Goal: Task Accomplishment & Management: Manage account settings

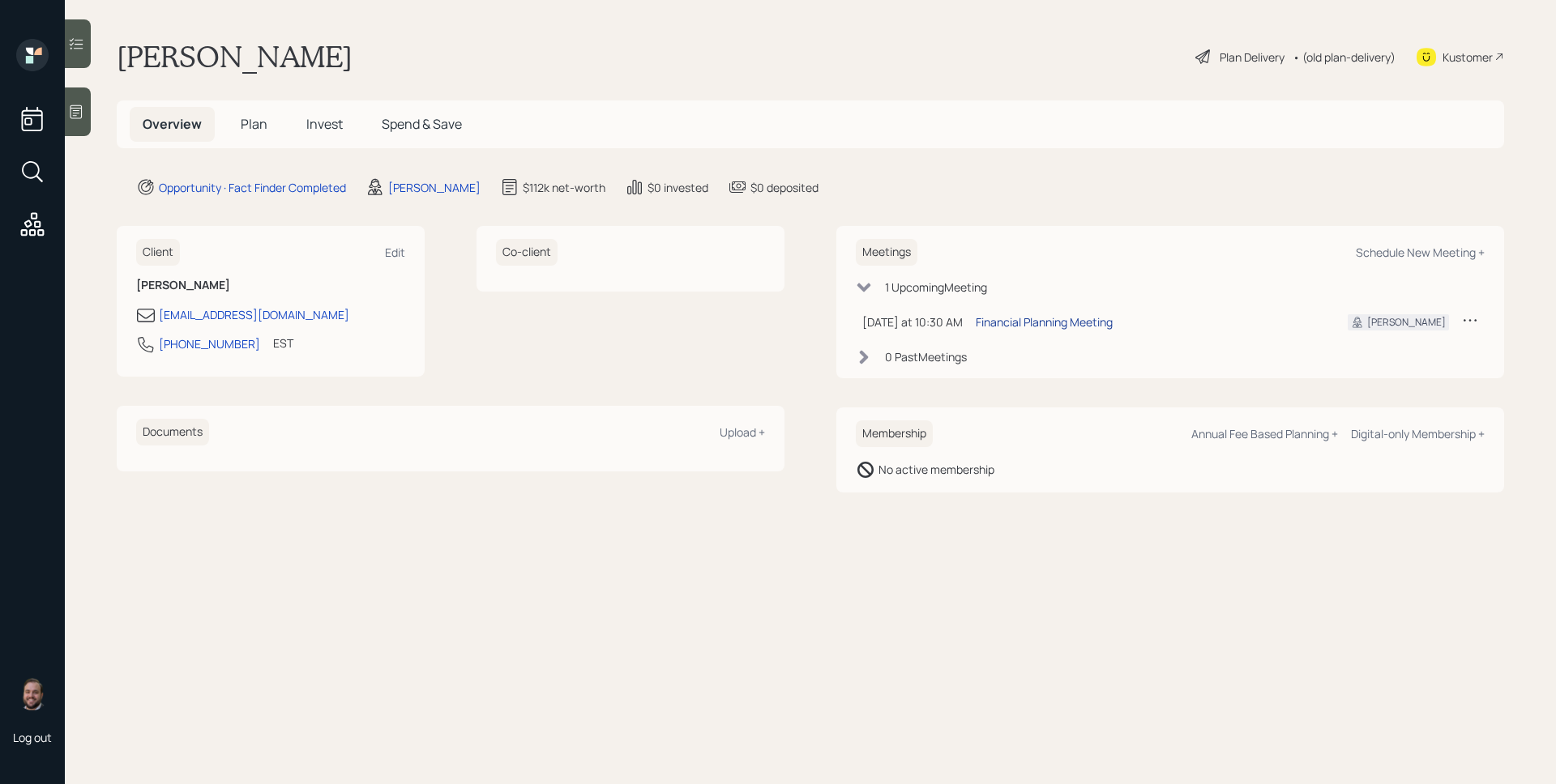
click at [1046, 324] on div "Financial Planning Meeting" at bounding box center [1044, 322] width 137 height 17
click at [1183, 182] on div "Opportunity · Fact Finder Completed [PERSON_NAME] $112k net-worth $0 invested $…" at bounding box center [820, 187] width 1368 height 19
click at [1071, 325] on div "Financial Planning Meeting" at bounding box center [1044, 322] width 137 height 17
click at [85, 115] on icon at bounding box center [76, 112] width 17 height 17
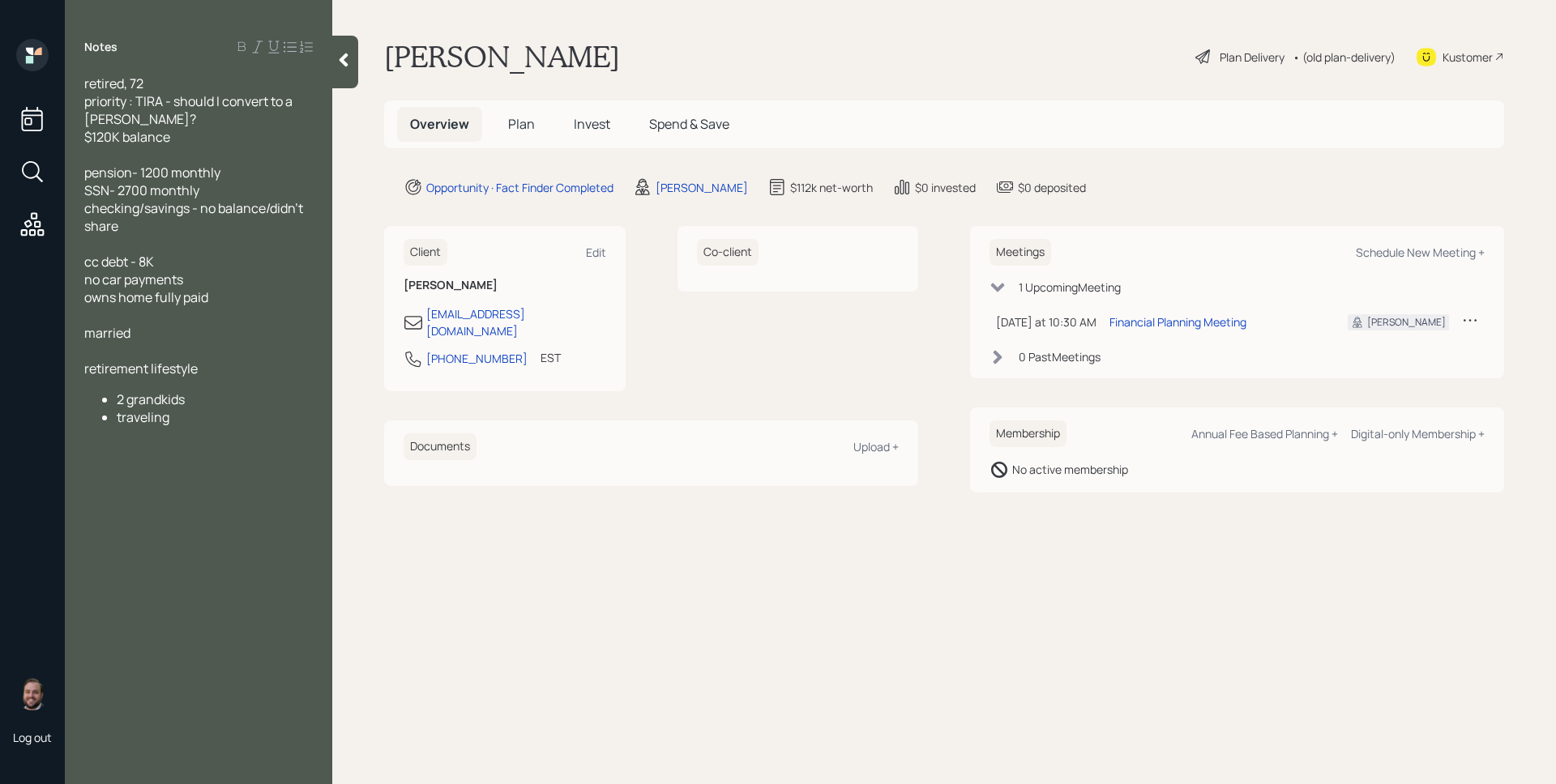
click at [523, 129] on span "Plan" at bounding box center [521, 124] width 27 height 17
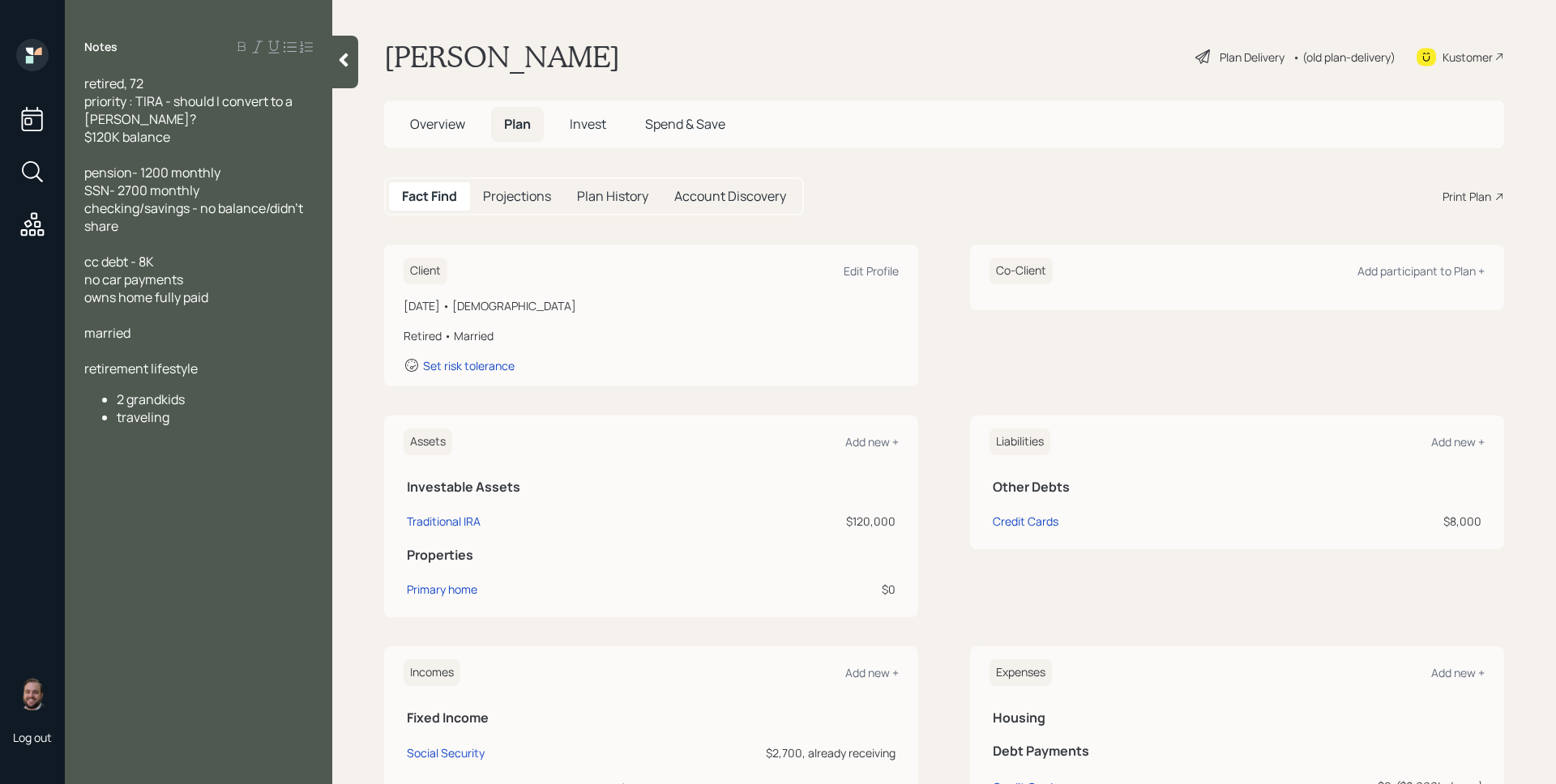
drag, startPoint x: 864, startPoint y: 265, endPoint x: 860, endPoint y: 256, distance: 9.8
click at [864, 265] on div "Edit Profile" at bounding box center [871, 270] width 55 height 16
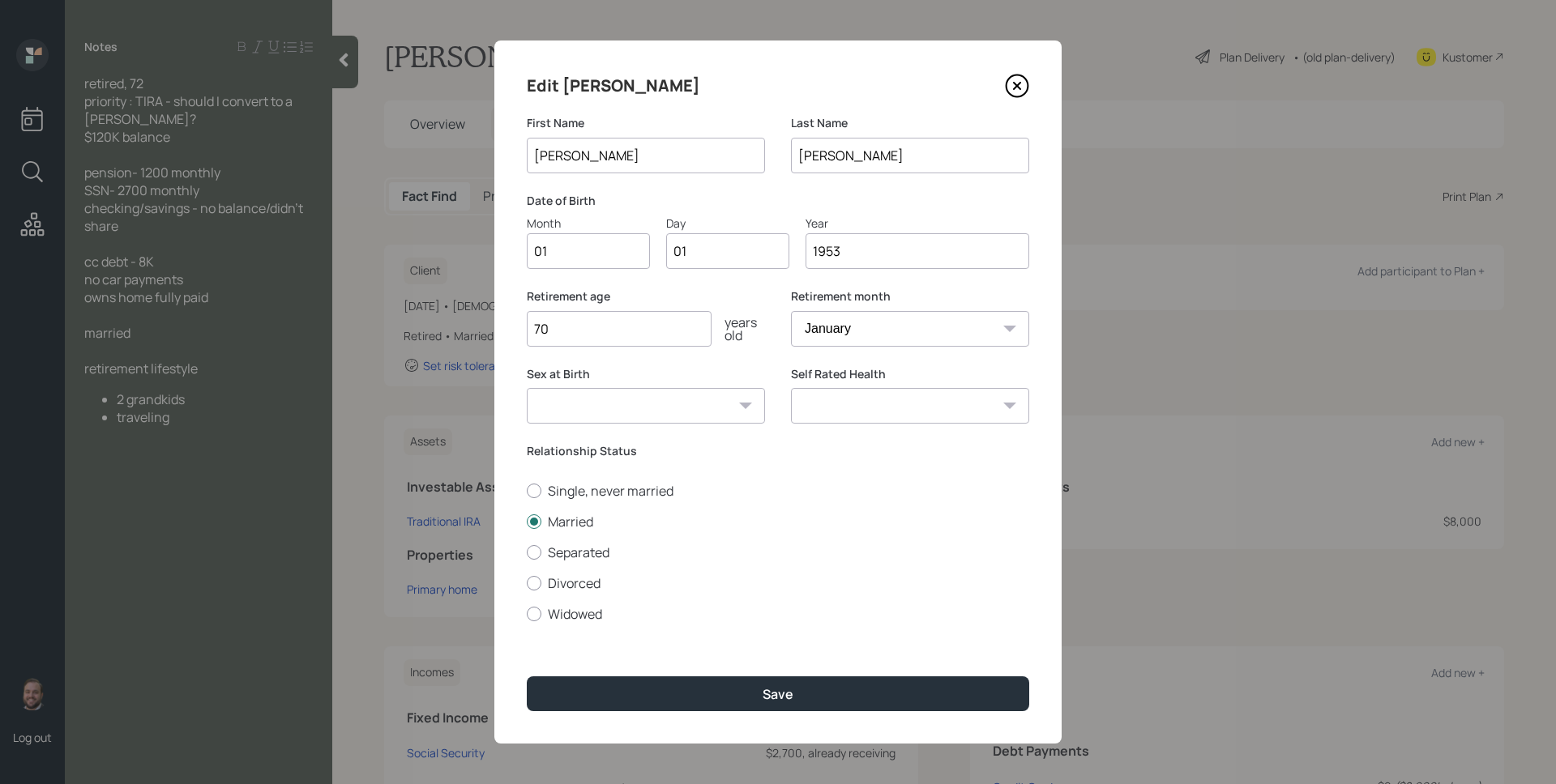
click at [582, 256] on input "01" at bounding box center [588, 251] width 123 height 36
type input "03"
type input "0"
type input "31"
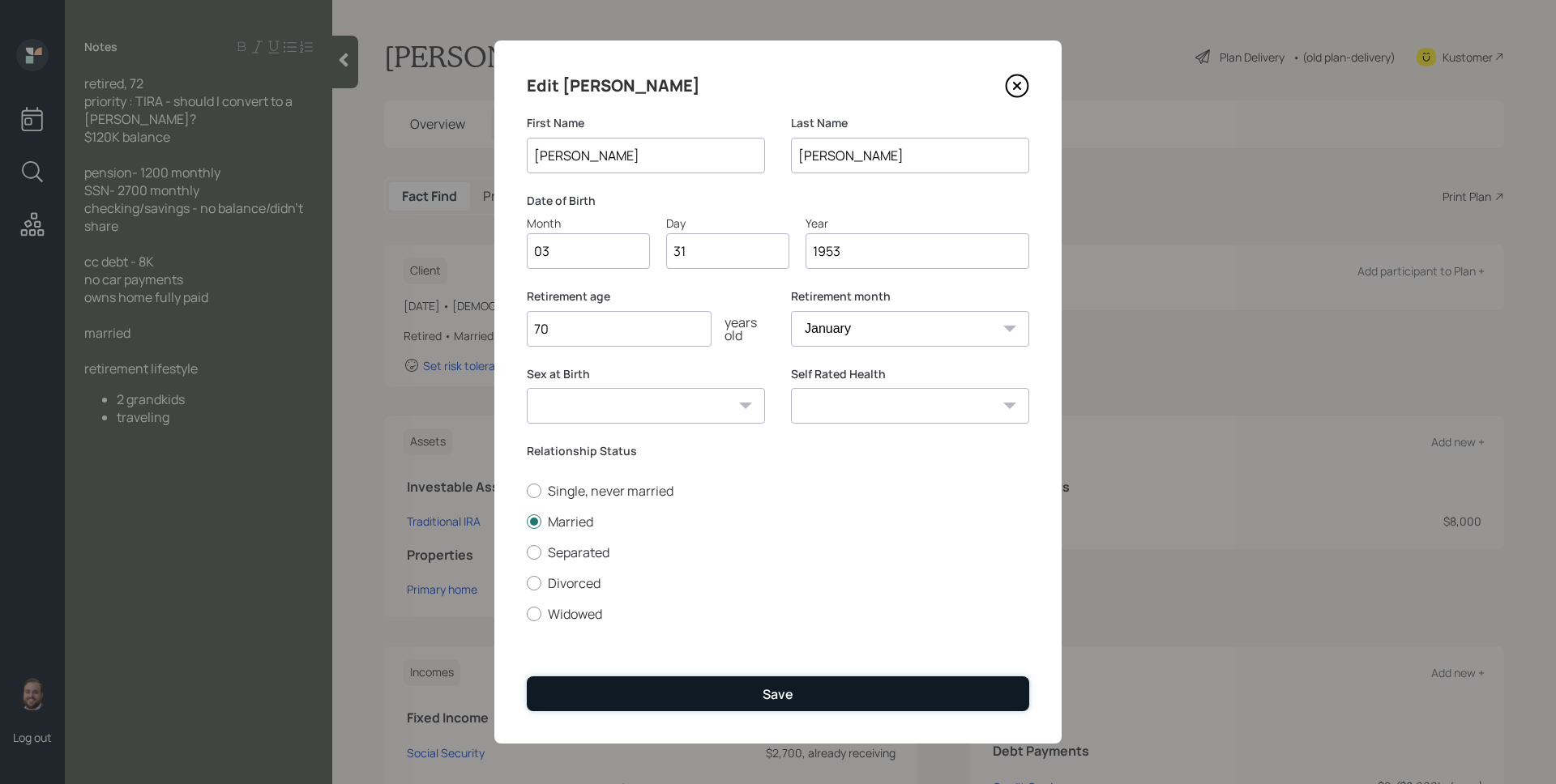
click at [796, 698] on button "Save" at bounding box center [778, 694] width 502 height 35
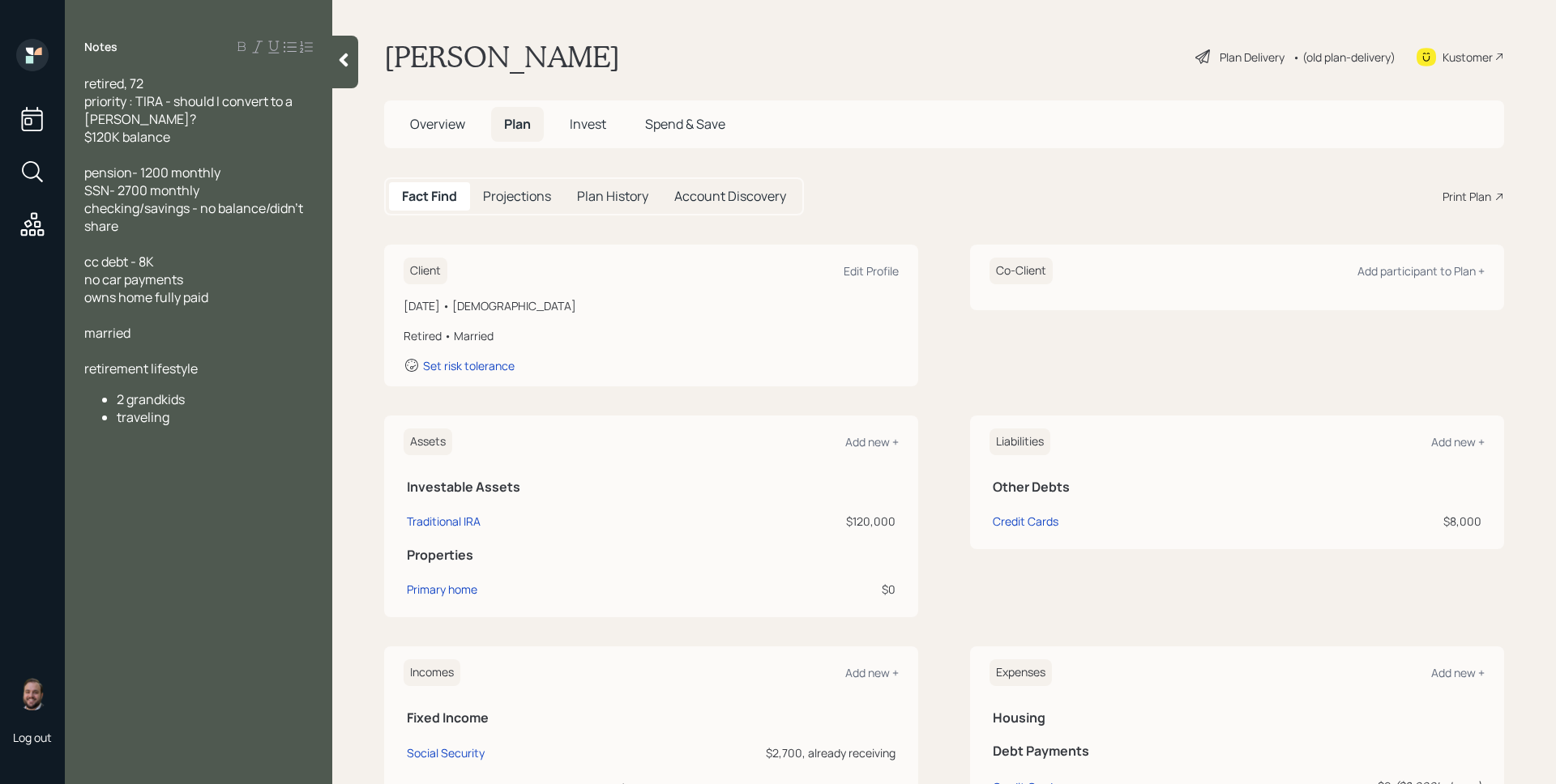
click at [1244, 61] on div "Plan Delivery" at bounding box center [1251, 57] width 65 height 17
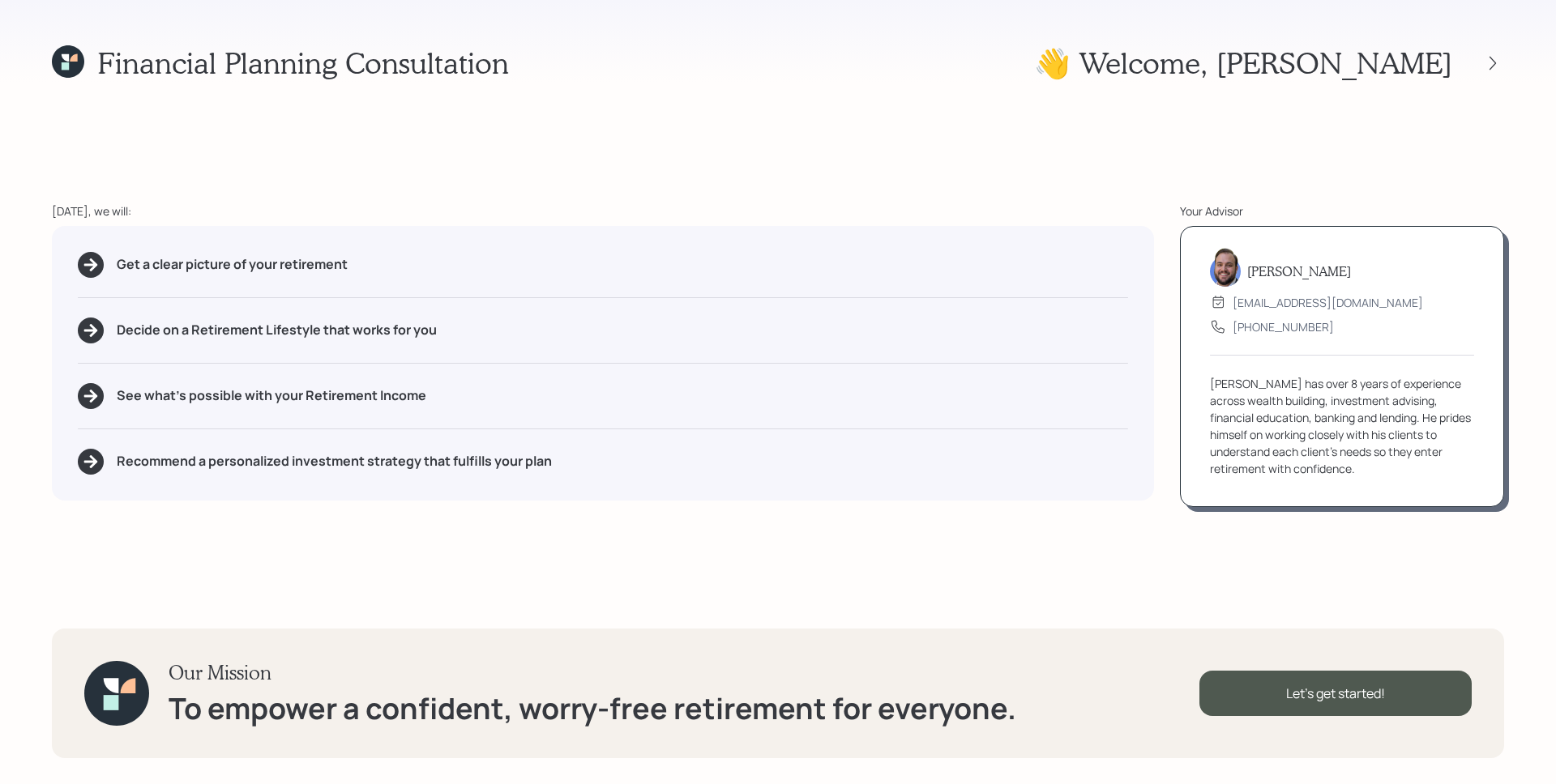
click at [695, 273] on div "Get a clear picture of your retirement" at bounding box center [602, 265] width 1050 height 26
click at [1309, 125] on div "Financial Planning Consultation 👋 Welcome , [PERSON_NAME] [DATE], we will: Get …" at bounding box center [778, 392] width 1556 height 784
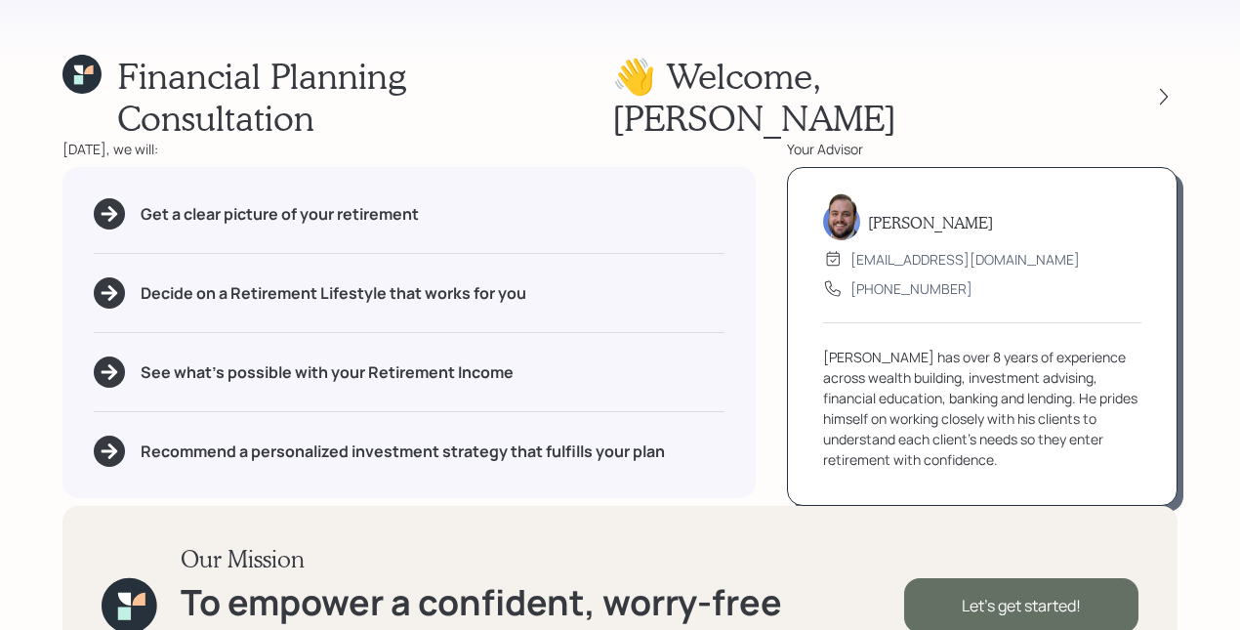
click at [1051, 578] on div "Let's get started!" at bounding box center [1021, 605] width 234 height 55
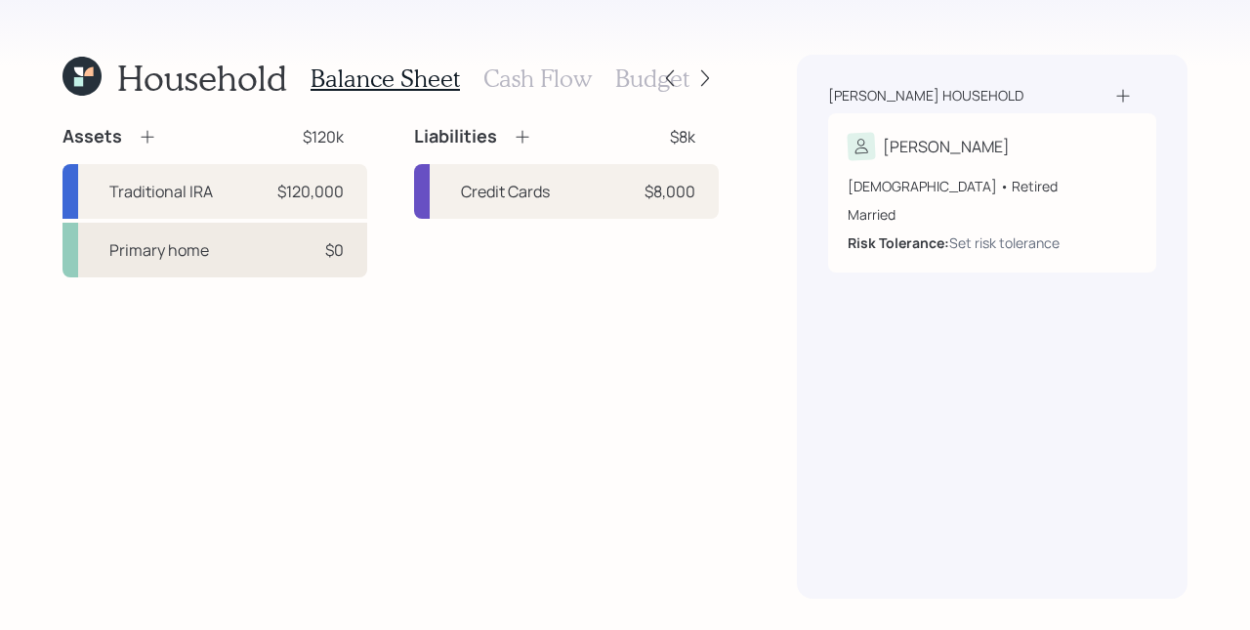
click at [306, 266] on div "Primary home $0" at bounding box center [214, 250] width 305 height 55
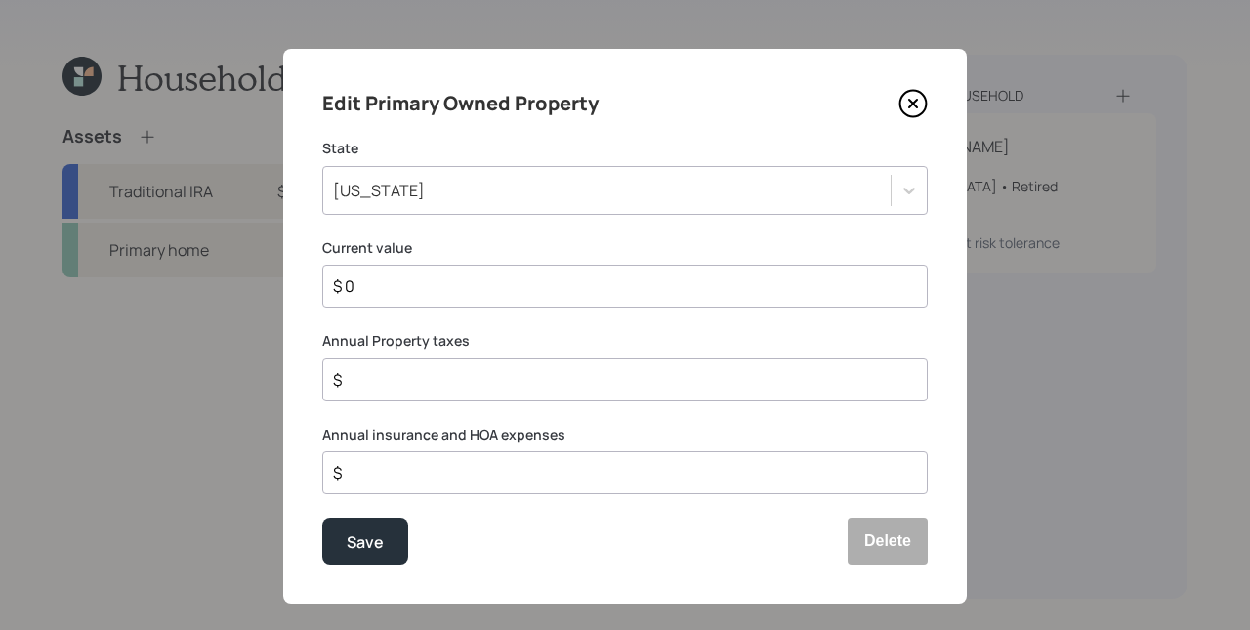
click at [478, 294] on input "$ 0" at bounding box center [617, 285] width 572 height 23
type input "$ 250,000"
click at [385, 370] on input "$" at bounding box center [617, 379] width 572 height 23
drag, startPoint x: 385, startPoint y: 533, endPoint x: 422, endPoint y: 450, distance: 90.9
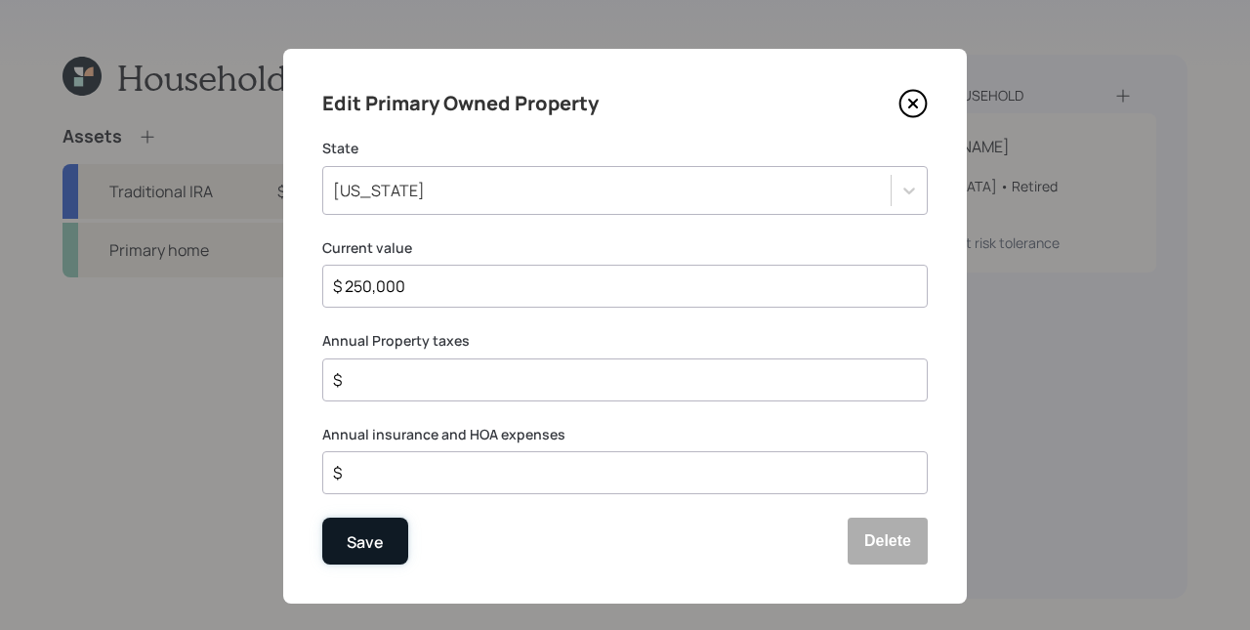
click at [385, 533] on button "Save" at bounding box center [365, 540] width 86 height 47
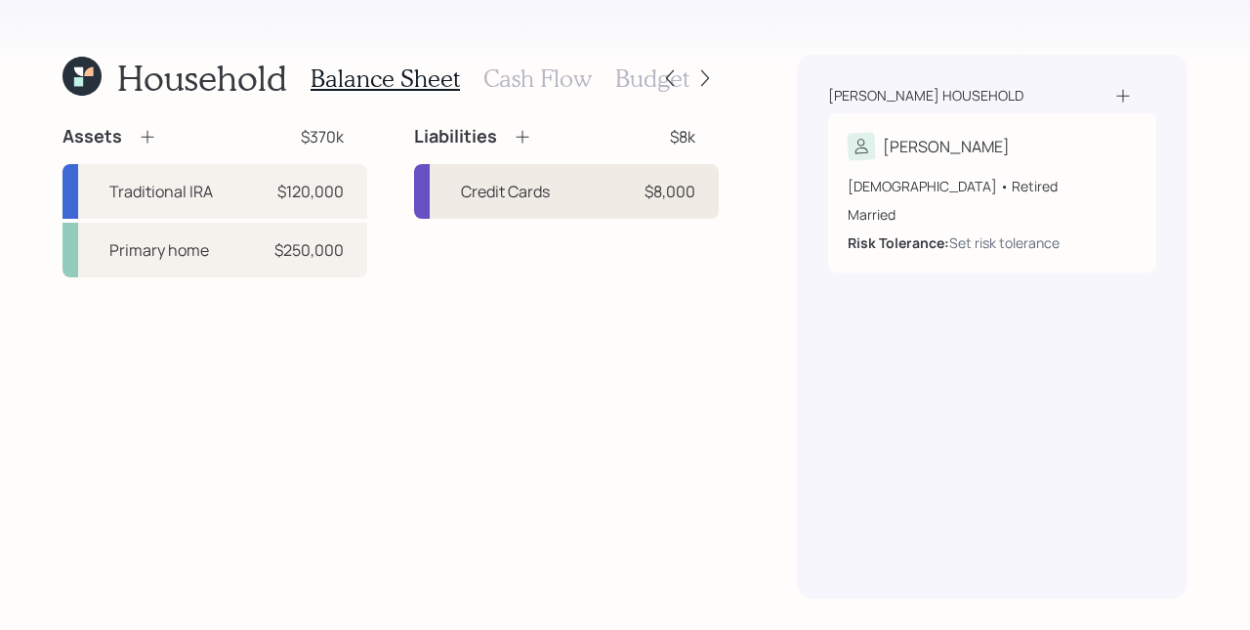
click at [630, 210] on div "Credit Cards $8,000" at bounding box center [566, 191] width 305 height 55
select select "credit_card"
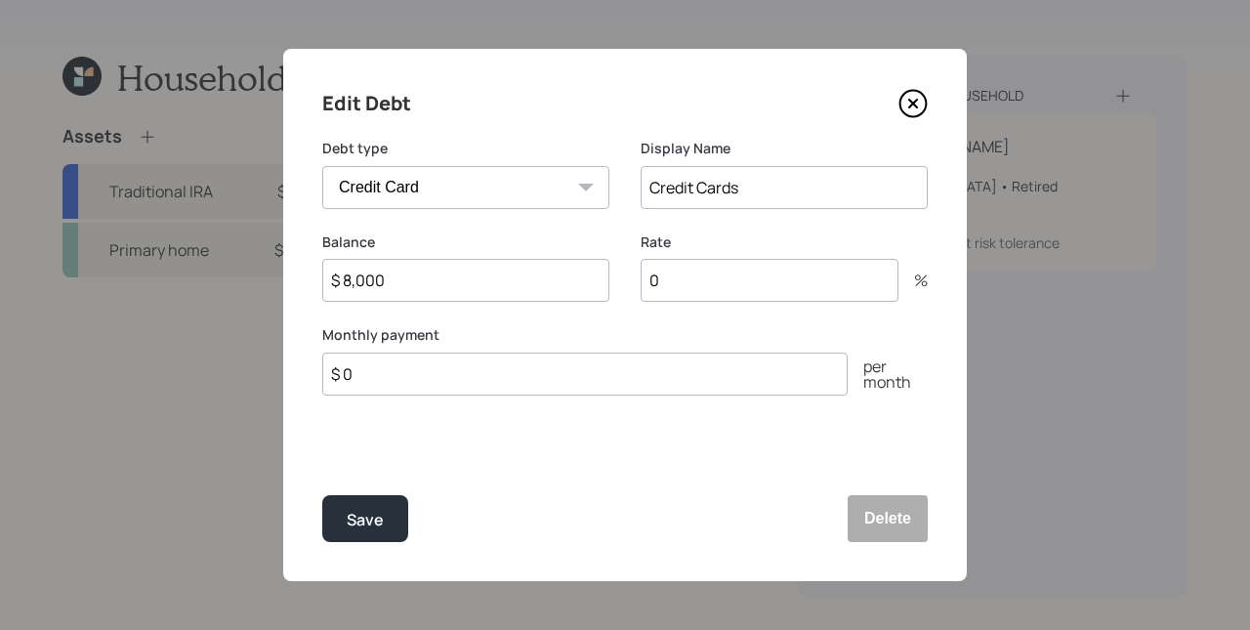
click at [479, 368] on input "$ 0" at bounding box center [584, 373] width 525 height 43
click at [479, 369] on input "$ 0" at bounding box center [584, 373] width 525 height 43
type input "$ 800"
click at [704, 276] on input "0" at bounding box center [770, 280] width 258 height 43
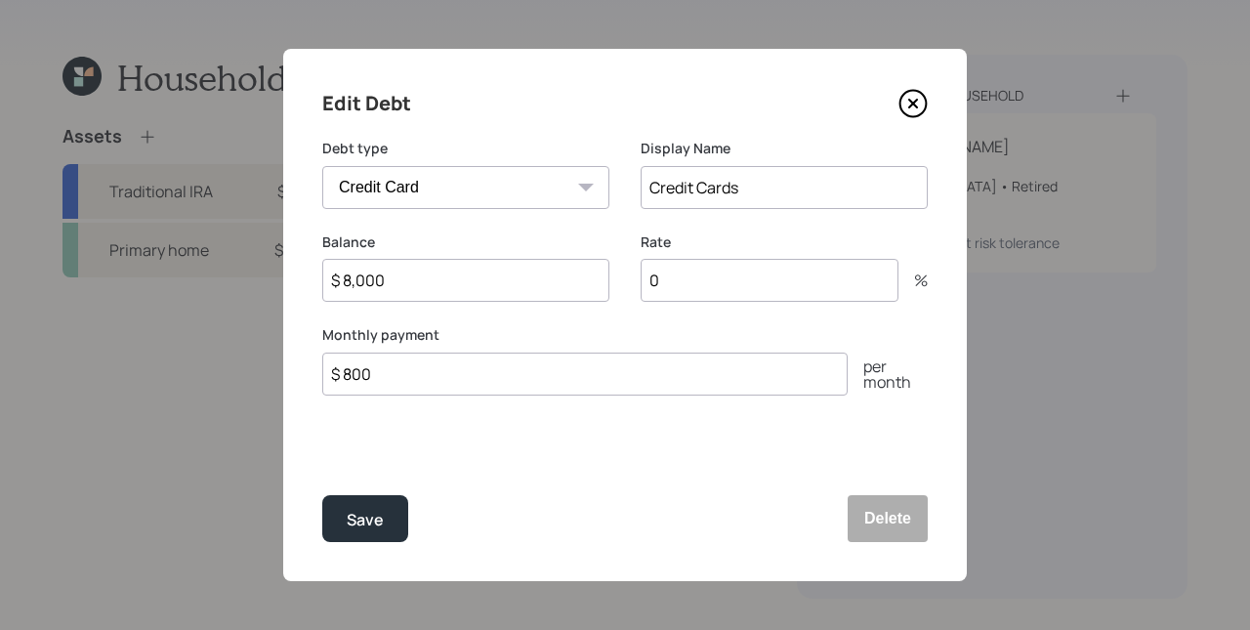
click at [712, 192] on input "Credit Cards" at bounding box center [784, 187] width 287 height 43
type input "AMEX"
click at [435, 437] on div "Edit Debt Debt type Car Credit Card Medical Student Other Display Name AMEX Bal…" at bounding box center [624, 315] width 683 height 532
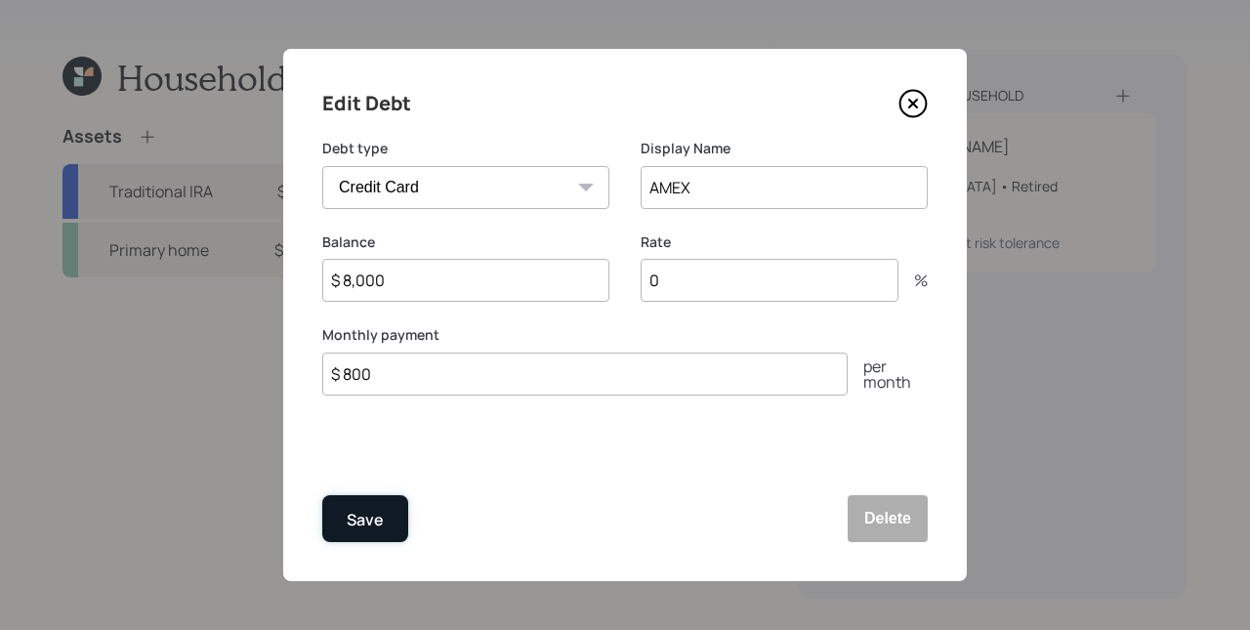
click at [389, 503] on button "Save" at bounding box center [365, 518] width 86 height 47
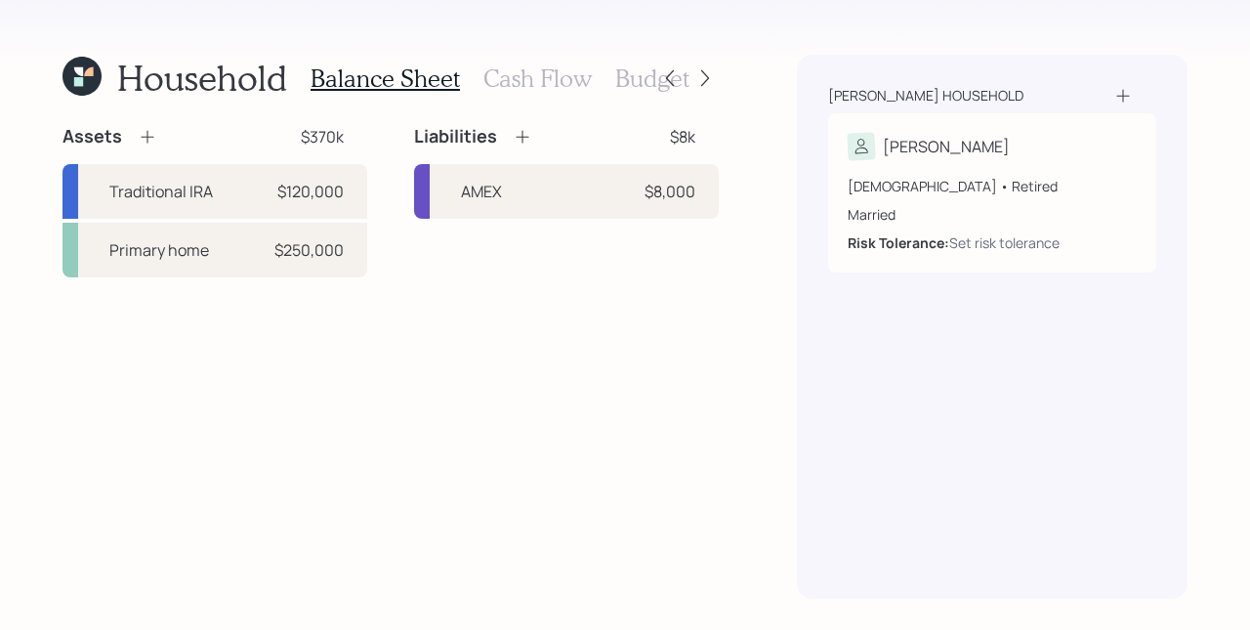
click at [557, 76] on h3 "Cash Flow" at bounding box center [537, 78] width 108 height 28
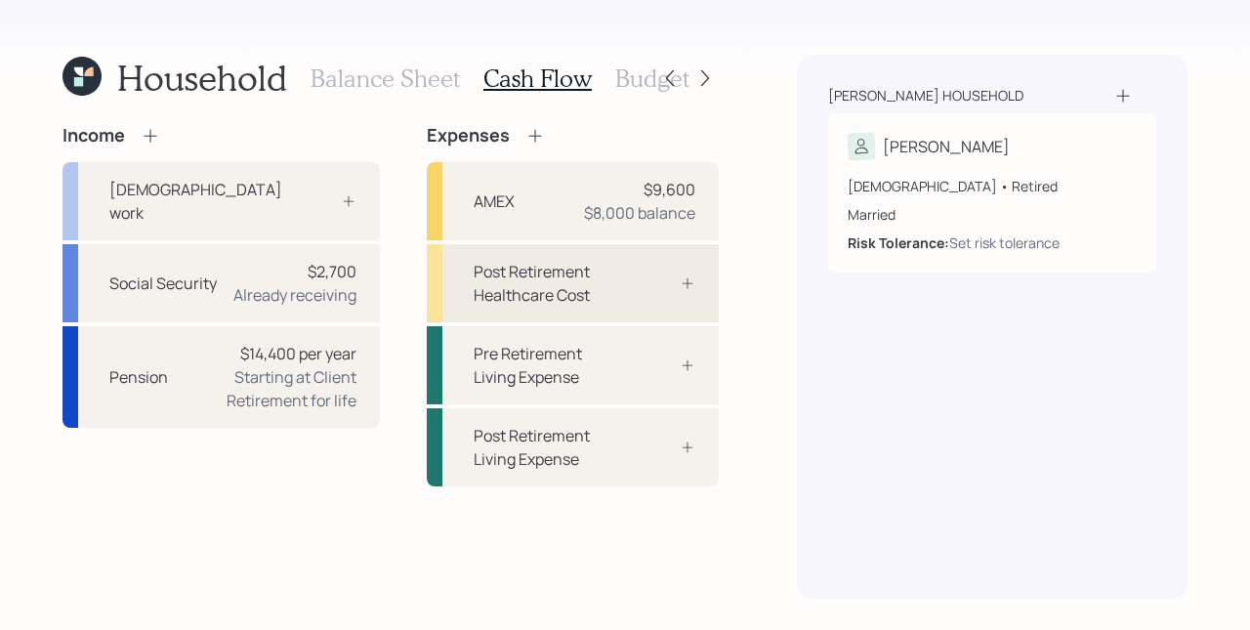
click at [708, 279] on div "Post Retirement Healthcare Cost" at bounding box center [573, 283] width 292 height 78
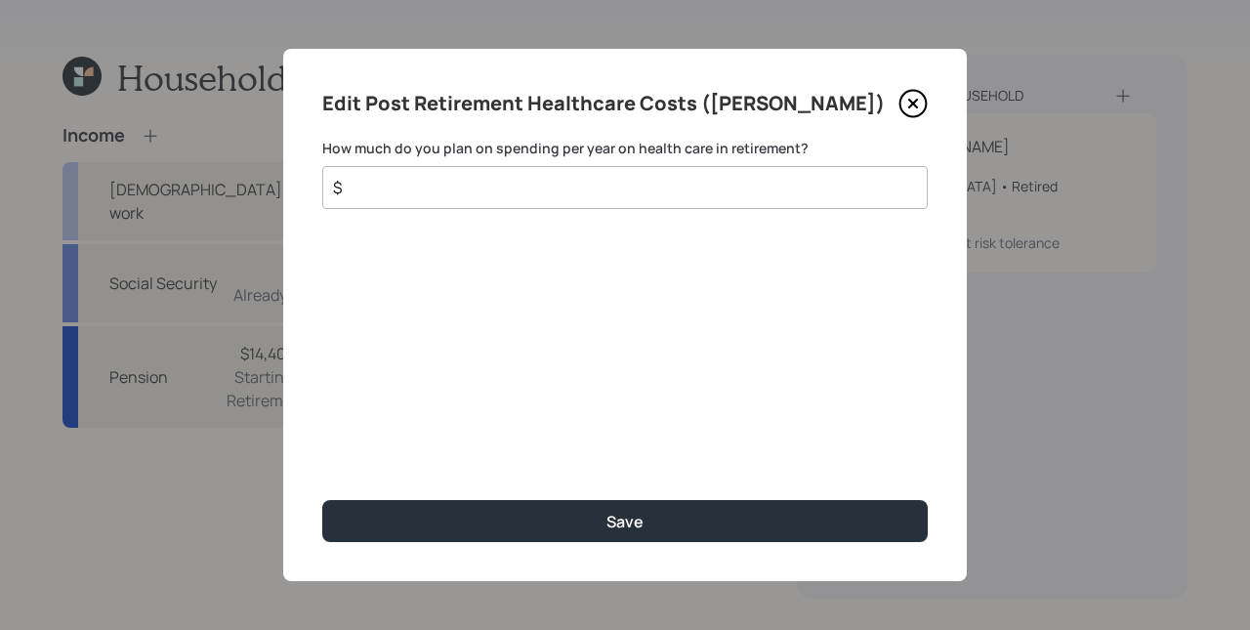
click at [656, 173] on div "$" at bounding box center [624, 187] width 605 height 43
click at [659, 184] on input "$" at bounding box center [617, 187] width 572 height 23
type input "$ 1,680"
click at [322, 500] on button "Save" at bounding box center [624, 521] width 605 height 42
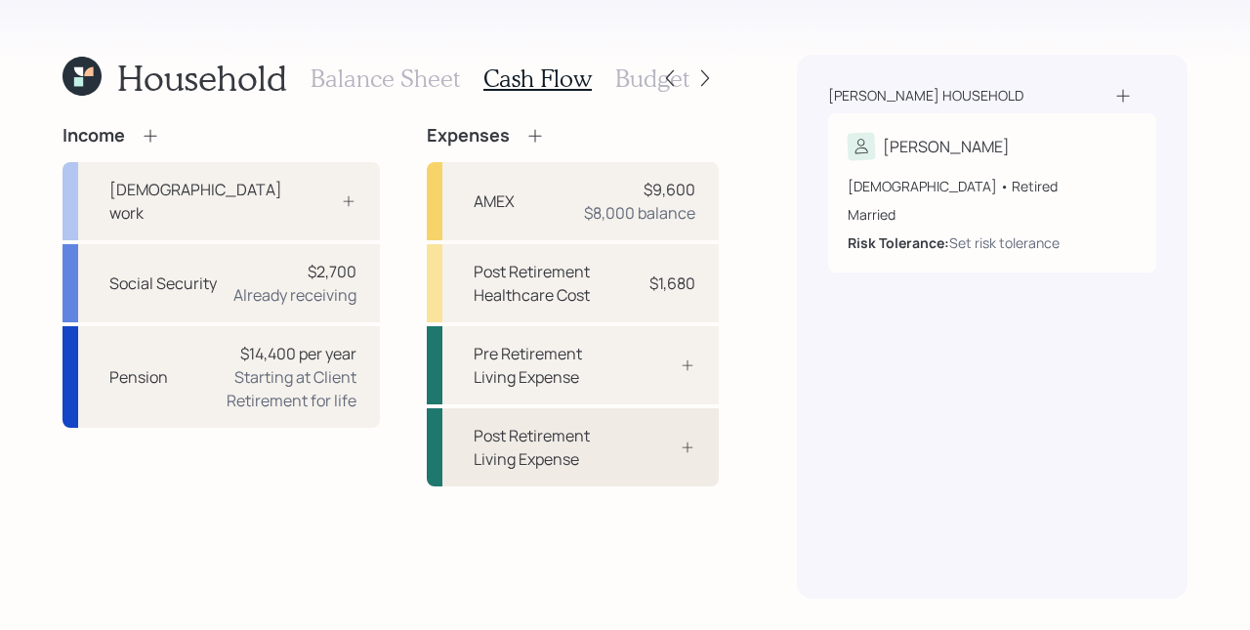
click at [671, 452] on div at bounding box center [666, 447] width 59 height 16
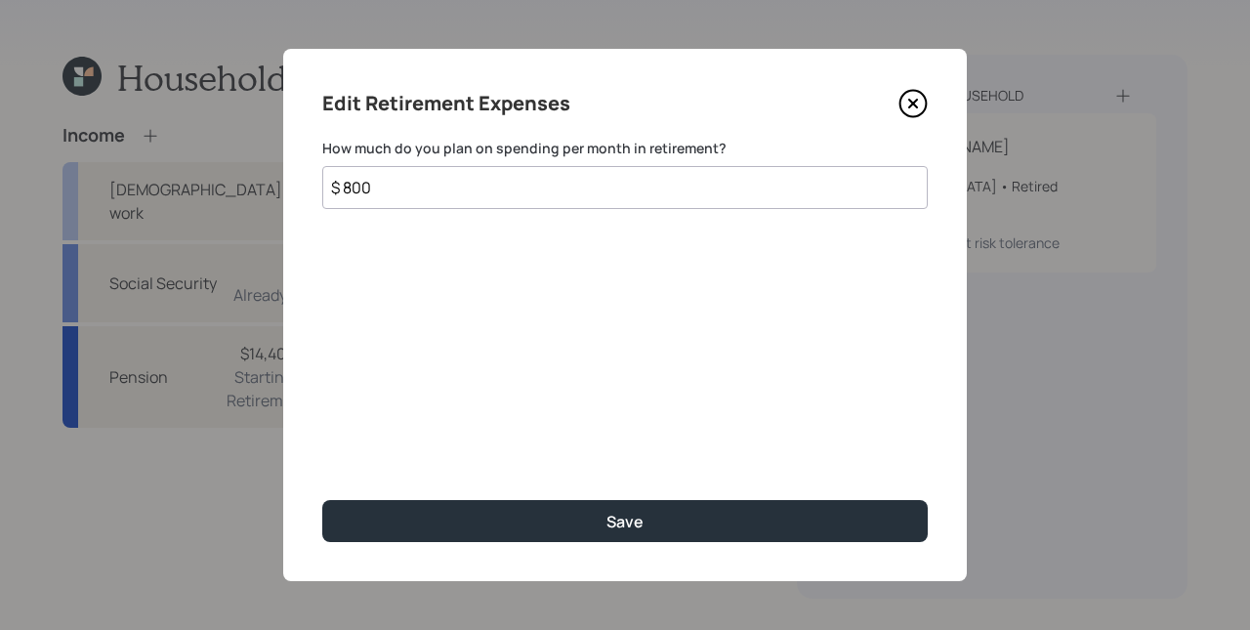
type input "$ 800"
click at [322, 500] on button "Save" at bounding box center [624, 521] width 605 height 42
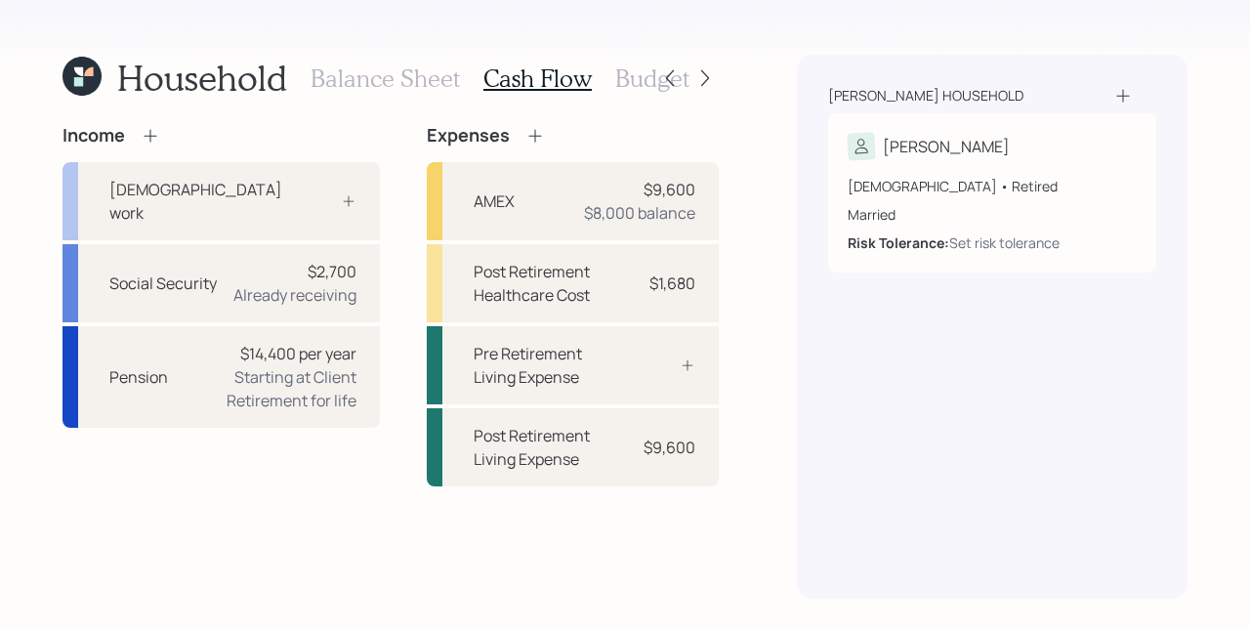
click at [525, 138] on icon at bounding box center [535, 136] width 20 height 20
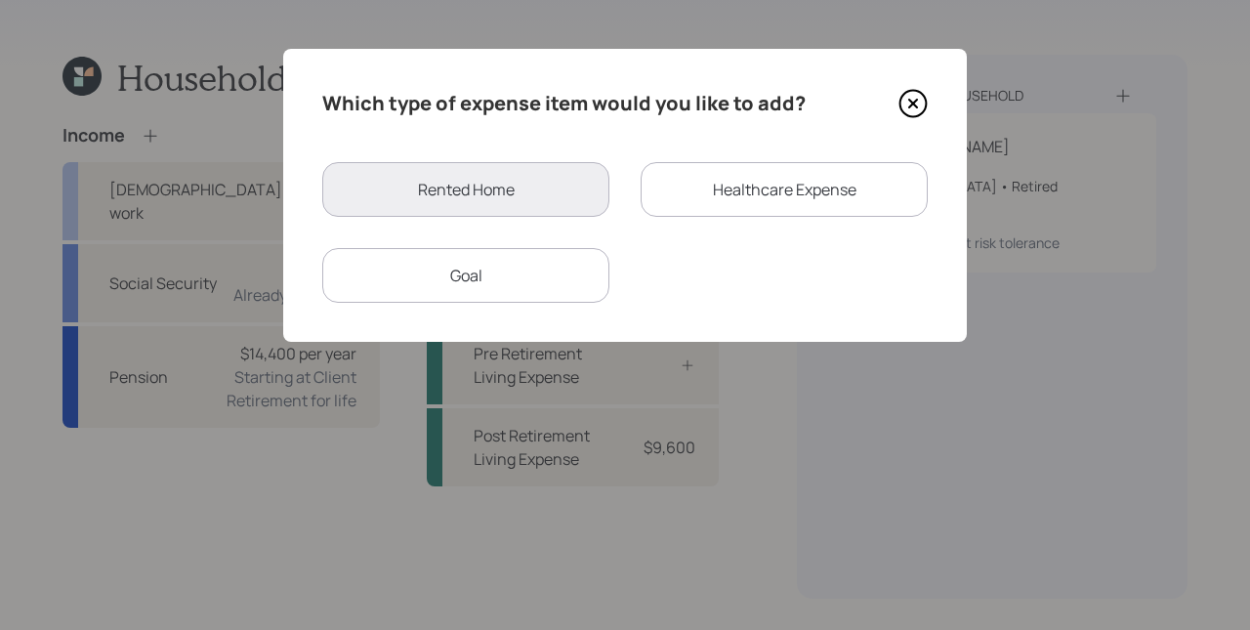
click at [510, 286] on div "Goal" at bounding box center [465, 275] width 287 height 55
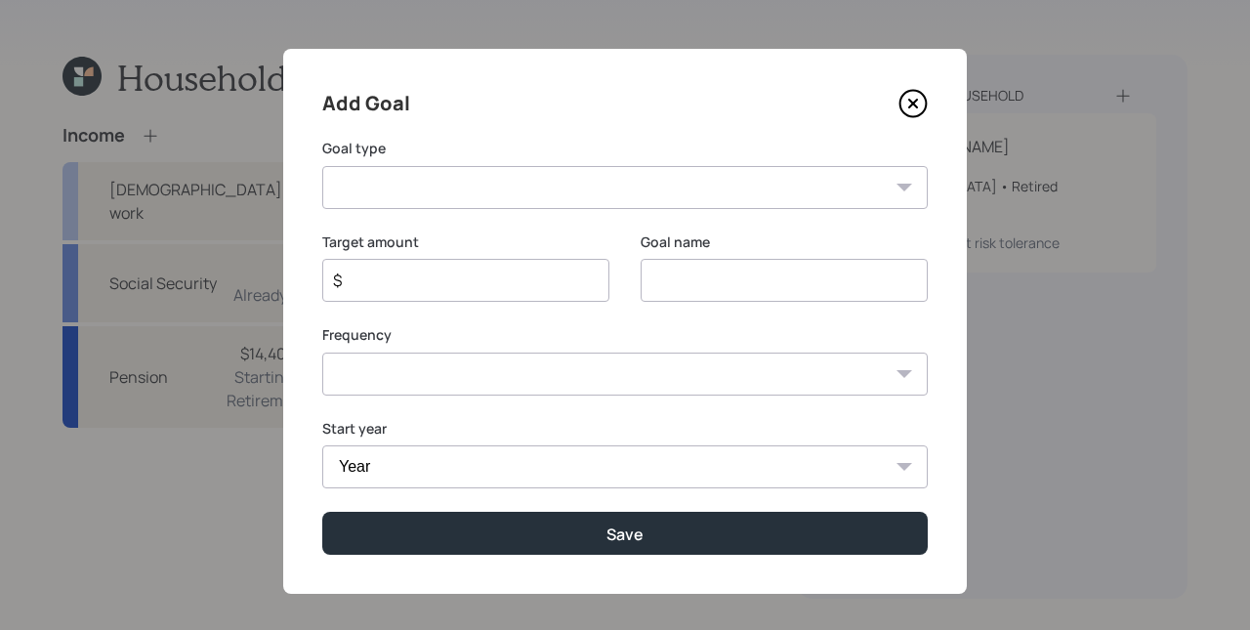
click at [543, 182] on select "Create an emergency fund Donate to charity Purchase a home Make a purchase Supp…" at bounding box center [624, 187] width 605 height 43
select select "support_dependent"
click at [322, 166] on select "Create an emergency fund Donate to charity Purchase a home Make a purchase Supp…" at bounding box center [624, 187] width 605 height 43
click at [725, 281] on input "Support a dependent" at bounding box center [784, 280] width 287 height 43
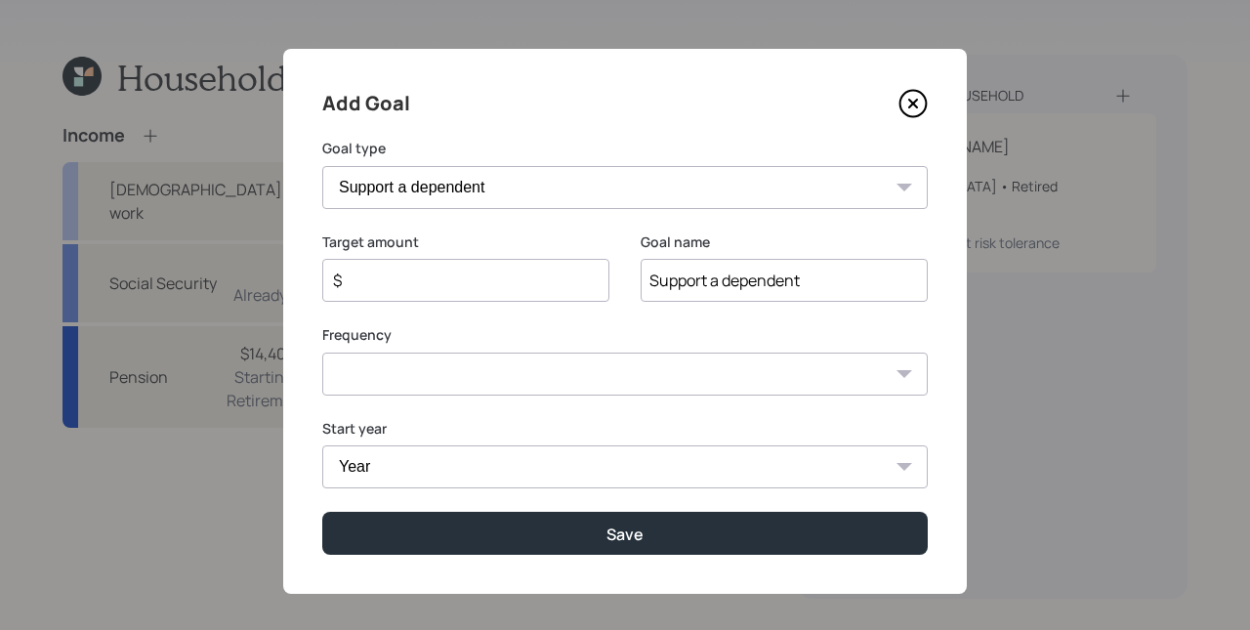
click at [725, 281] on input "Support a dependent" at bounding box center [784, 280] width 287 height 43
click at [779, 278] on input "Support a dependent" at bounding box center [784, 280] width 287 height 43
drag, startPoint x: 821, startPoint y: 273, endPoint x: 707, endPoint y: 280, distance: 114.4
click at [707, 280] on input "Support a dependent" at bounding box center [784, 280] width 287 height 43
type input "Support Grandkids"
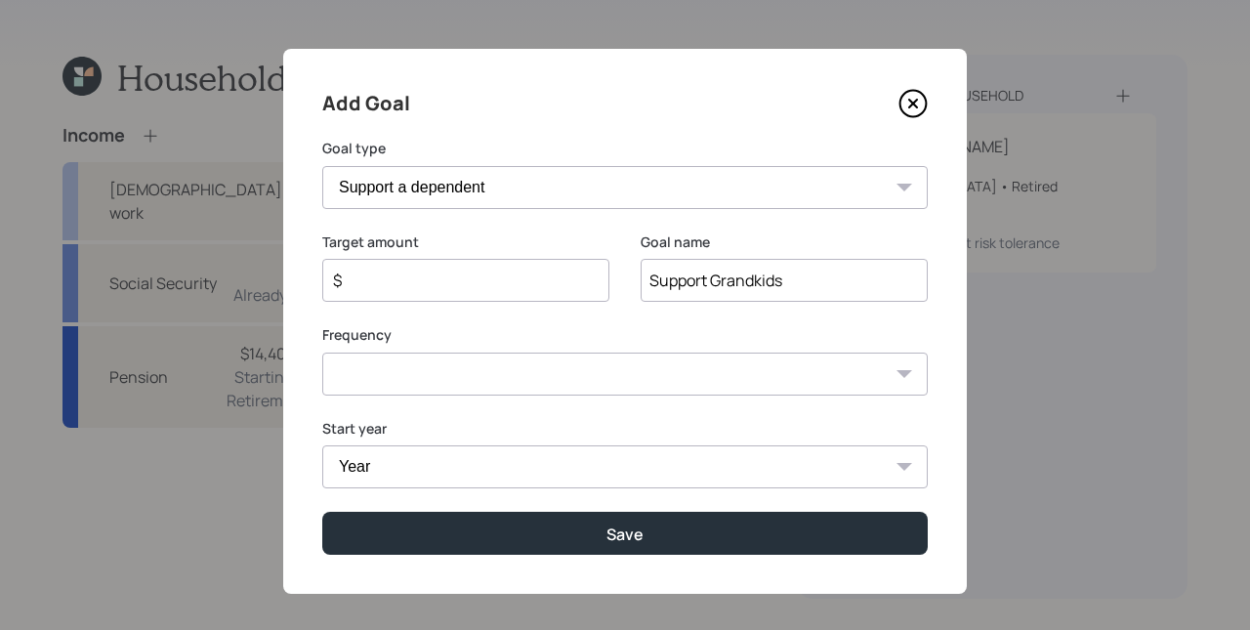
click at [441, 287] on input "$" at bounding box center [458, 280] width 254 height 23
type input "$ 21,600"
click at [467, 384] on select "One time Every 1 year Every 2 years Every 3 years Every 4 years Every 5 years E…" at bounding box center [624, 373] width 605 height 43
select select "1"
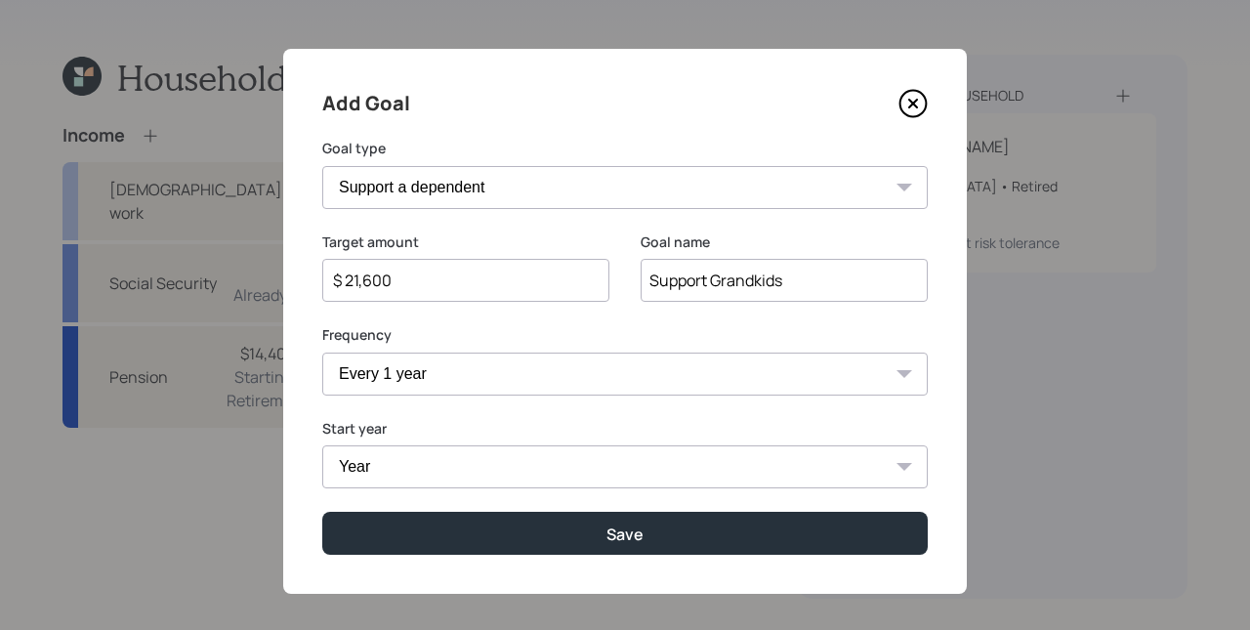
click at [322, 352] on select "One time Every 1 year Every 2 years Every 3 years Every 4 years Every 5 years E…" at bounding box center [624, 373] width 605 height 43
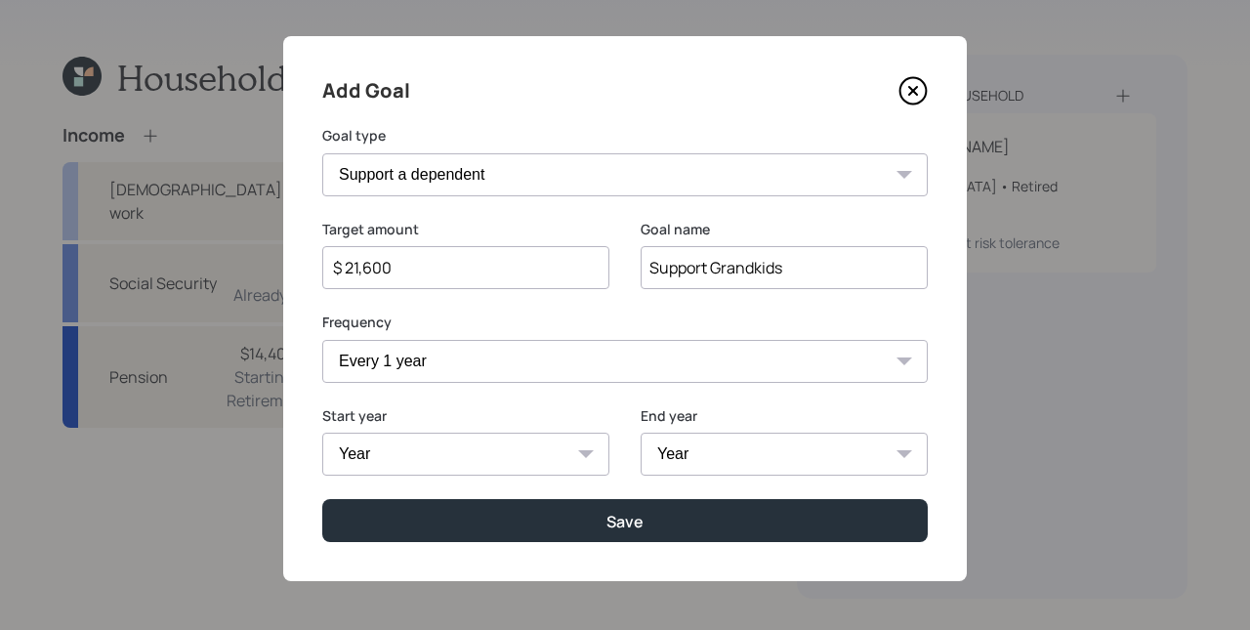
click at [473, 438] on select "Year [DATE] 2026 2027 2028 2029 2030 2031 2032 2033 2034 2035 2036 2037 2038 20…" at bounding box center [465, 454] width 287 height 43
select select "2025"
click at [322, 433] on select "Year [DATE] 2026 2027 2028 2029 2030 2031 2032 2033 2034 2035 2036 2037 2038 20…" at bounding box center [465, 454] width 287 height 43
click at [687, 460] on select "Year [DATE] 2026 2027 2028 2029 2030 2031 2032 2033 2034 2035 2036 2037 2038 20…" at bounding box center [784, 454] width 287 height 43
select select "2047"
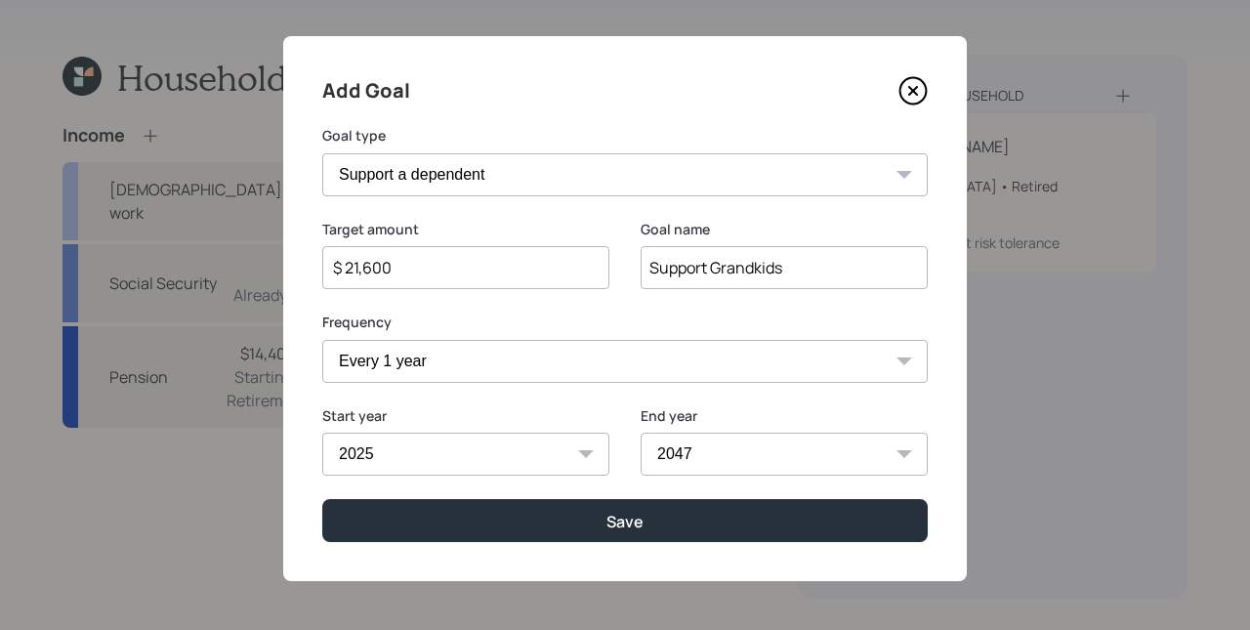
click at [641, 433] on select "Year [DATE] 2026 2027 2028 2029 2030 2031 2032 2033 2034 2035 2036 2037 2038 20…" at bounding box center [784, 454] width 287 height 43
click at [615, 478] on div "Start year [DATE] 2026 2027 2028 2029 2030 2031 2032 2033 2034 2035 2036 2037 2…" at bounding box center [624, 453] width 605 height 94
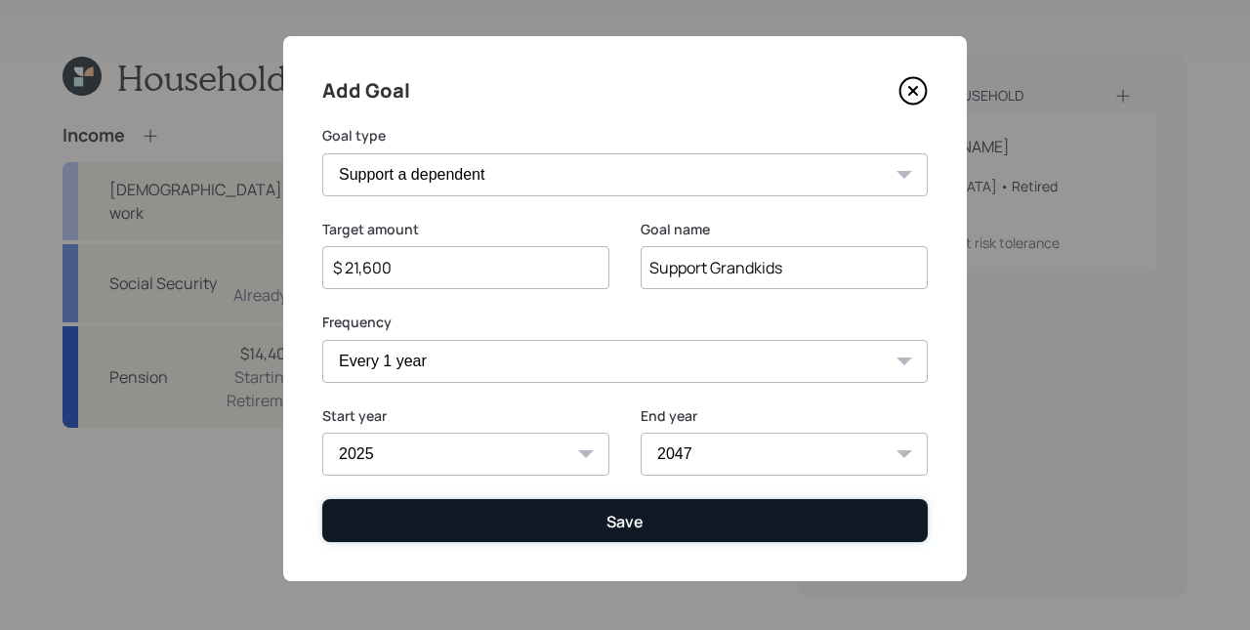
click at [634, 518] on div "Save" at bounding box center [624, 521] width 37 height 21
type input "$"
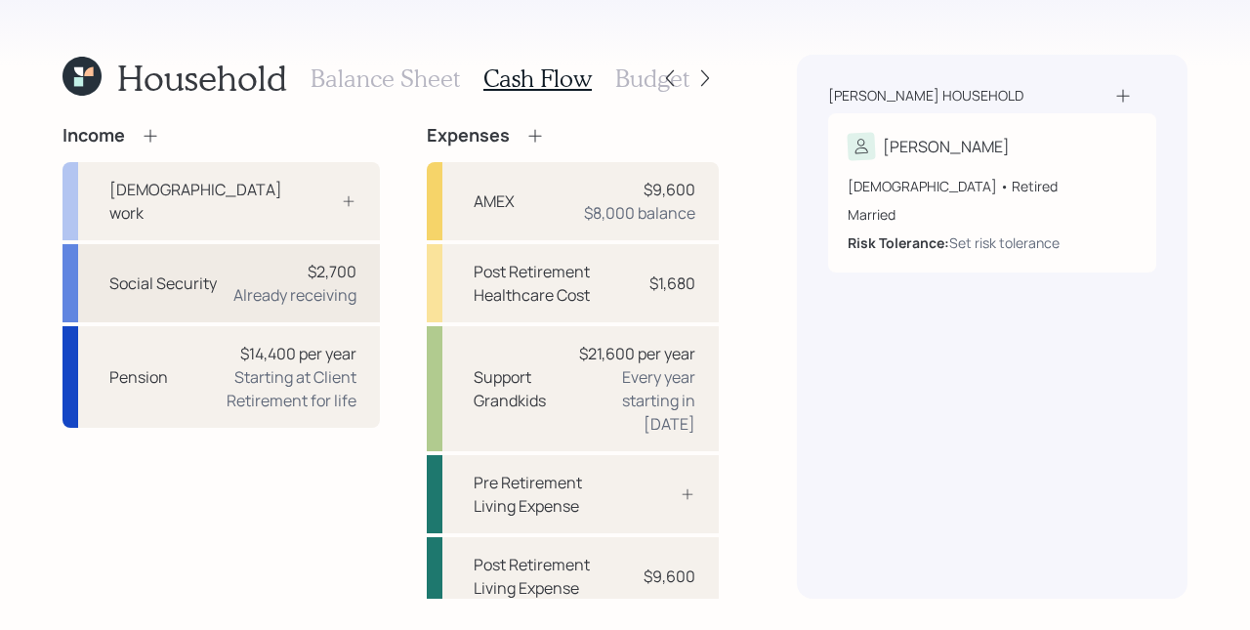
click at [324, 283] on div "Already receiving" at bounding box center [294, 294] width 123 height 23
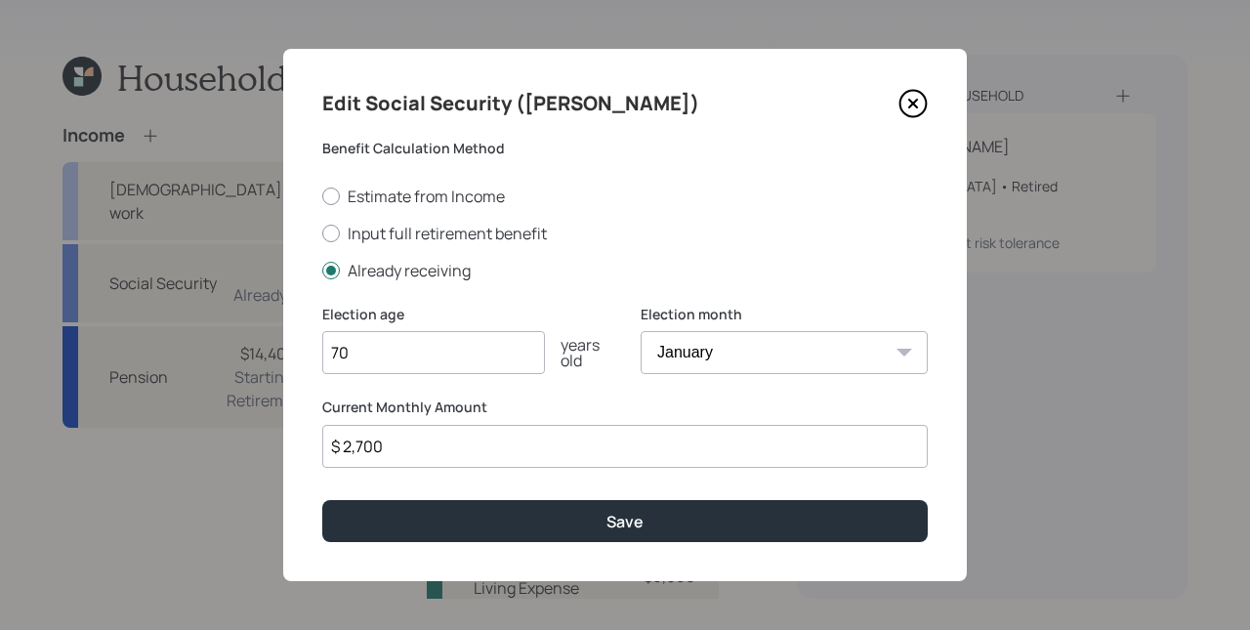
drag, startPoint x: 357, startPoint y: 445, endPoint x: 387, endPoint y: 448, distance: 29.4
click at [387, 448] on input "$ 2,700" at bounding box center [624, 446] width 605 height 43
type input "$ 2,840"
click at [322, 500] on button "Save" at bounding box center [624, 521] width 605 height 42
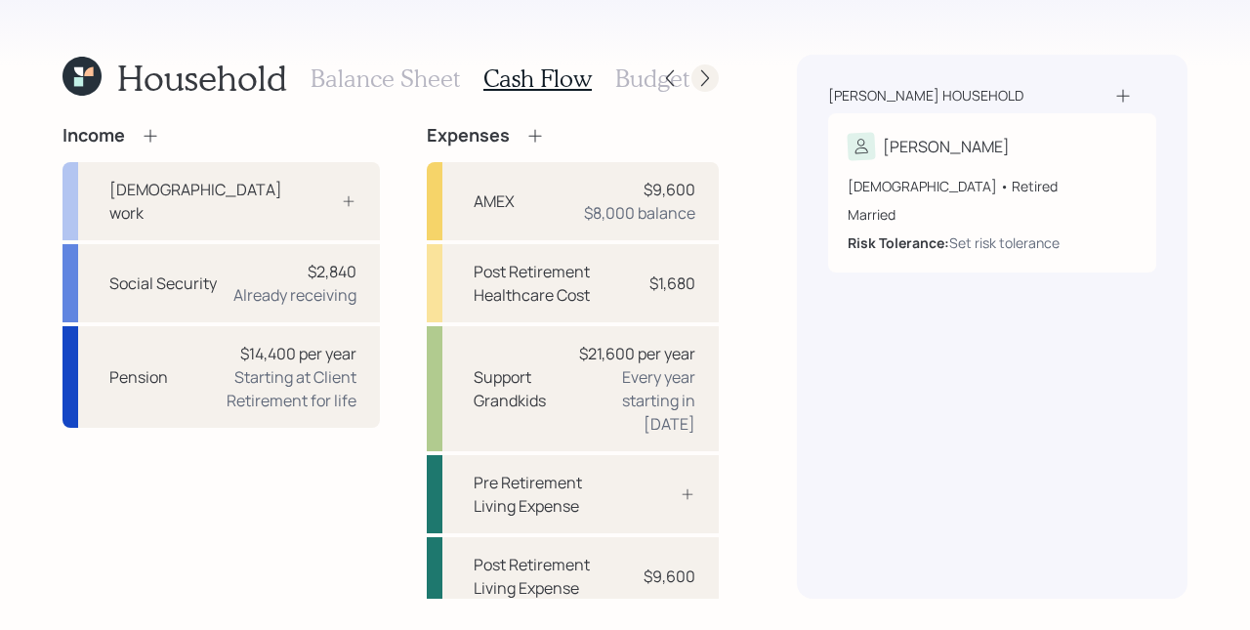
click at [695, 78] on icon at bounding box center [705, 78] width 20 height 20
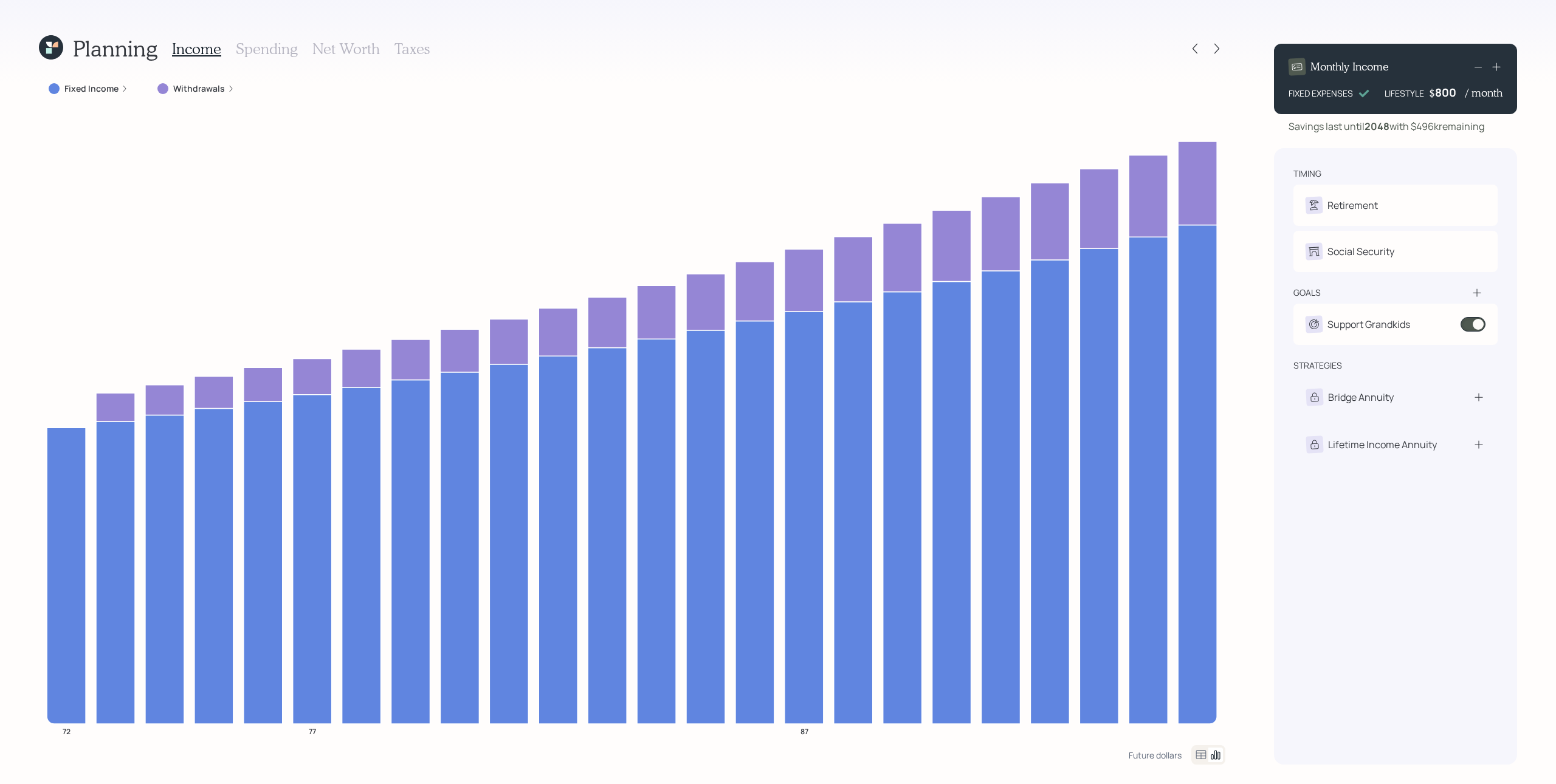
click at [121, 88] on icon at bounding box center [124, 89] width 7 height 7
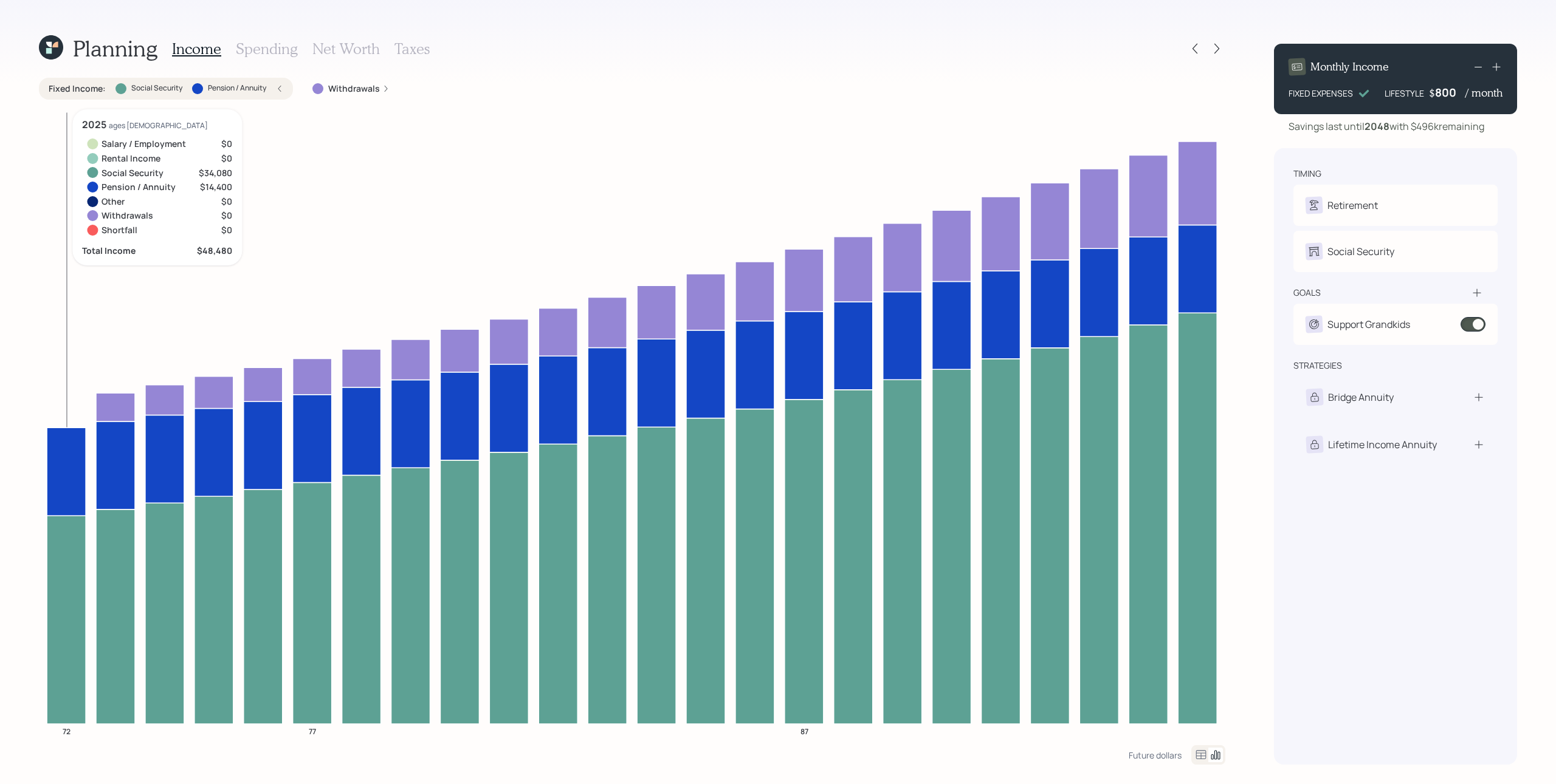
click at [53, 587] on icon at bounding box center [66, 620] width 39 height 208
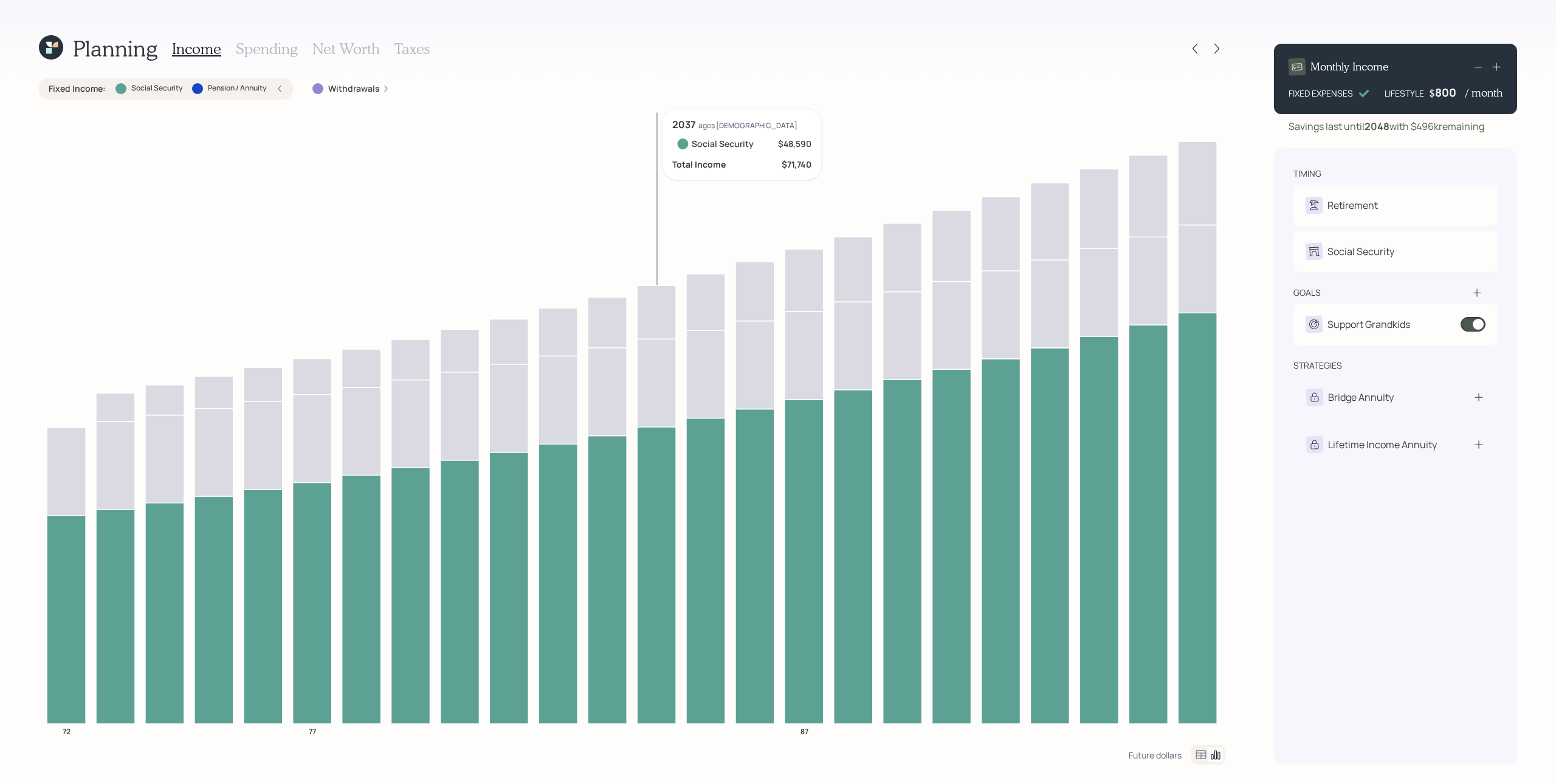
click at [656, 564] on icon at bounding box center [656, 575] width 39 height 297
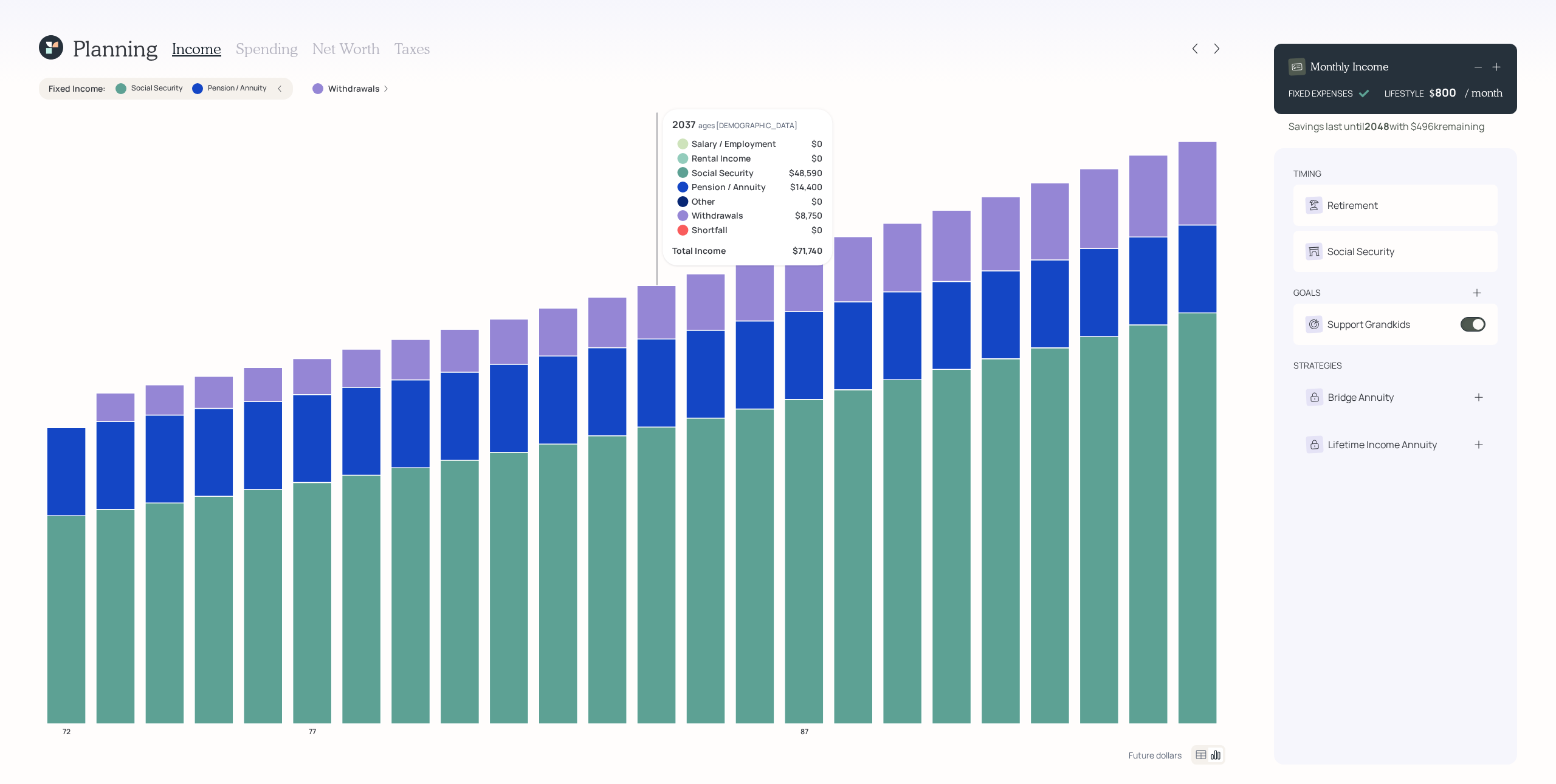
click at [659, 376] on icon at bounding box center [656, 383] width 39 height 88
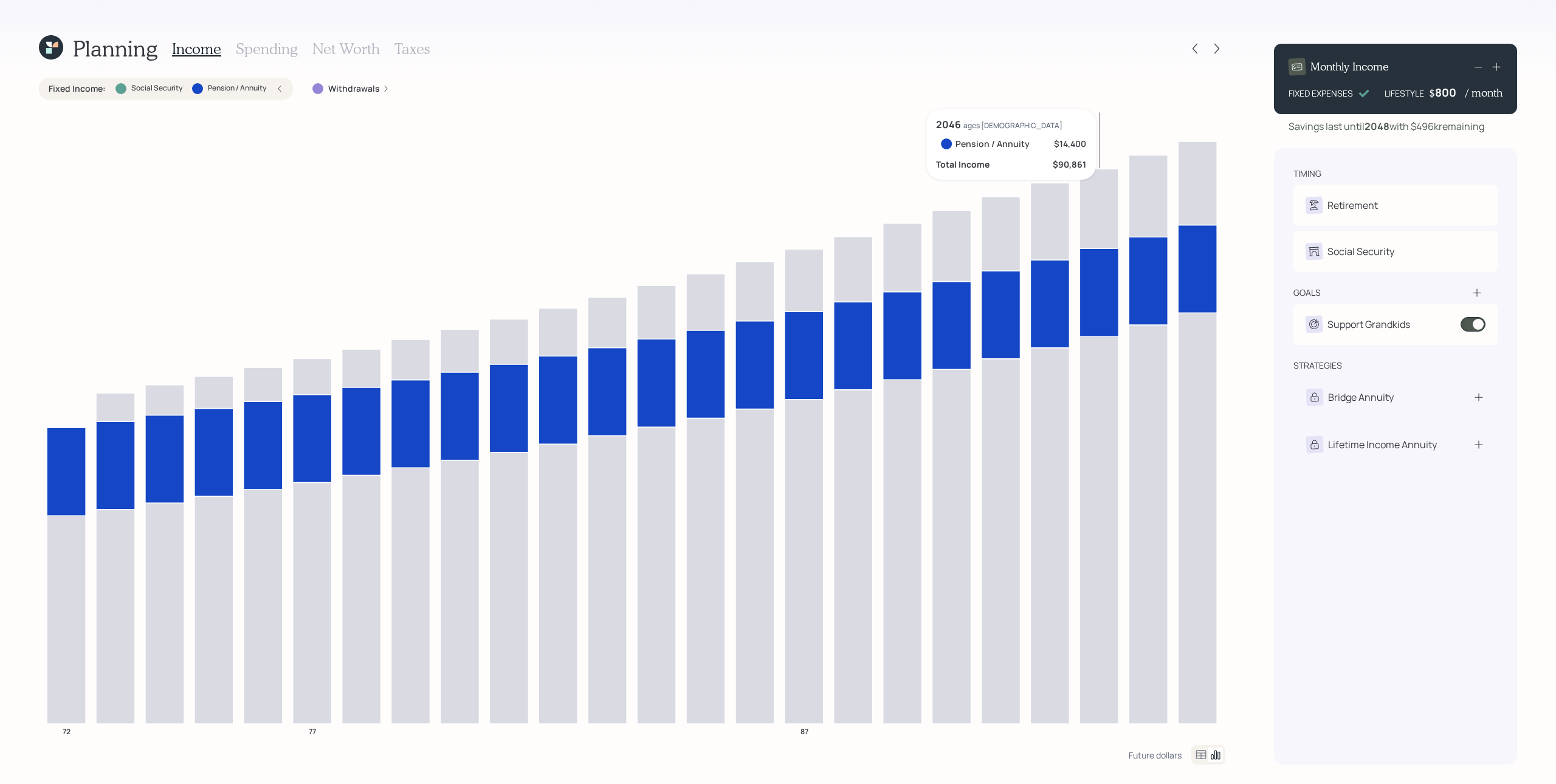
click at [1109, 293] on icon at bounding box center [1099, 292] width 39 height 88
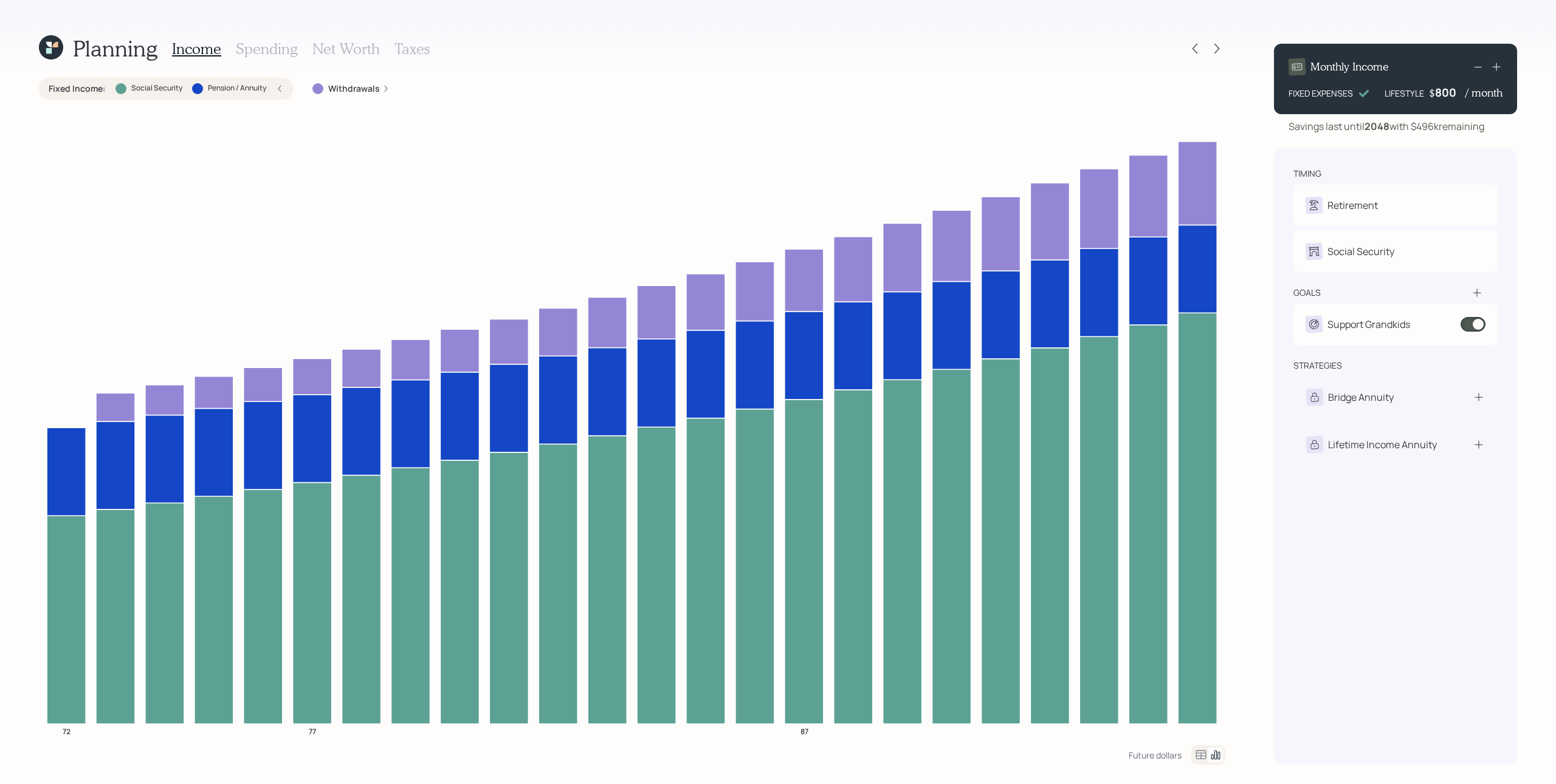
click at [368, 84] on label "Withdrawals" at bounding box center [354, 89] width 52 height 12
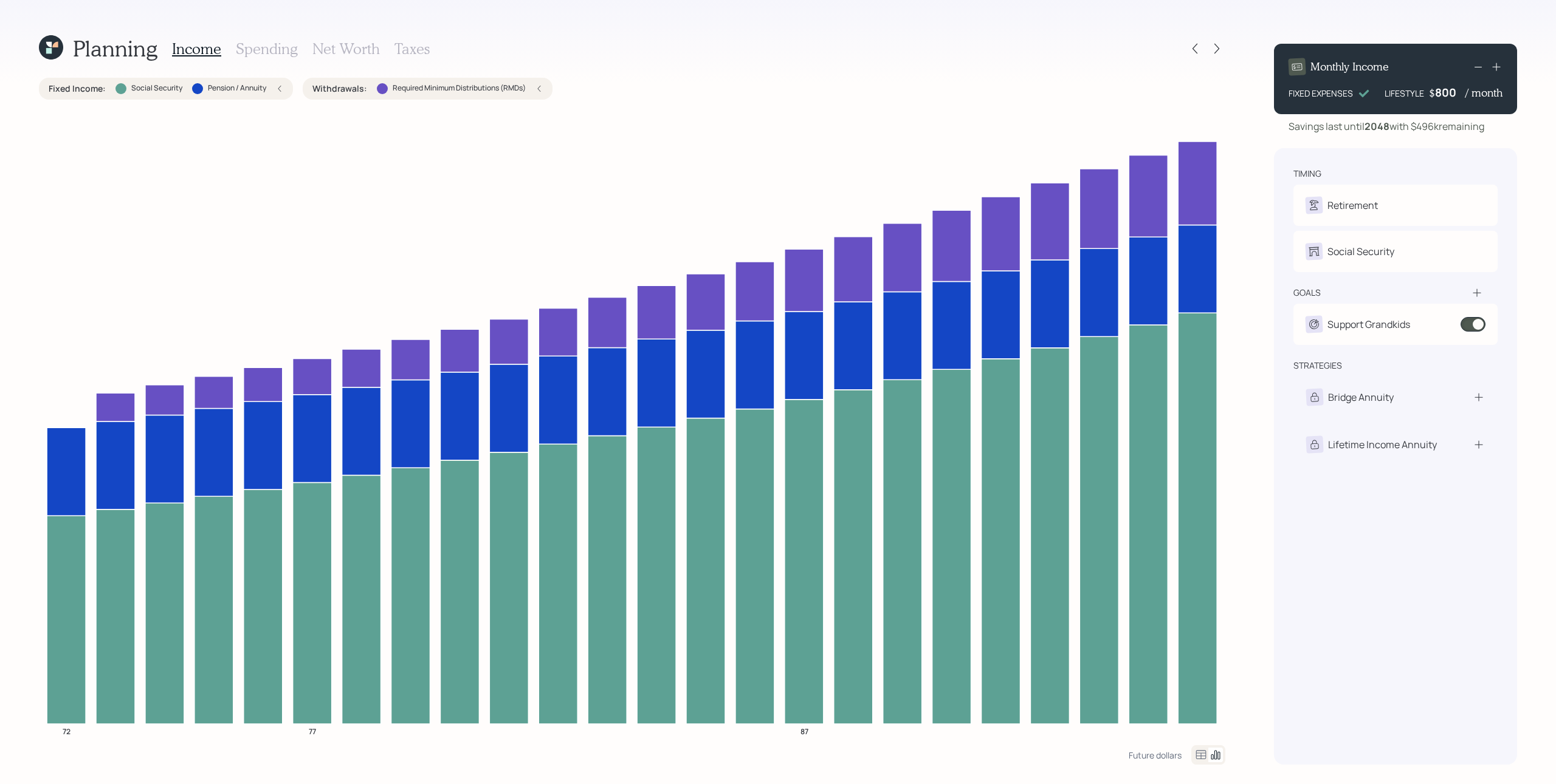
click at [1166, 587] on icon at bounding box center [1201, 755] width 14 height 14
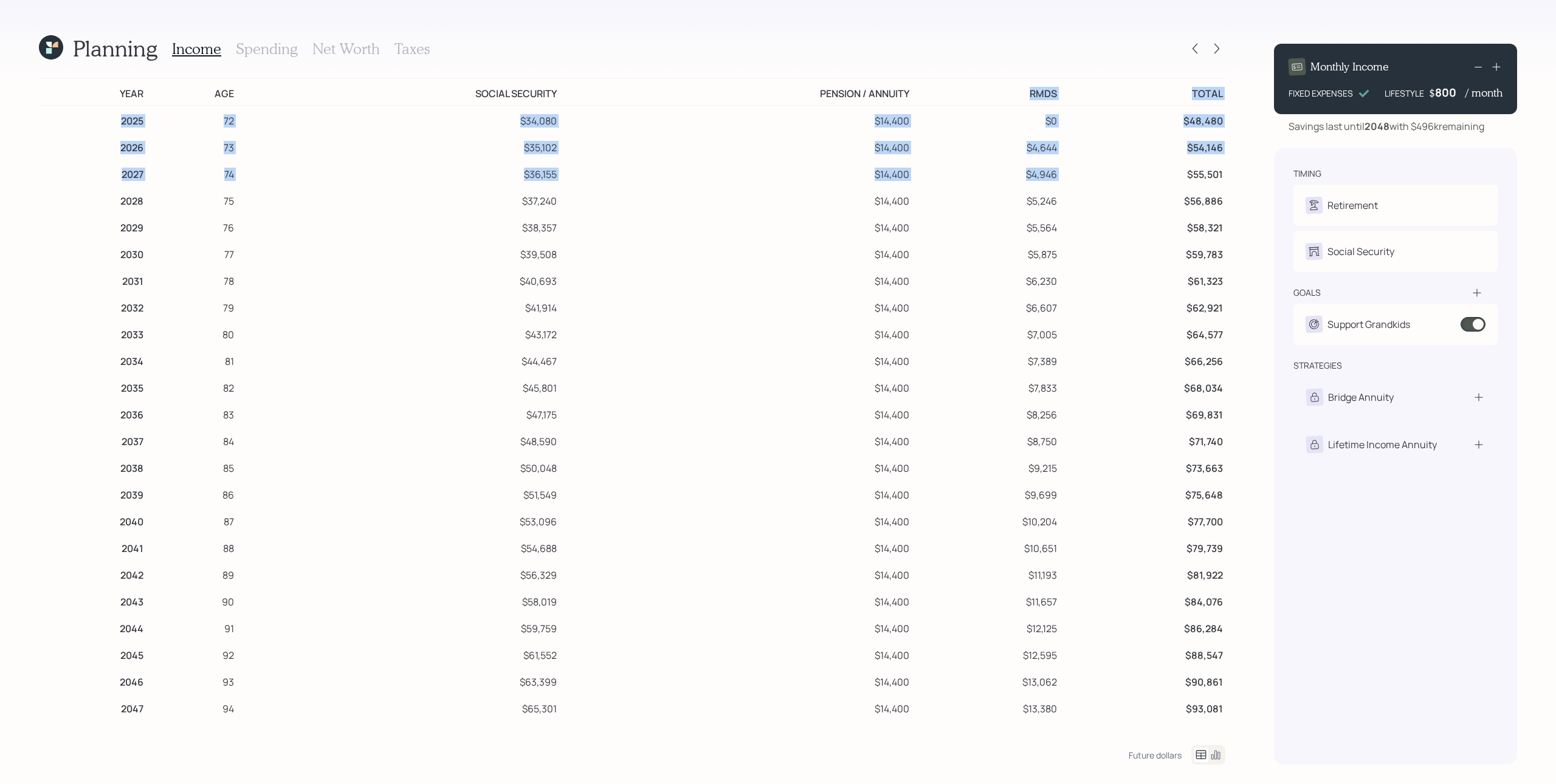
drag, startPoint x: 1026, startPoint y: 96, endPoint x: 1061, endPoint y: 167, distance: 79.2
click at [1061, 167] on table "Year Age Social Security Pension / Annuity RMDs Total 2025 72 $34,080 $14,400 $…" at bounding box center [632, 413] width 1186 height 670
click at [1039, 90] on td "RMDs" at bounding box center [985, 92] width 148 height 27
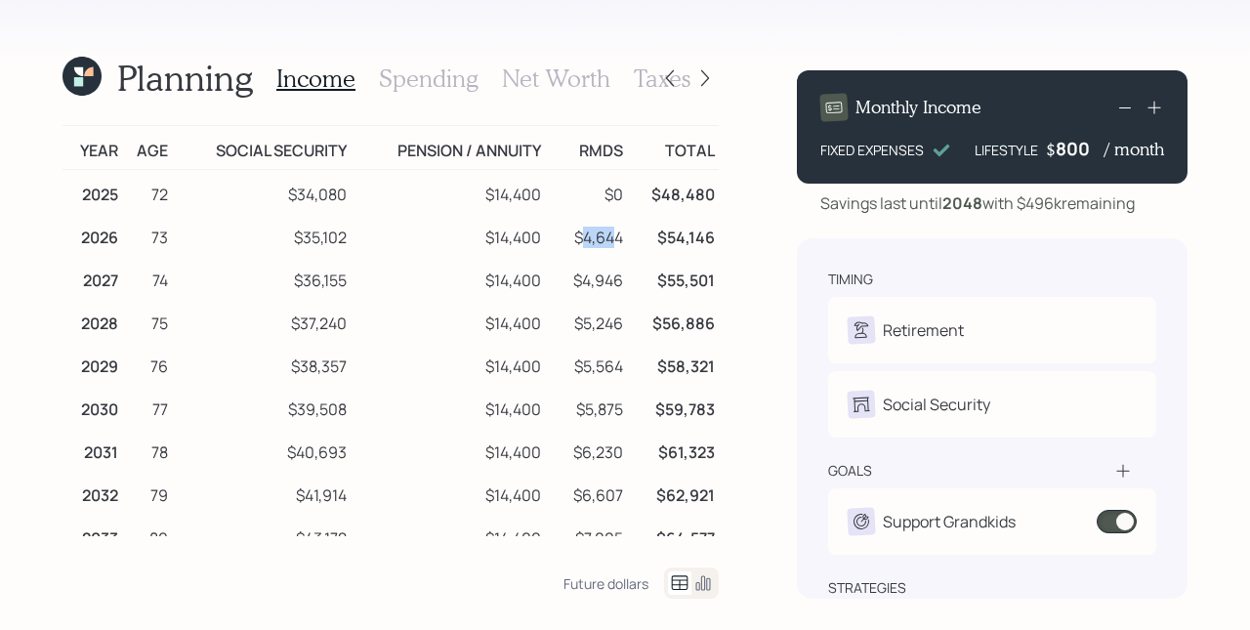
drag, startPoint x: 574, startPoint y: 238, endPoint x: 611, endPoint y: 243, distance: 37.4
click at [611, 243] on td "$4,644" at bounding box center [586, 234] width 82 height 43
drag, startPoint x: 581, startPoint y: 286, endPoint x: 624, endPoint y: 292, distance: 43.4
click at [624, 291] on tr "2027 74 $36,155 $14,400 $4,946 $55,501" at bounding box center [390, 277] width 656 height 43
drag, startPoint x: 581, startPoint y: 328, endPoint x: 617, endPoint y: 331, distance: 36.2
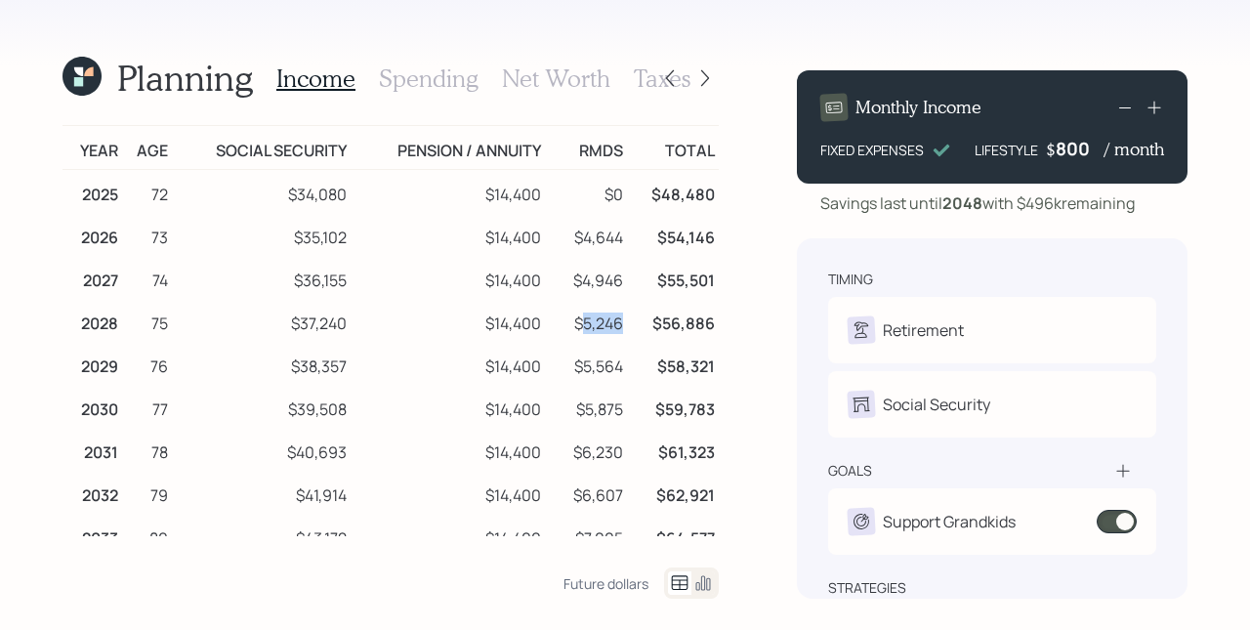
click at [617, 331] on td "$5,246" at bounding box center [586, 320] width 82 height 43
drag, startPoint x: 577, startPoint y: 364, endPoint x: 616, endPoint y: 367, distance: 39.2
click at [616, 367] on td "$5,564" at bounding box center [586, 363] width 82 height 43
drag, startPoint x: 579, startPoint y: 406, endPoint x: 613, endPoint y: 412, distance: 34.7
click at [613, 412] on td "$5,875" at bounding box center [586, 406] width 82 height 43
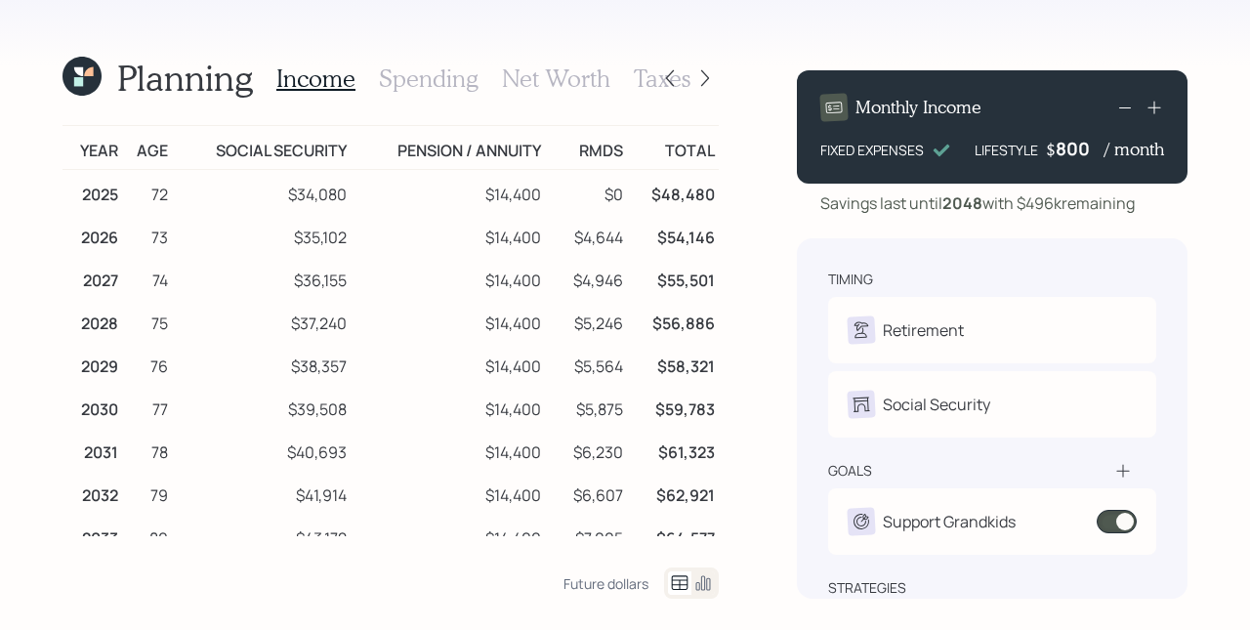
click at [704, 584] on icon at bounding box center [703, 583] width 15 height 15
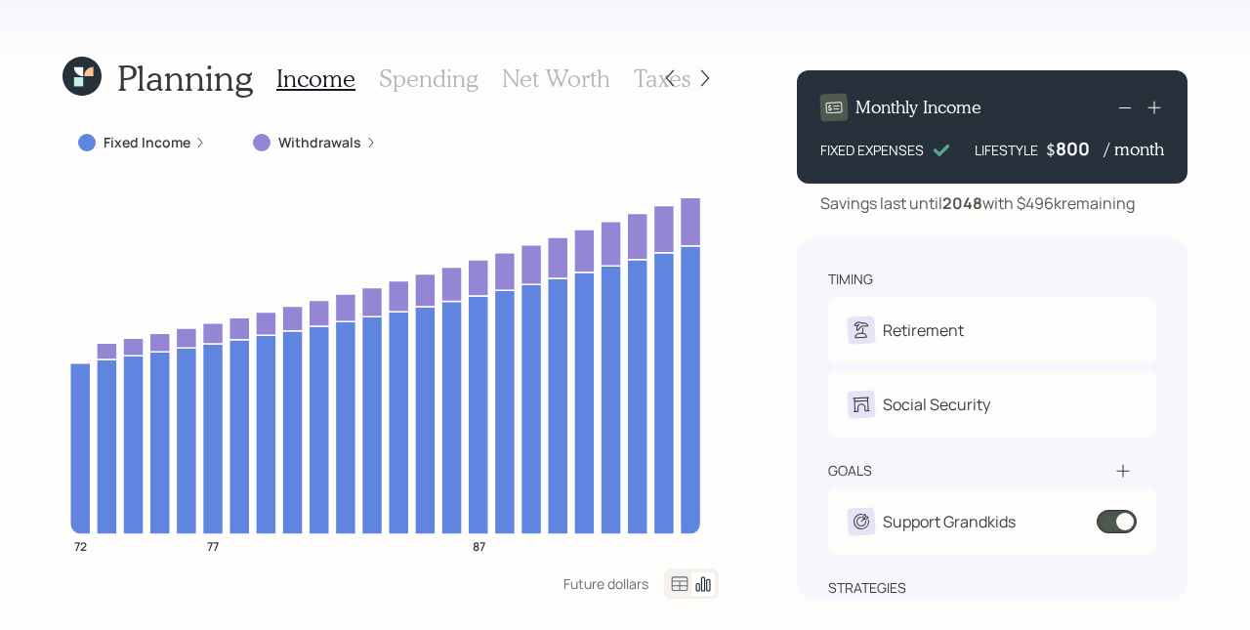
click at [533, 79] on h3 "Net Worth" at bounding box center [556, 78] width 108 height 28
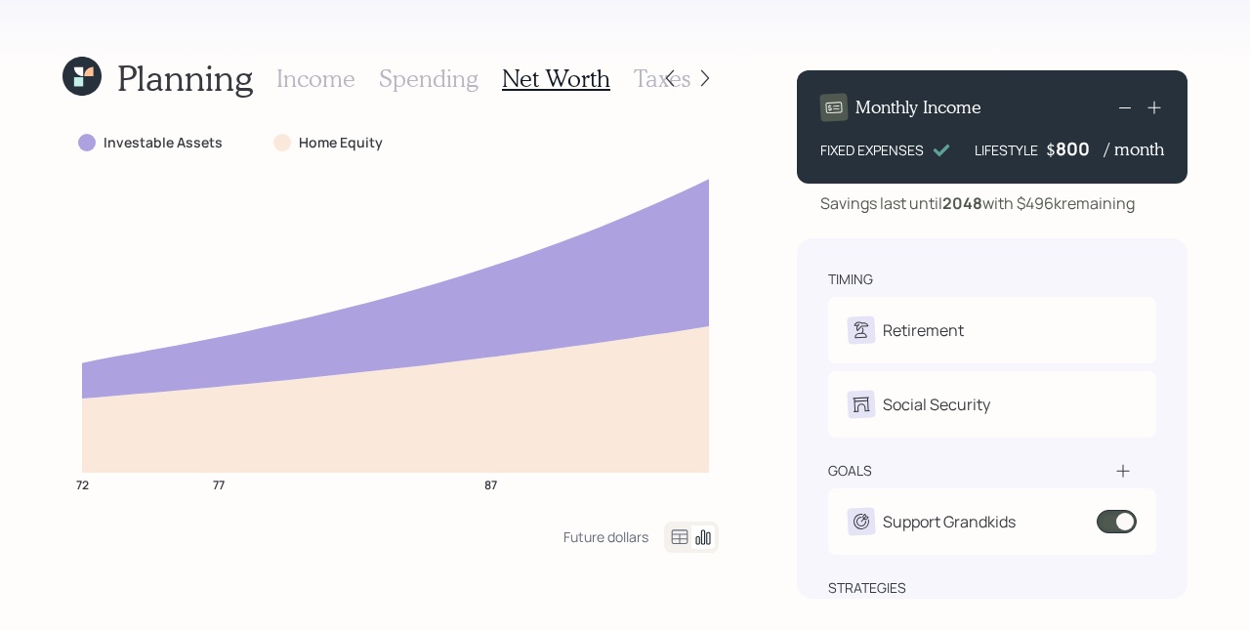
click at [646, 72] on h3 "Taxes" at bounding box center [662, 78] width 57 height 28
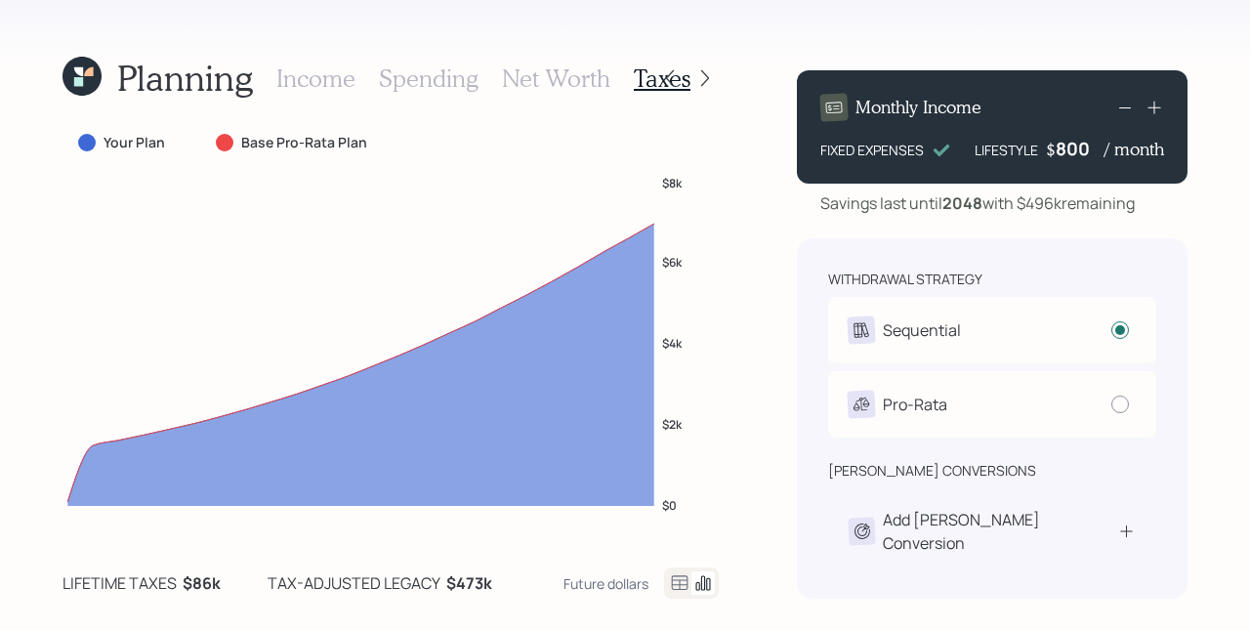
click at [579, 80] on h3 "Net Worth" at bounding box center [556, 78] width 108 height 28
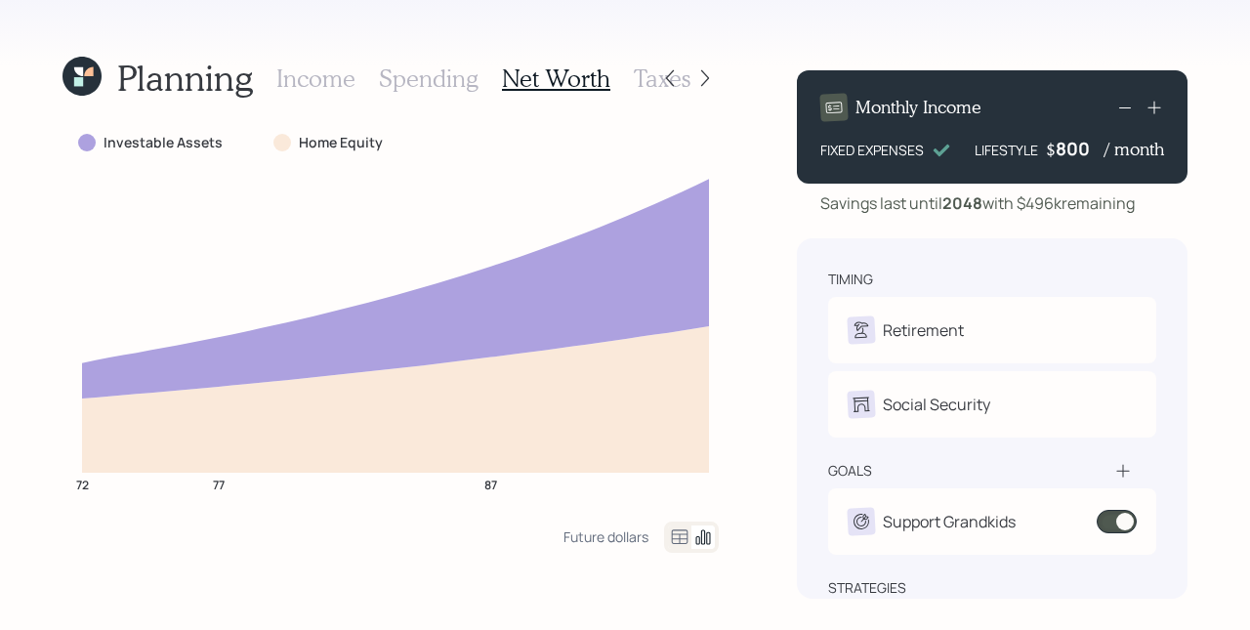
click at [446, 87] on h3 "Spending" at bounding box center [429, 78] width 100 height 28
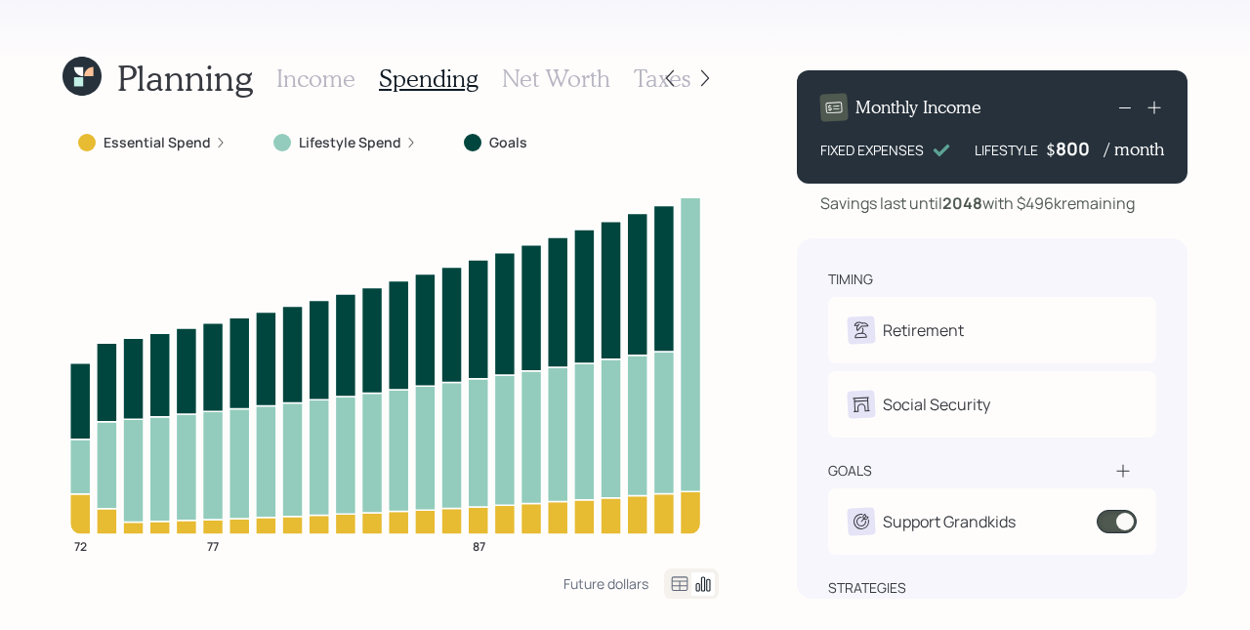
click at [330, 77] on h3 "Income" at bounding box center [315, 78] width 79 height 28
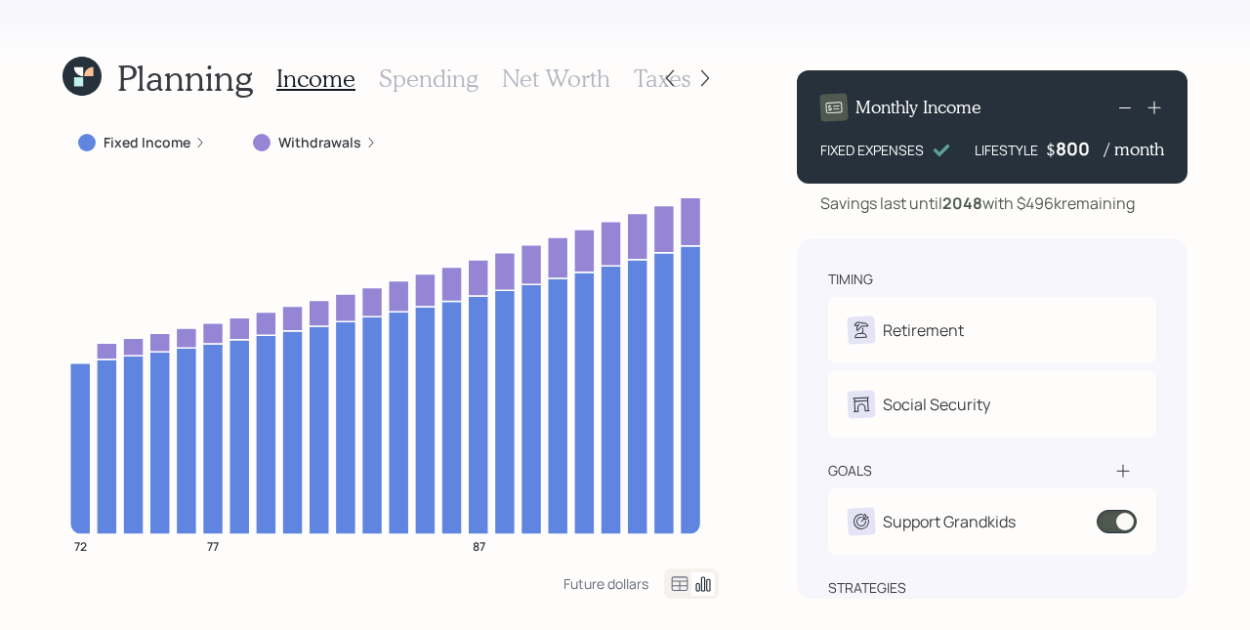
click at [460, 78] on h3 "Spending" at bounding box center [429, 78] width 100 height 28
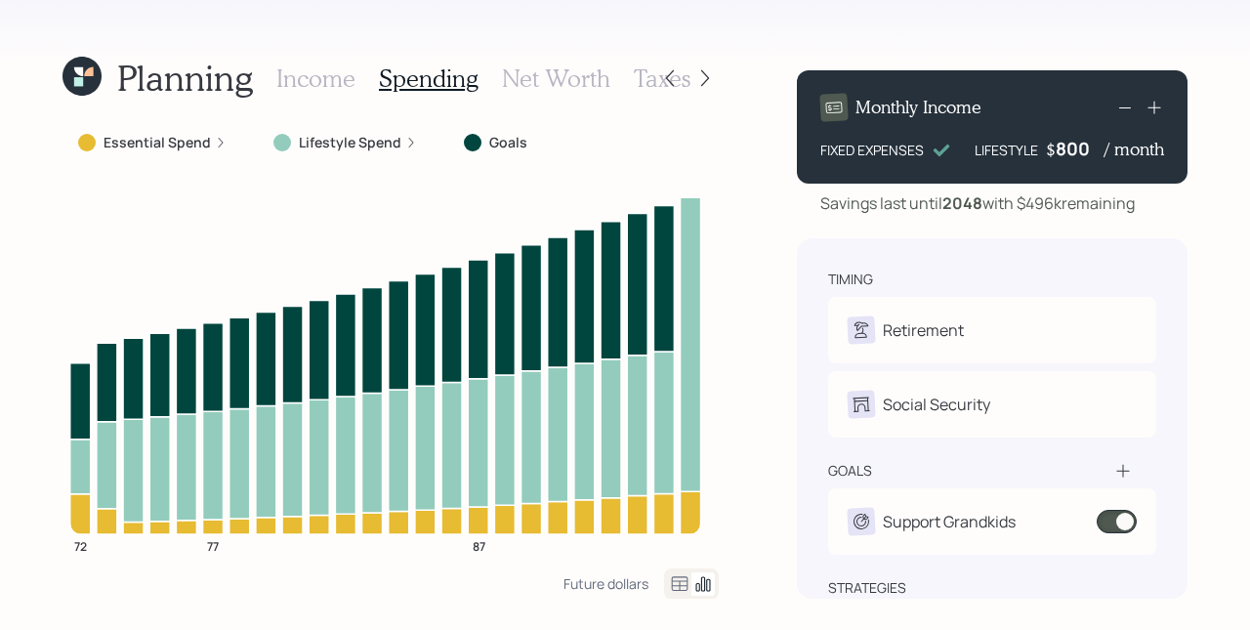
click at [506, 72] on h3 "Net Worth" at bounding box center [556, 78] width 108 height 28
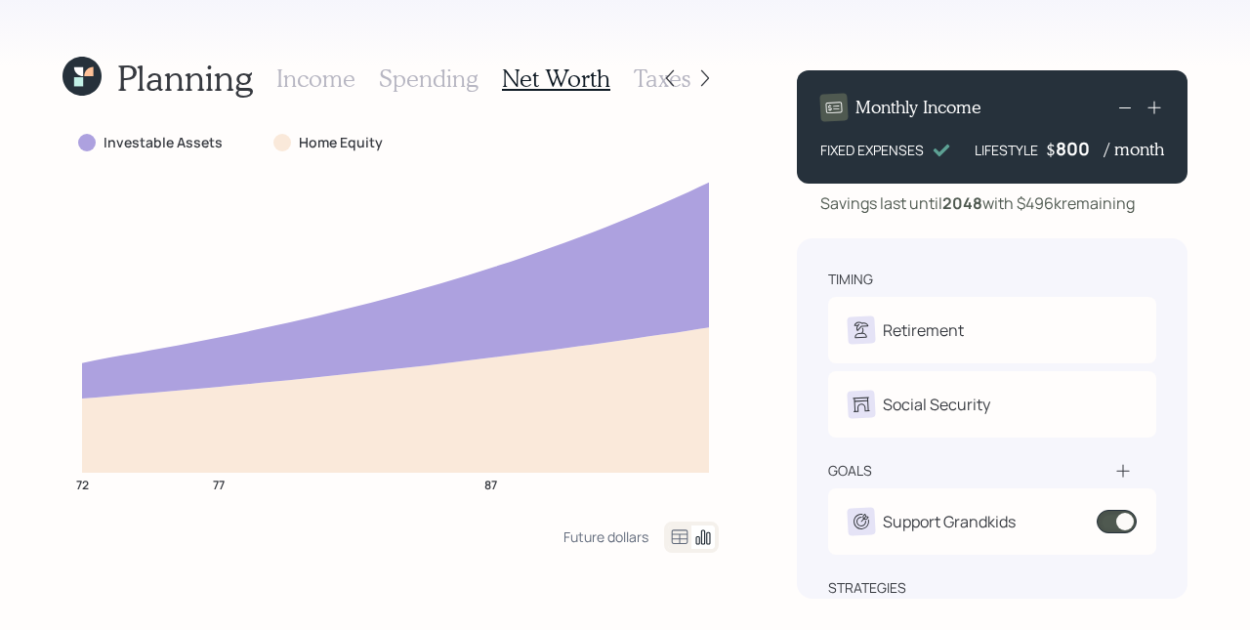
click at [634, 73] on h3 "Taxes" at bounding box center [662, 78] width 57 height 28
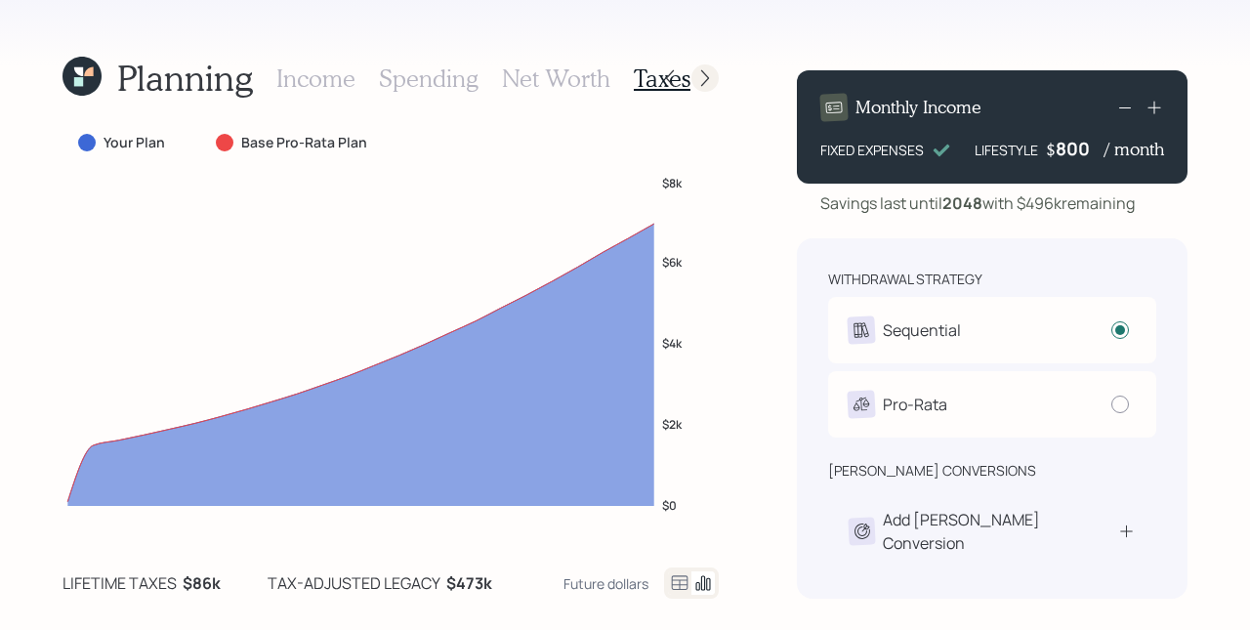
click at [701, 77] on icon at bounding box center [705, 78] width 20 height 20
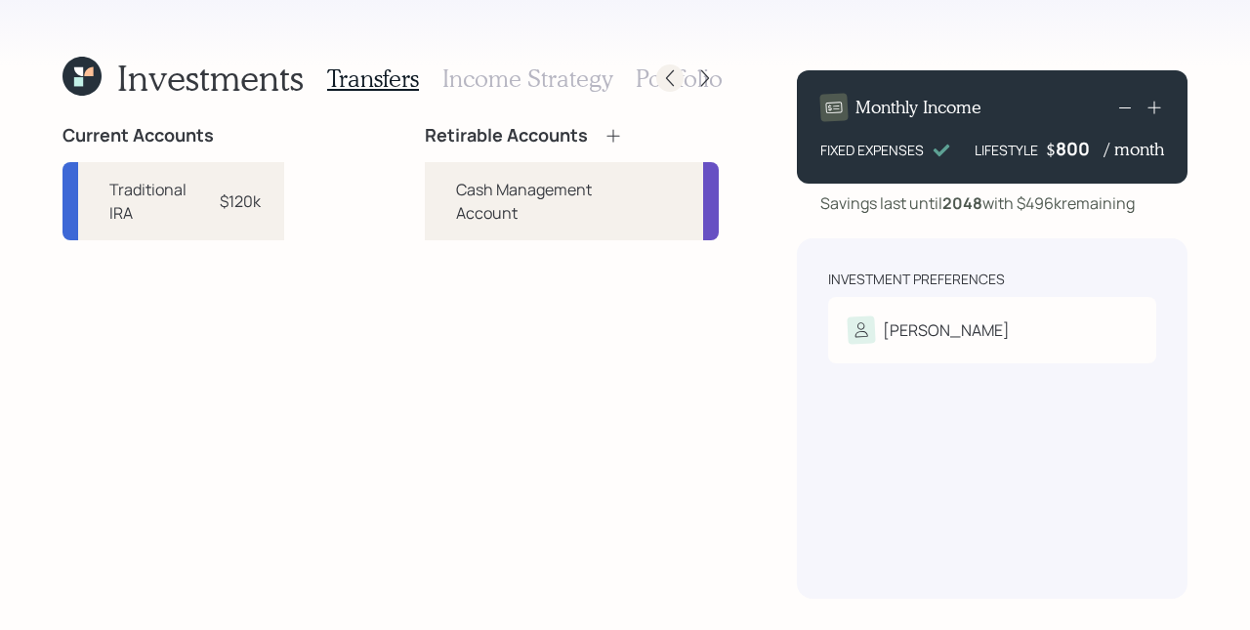
click at [673, 78] on icon at bounding box center [670, 78] width 20 height 20
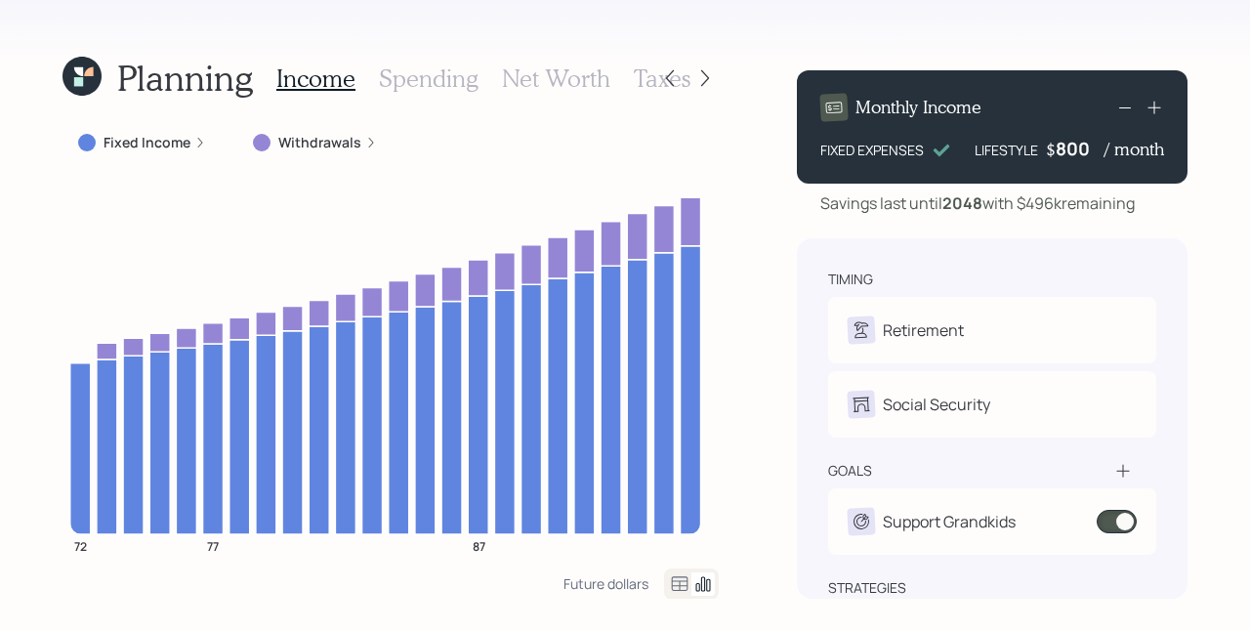
click at [397, 84] on h3 "Spending" at bounding box center [429, 78] width 100 height 28
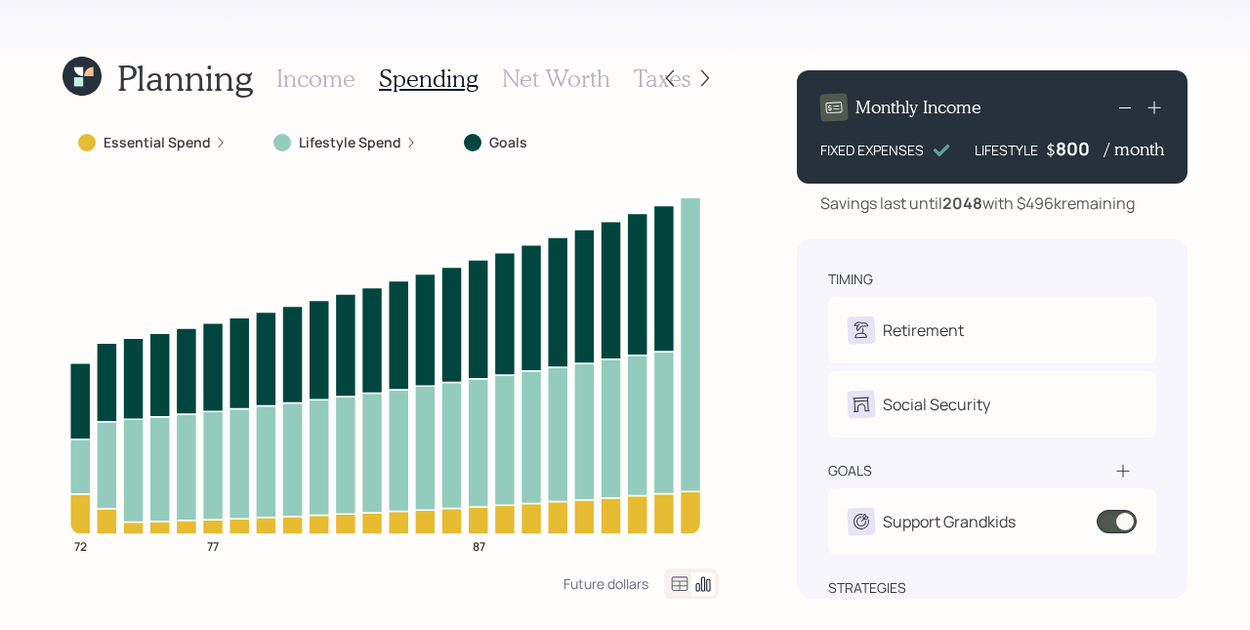
click at [329, 138] on label "Lifestyle Spend" at bounding box center [350, 143] width 103 height 20
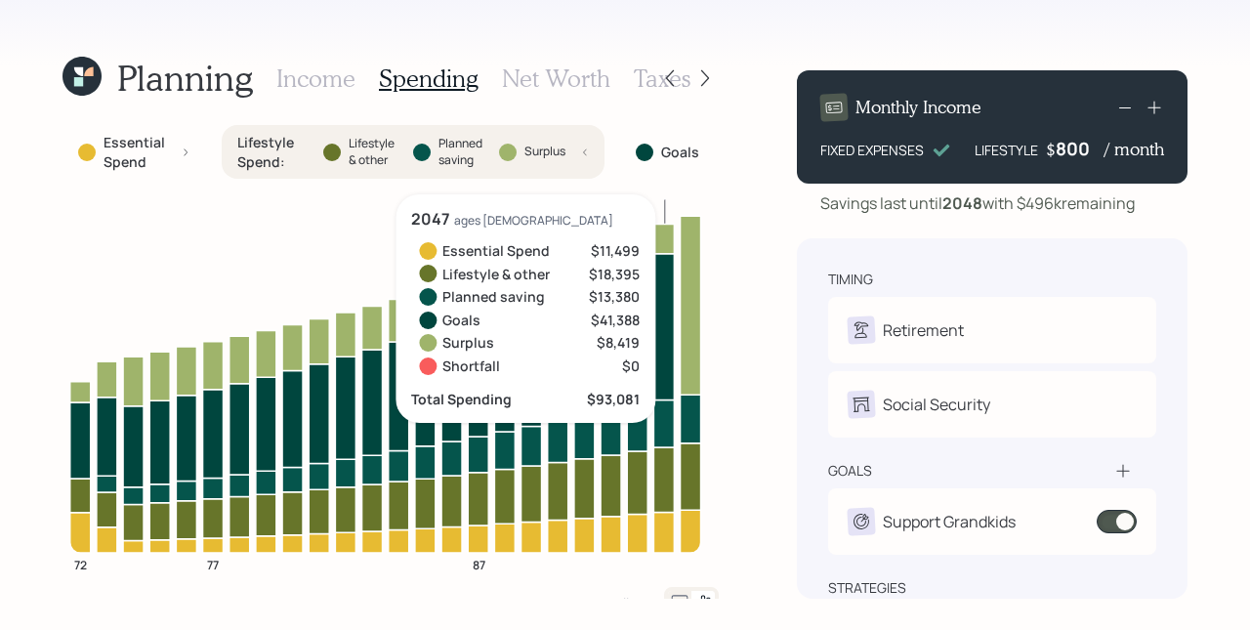
click at [661, 423] on icon at bounding box center [663, 423] width 21 height 47
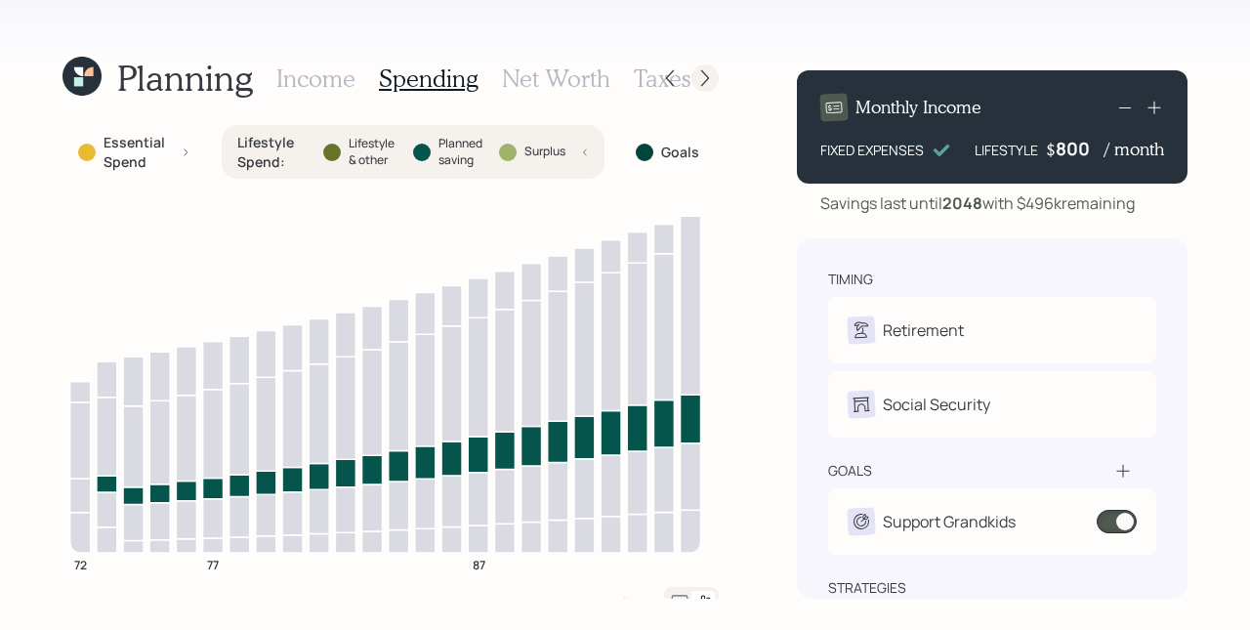
click at [698, 76] on icon at bounding box center [705, 78] width 20 height 20
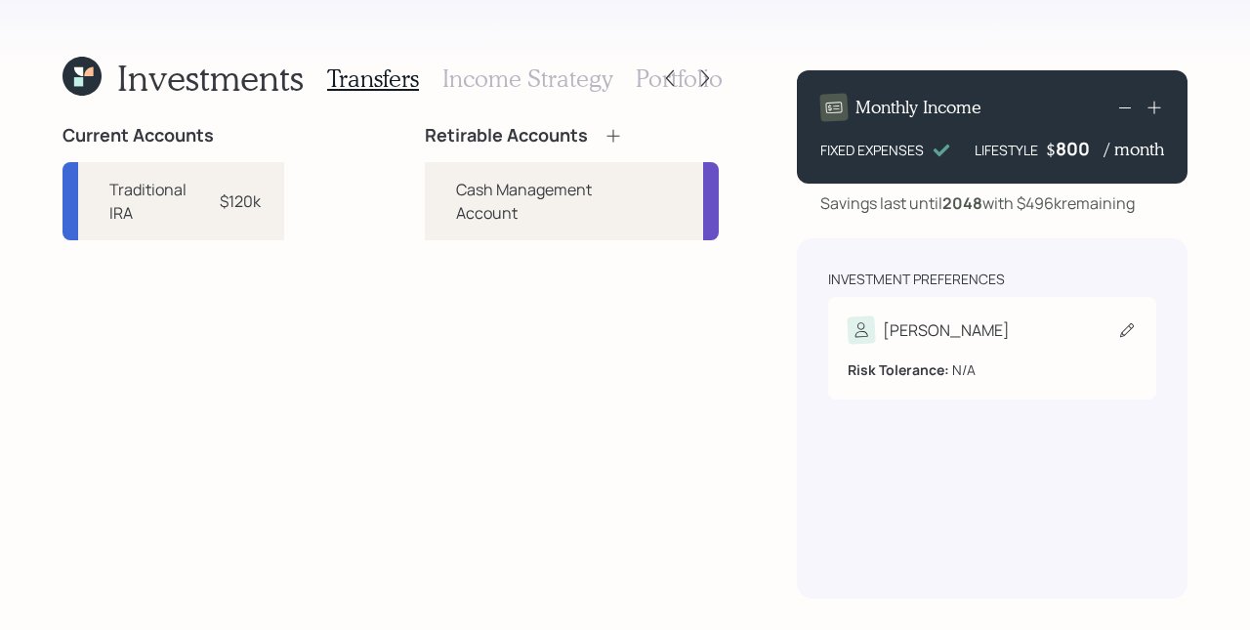
click at [910, 317] on div "[PERSON_NAME]" at bounding box center [928, 329] width 162 height 27
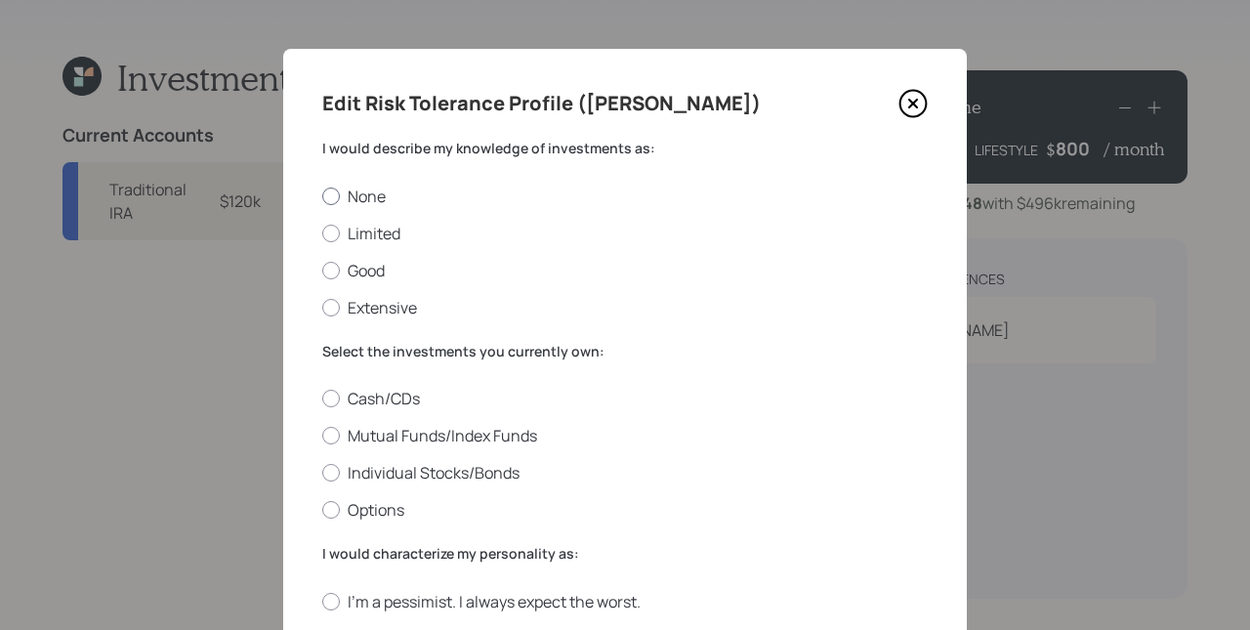
click at [381, 192] on label "None" at bounding box center [624, 196] width 605 height 21
click at [322, 195] on input "None" at bounding box center [321, 195] width 1 height 1
radio input "true"
click at [375, 393] on label "Cash/CDs" at bounding box center [624, 398] width 605 height 21
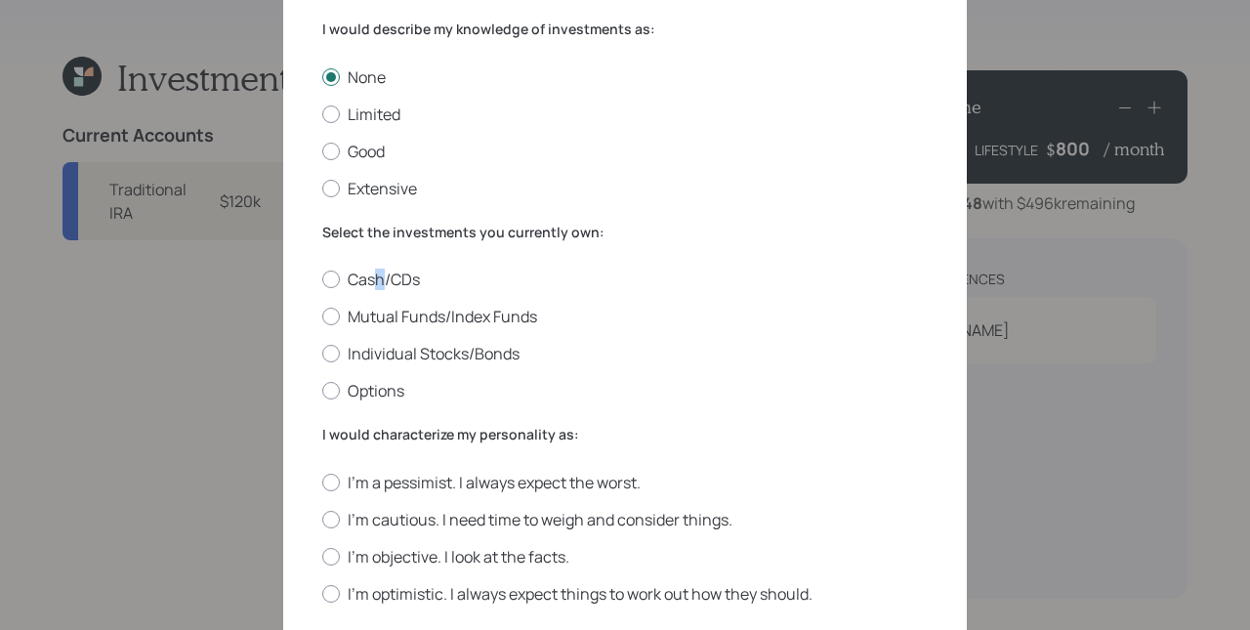
scroll to position [120, 0]
click at [345, 276] on label "Cash/CDs" at bounding box center [624, 278] width 605 height 21
click at [322, 278] on input "Cash/CDs" at bounding box center [321, 278] width 1 height 1
radio input "true"
click at [416, 484] on label "I'm a pessimist. I always expect the worst." at bounding box center [624, 481] width 605 height 21
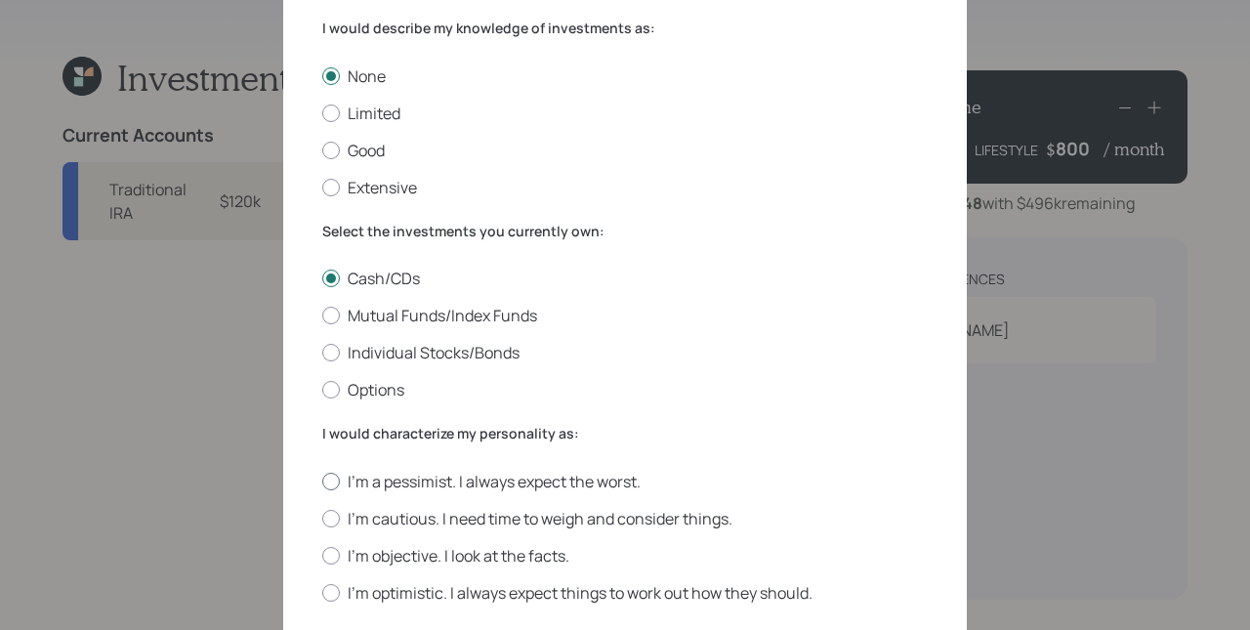
click at [322, 481] on input "I'm a pessimist. I always expect the worst." at bounding box center [321, 480] width 1 height 1
radio input "true"
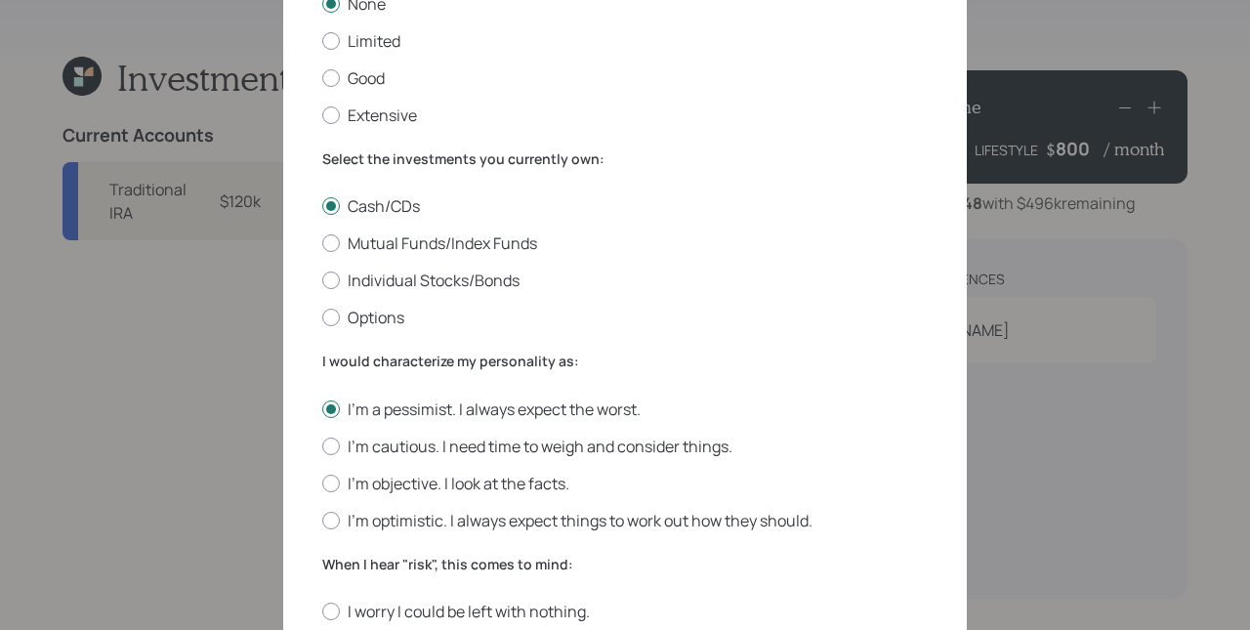
scroll to position [320, 0]
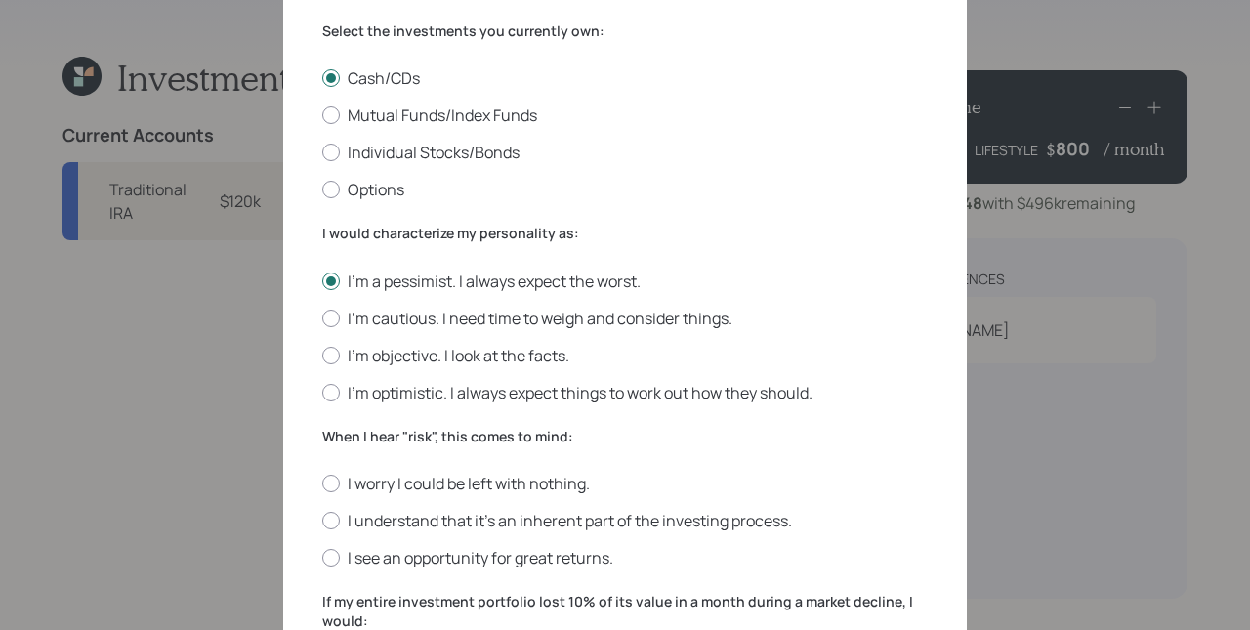
drag, startPoint x: 427, startPoint y: 480, endPoint x: 495, endPoint y: 450, distance: 74.7
click at [427, 479] on label "I worry I could be left with nothing." at bounding box center [624, 483] width 605 height 21
click at [322, 483] on input "I worry I could be left with nothing." at bounding box center [321, 483] width 1 height 1
radio input "true"
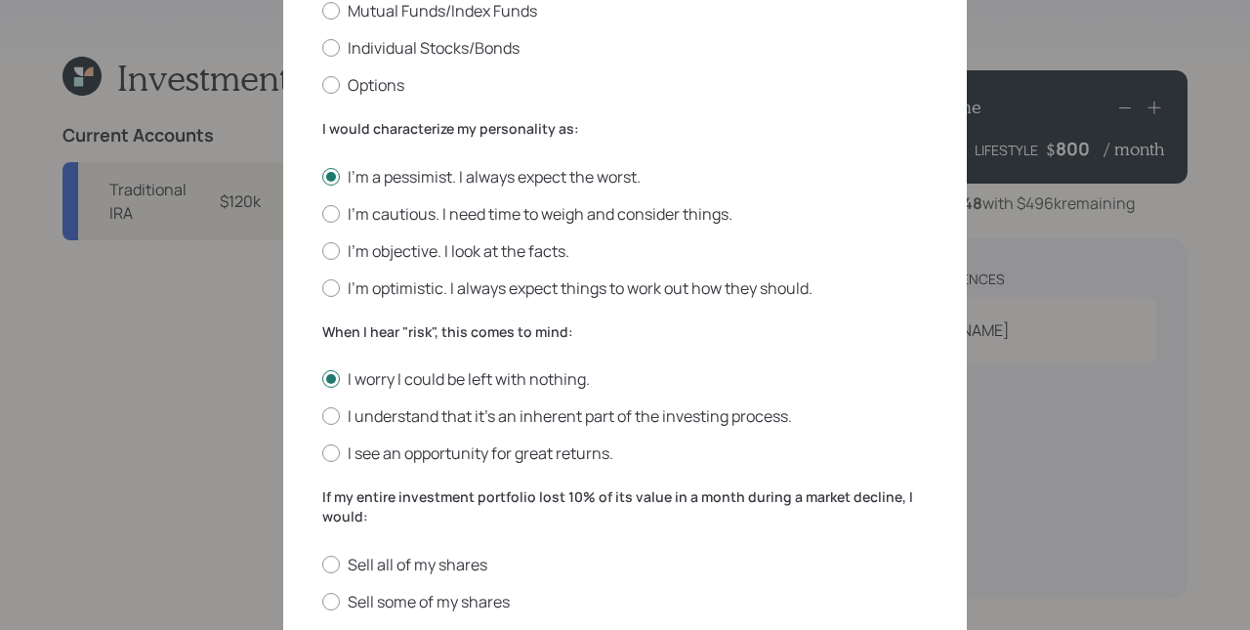
scroll to position [436, 0]
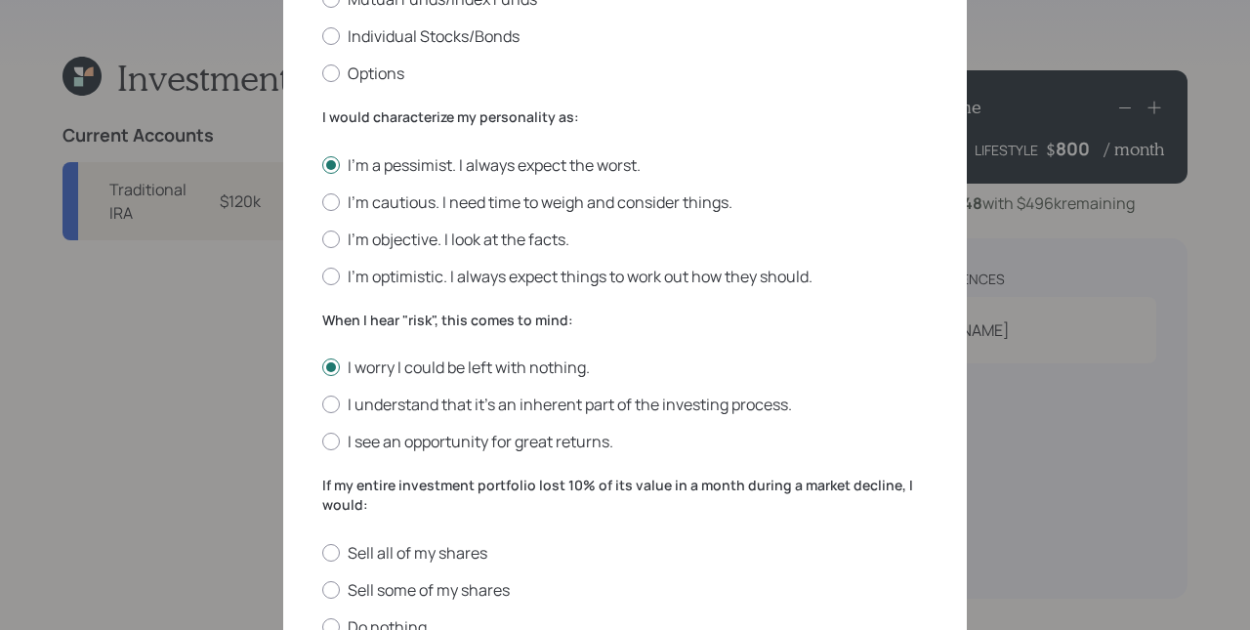
drag, startPoint x: 431, startPoint y: 545, endPoint x: 509, endPoint y: 505, distance: 87.8
click at [432, 543] on label "Sell all of my shares" at bounding box center [624, 552] width 605 height 21
click at [322, 552] on input "Sell all of my shares" at bounding box center [321, 552] width 1 height 1
radio input "true"
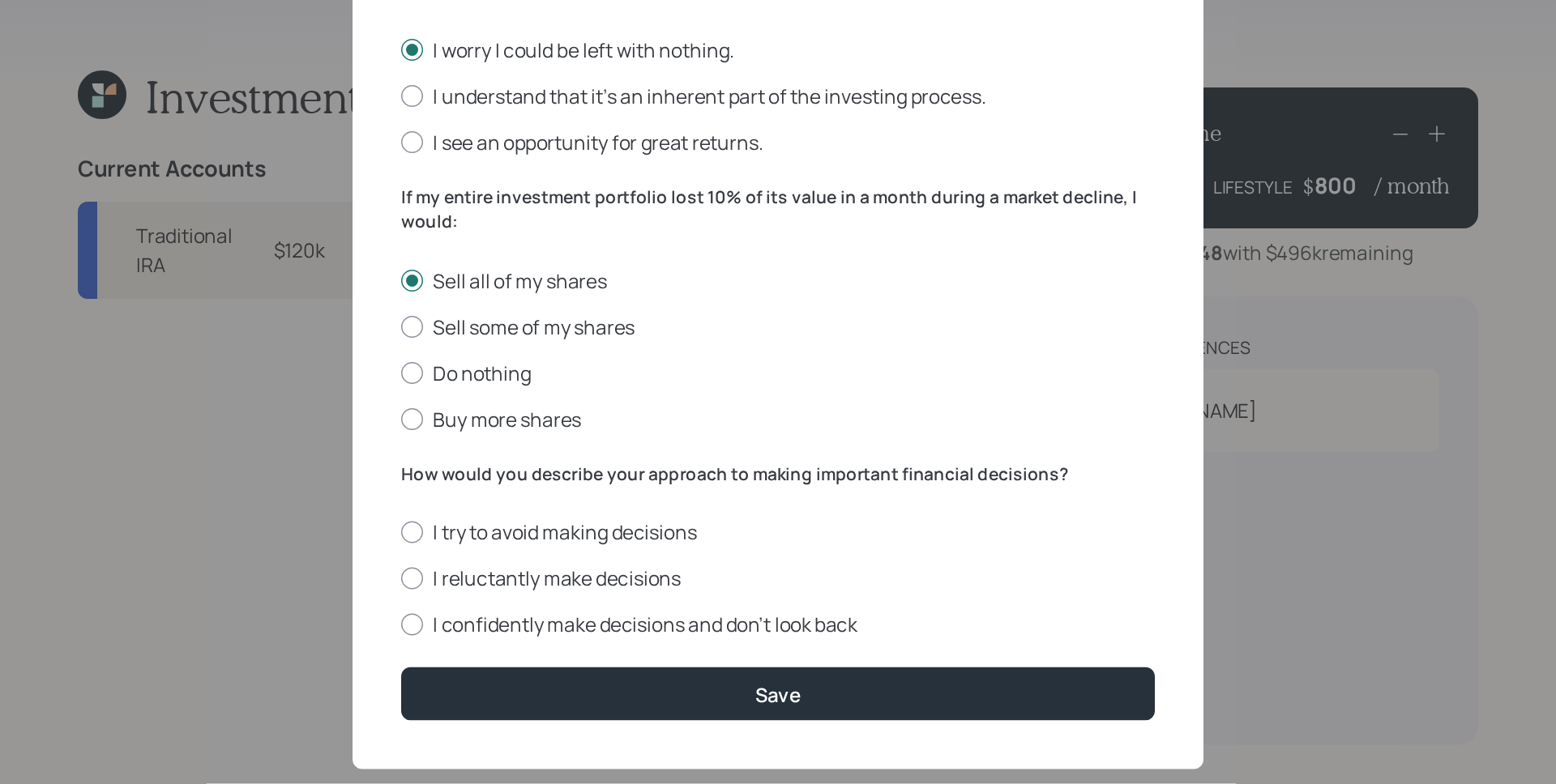
scroll to position [658, 0]
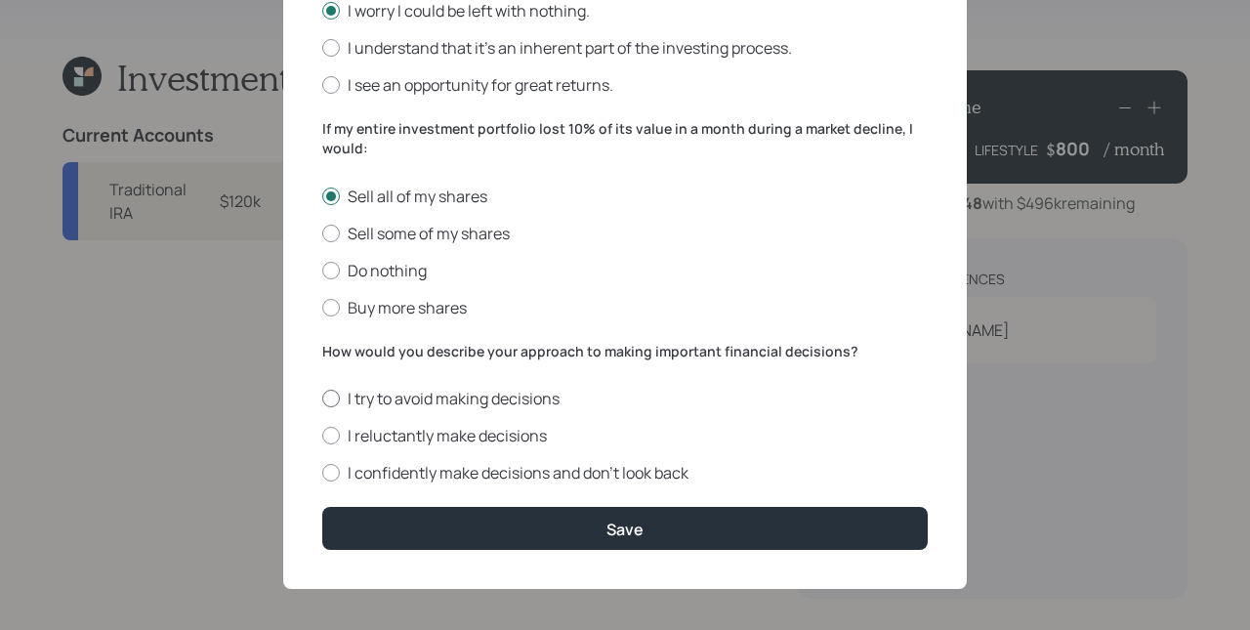
click at [403, 388] on label "I try to avoid making decisions" at bounding box center [624, 398] width 605 height 21
click at [322, 398] on input "I try to avoid making decisions" at bounding box center [321, 398] width 1 height 1
radio input "true"
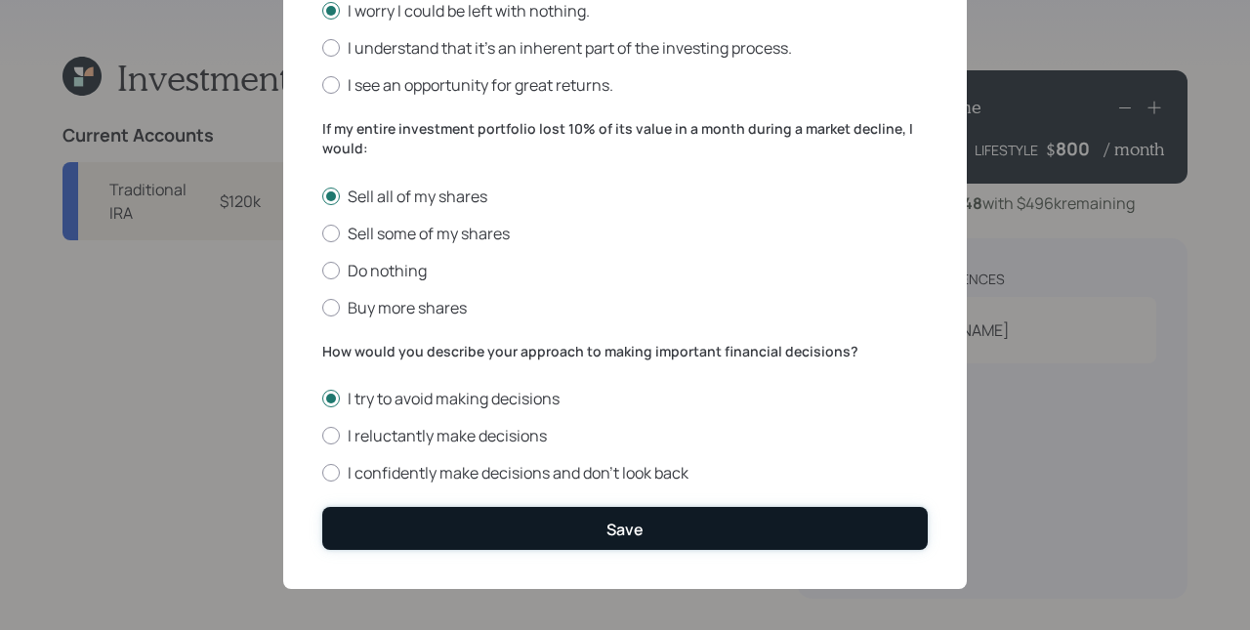
click at [586, 527] on button "Save" at bounding box center [624, 528] width 605 height 42
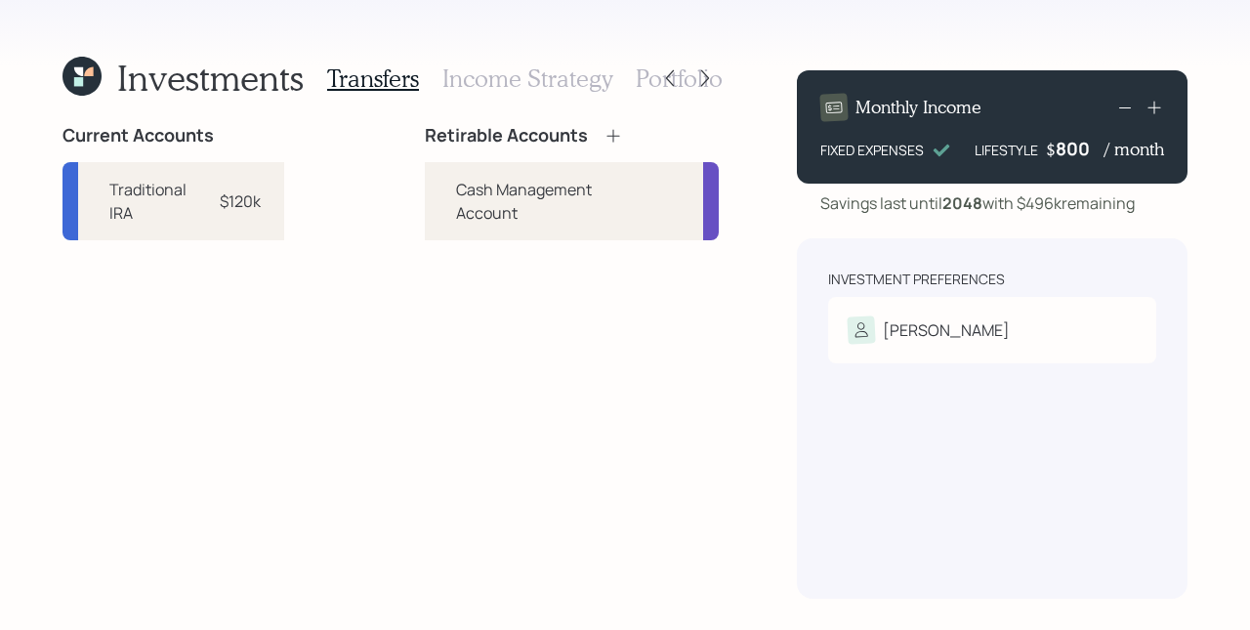
click at [749, 213] on div "Investments Transfers Income Strategy Portfolio Current Accounts Traditional IR…" at bounding box center [625, 315] width 1250 height 630
click at [605, 134] on icon at bounding box center [613, 136] width 20 height 20
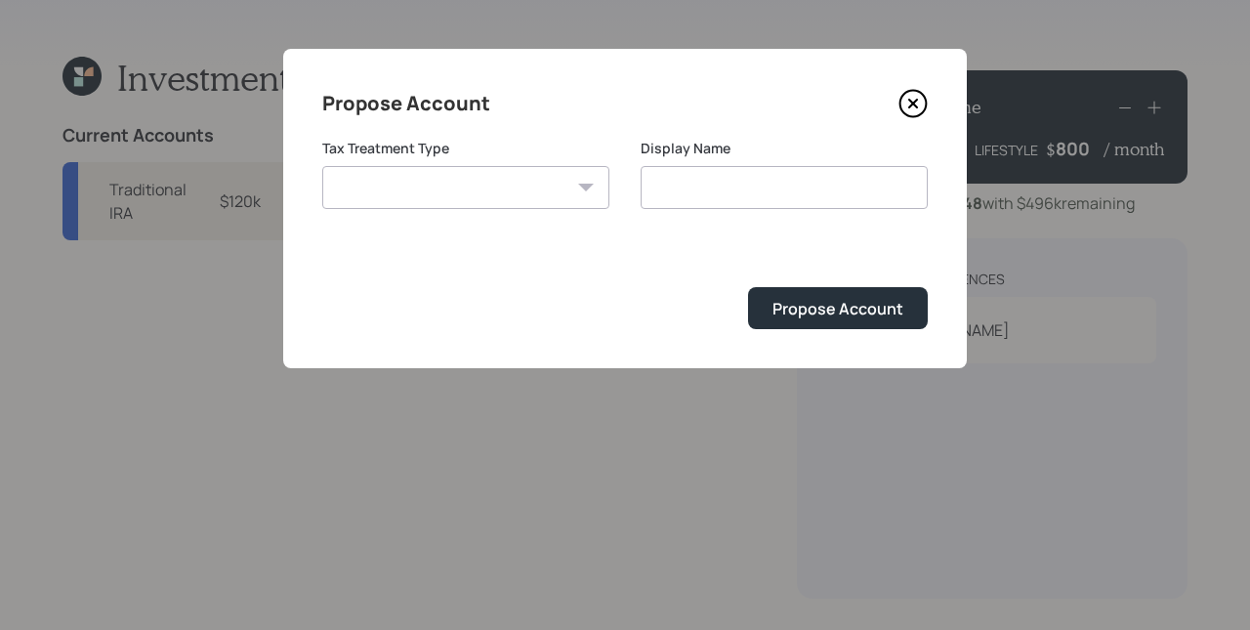
click at [584, 184] on div "[PERSON_NAME] Taxable Traditional" at bounding box center [465, 187] width 287 height 43
click at [466, 188] on select "[PERSON_NAME] Taxable Traditional" at bounding box center [465, 187] width 287 height 43
select select "traditional"
click at [322, 166] on select "[PERSON_NAME] Taxable Traditional" at bounding box center [465, 187] width 287 height 43
click at [739, 190] on input "Traditional" at bounding box center [784, 187] width 287 height 43
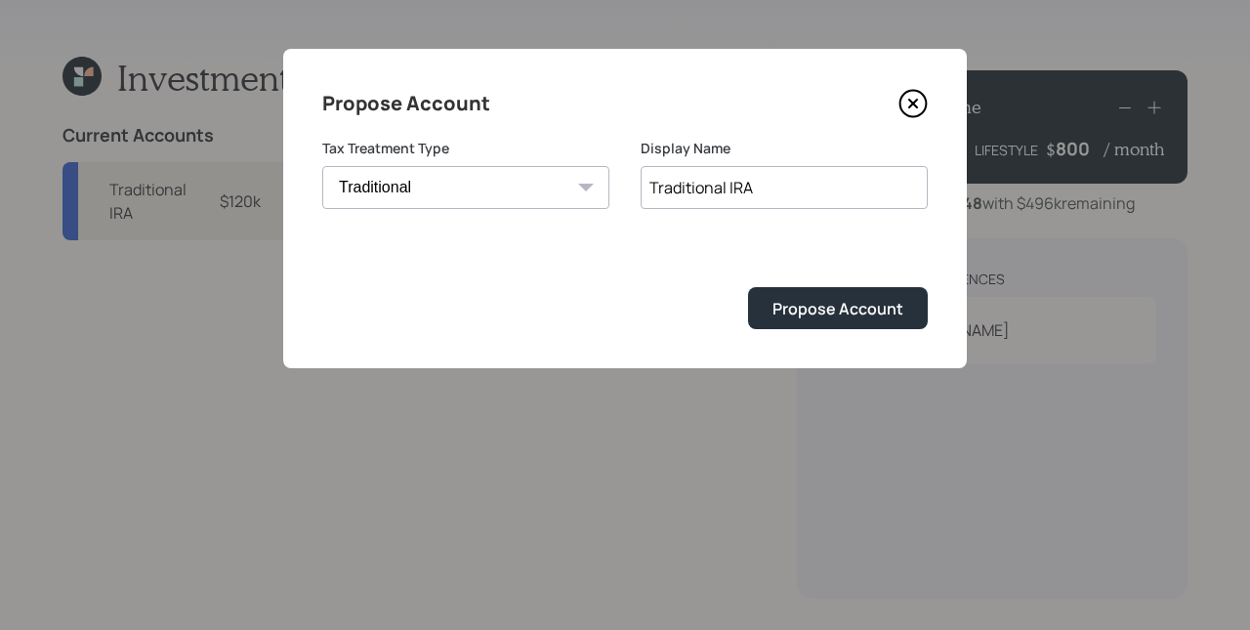
type input "Traditional IRA"
click at [748, 287] on button "Propose Account" at bounding box center [838, 308] width 180 height 42
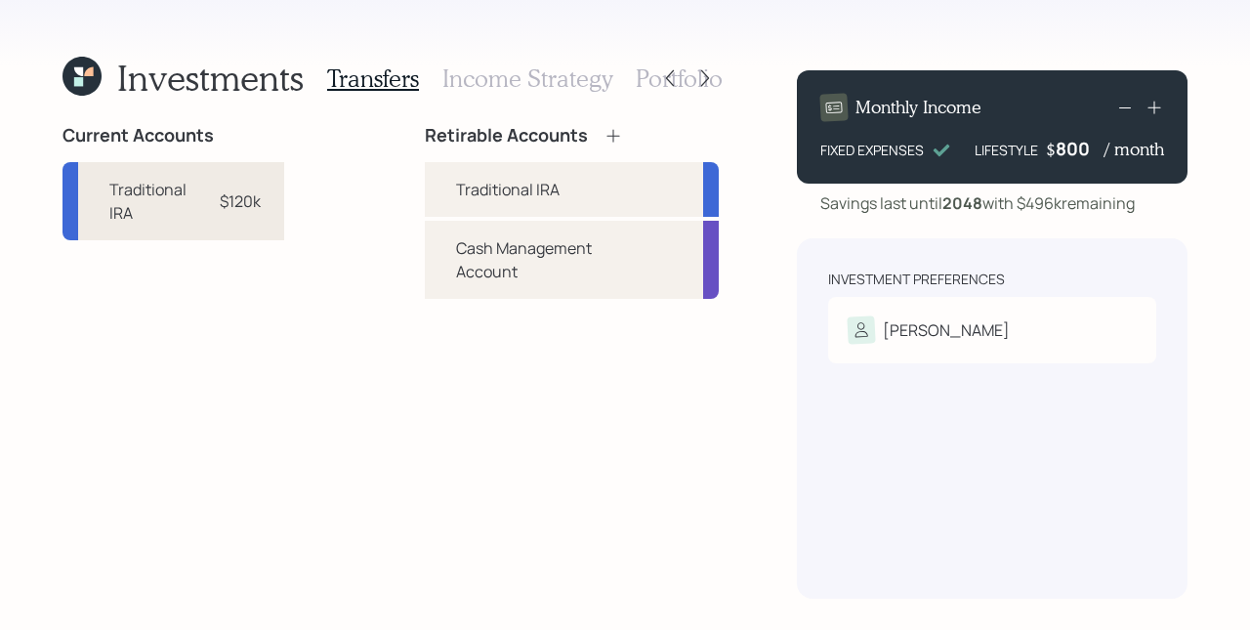
click at [239, 204] on div "$120k" at bounding box center [240, 200] width 41 height 23
click at [477, 180] on div "Traditional IRA" at bounding box center [507, 189] width 103 height 23
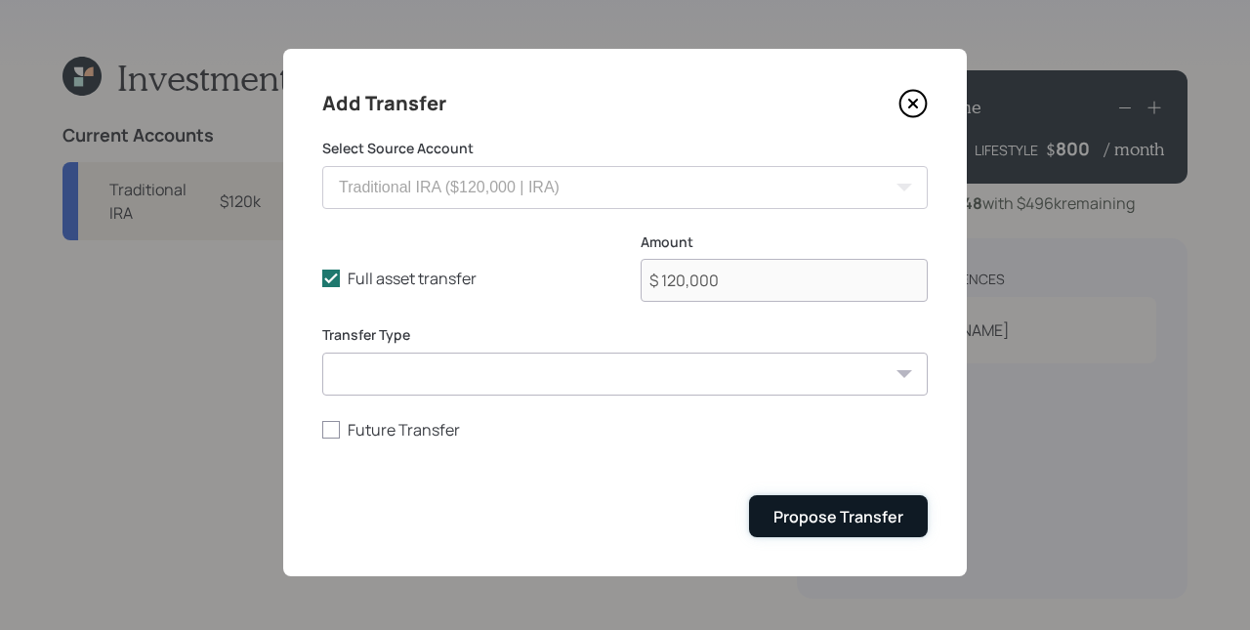
click at [814, 503] on button "Propose Transfer" at bounding box center [838, 516] width 179 height 42
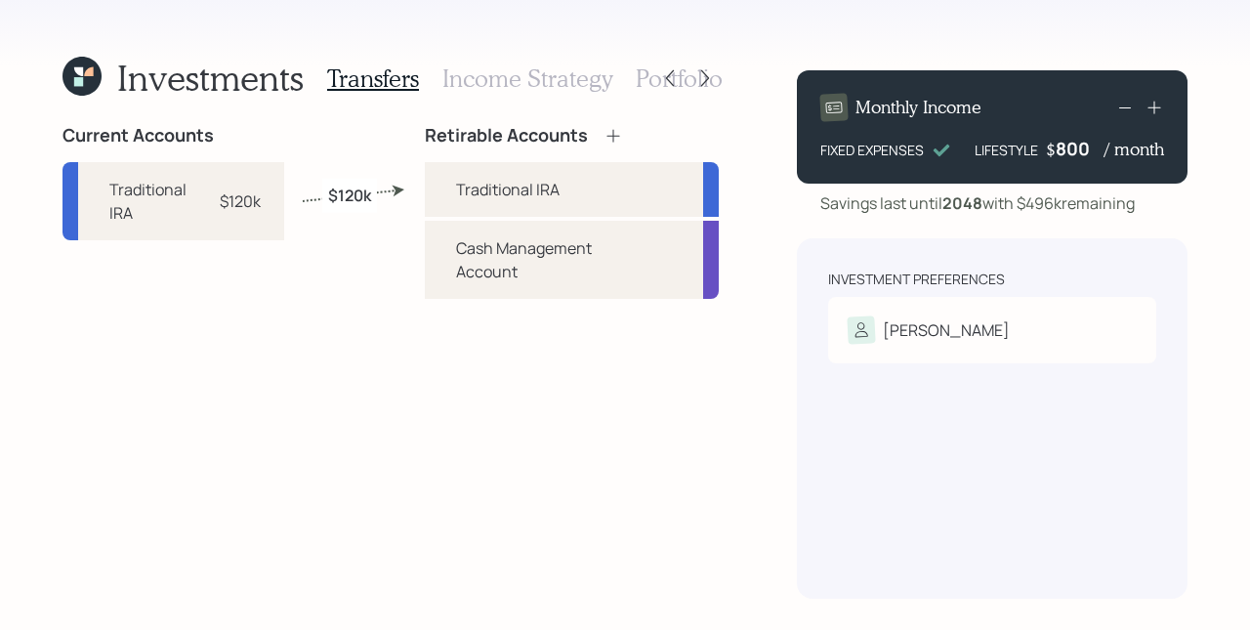
click at [515, 40] on div "Investments Transfers Income Strategy Portfolio Current Accounts Traditional IR…" at bounding box center [625, 315] width 1250 height 630
click at [534, 78] on h3 "Income Strategy" at bounding box center [527, 78] width 170 height 28
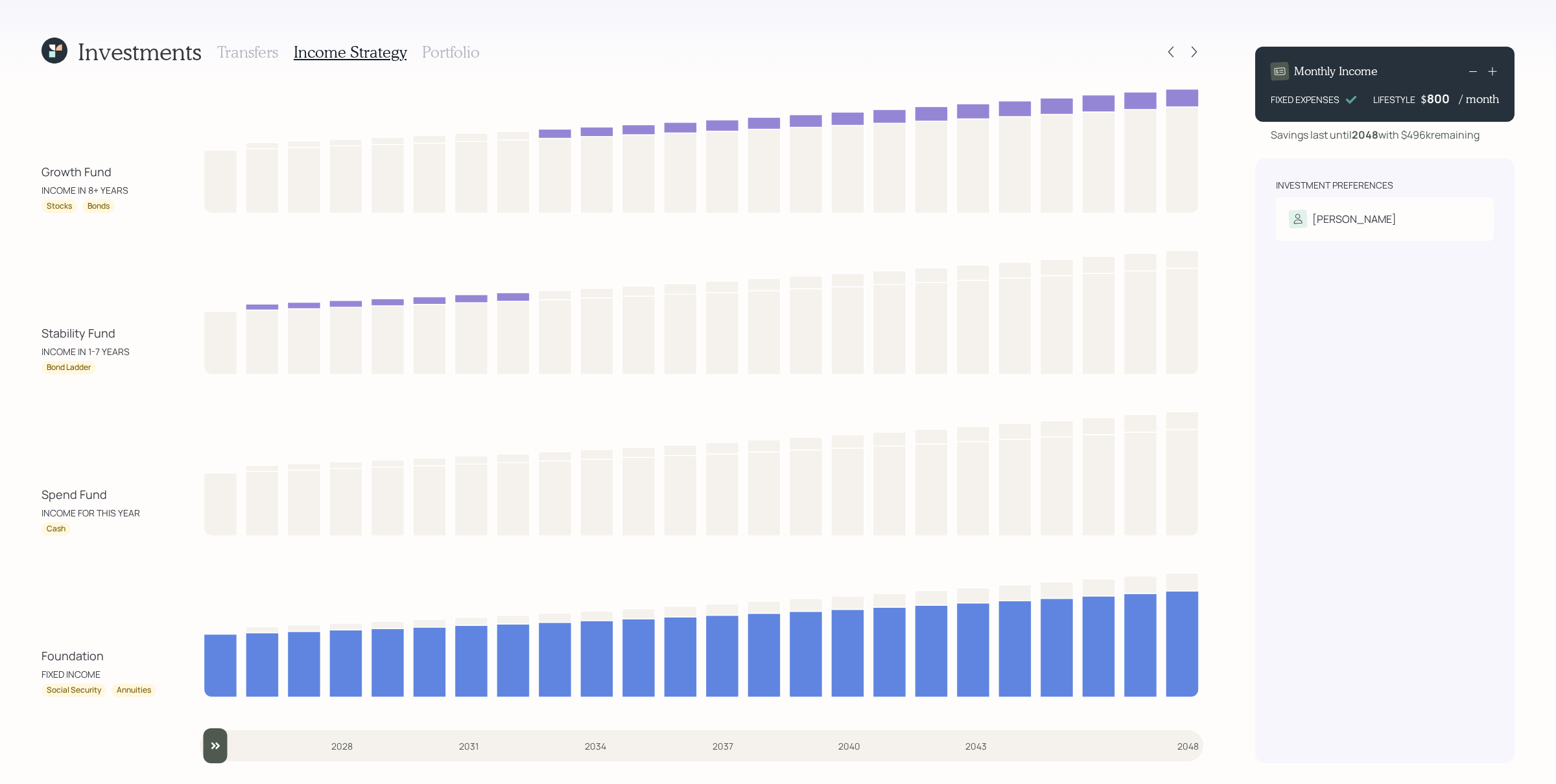
click at [130, 205] on div "Stocks Bonds" at bounding box center [100, 206] width 117 height 14
drag, startPoint x: 211, startPoint y: 745, endPoint x: 240, endPoint y: 747, distance: 29.1
type input "2026"
click at [240, 627] on input "slider" at bounding box center [701, 745] width 1003 height 35
click at [449, 53] on h3 "Portfolio" at bounding box center [451, 52] width 58 height 19
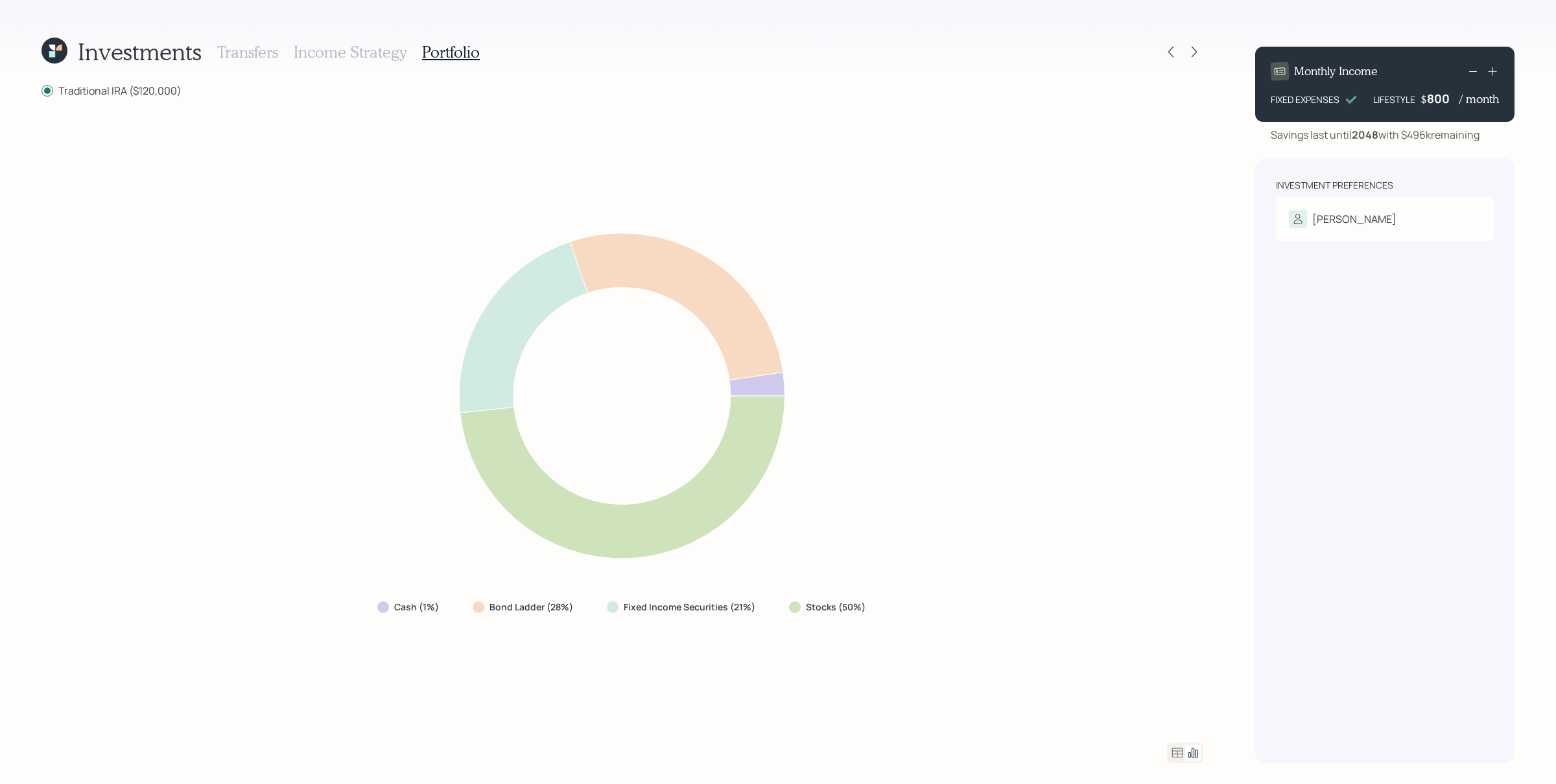
click at [952, 528] on icon at bounding box center [622, 396] width 697 height 368
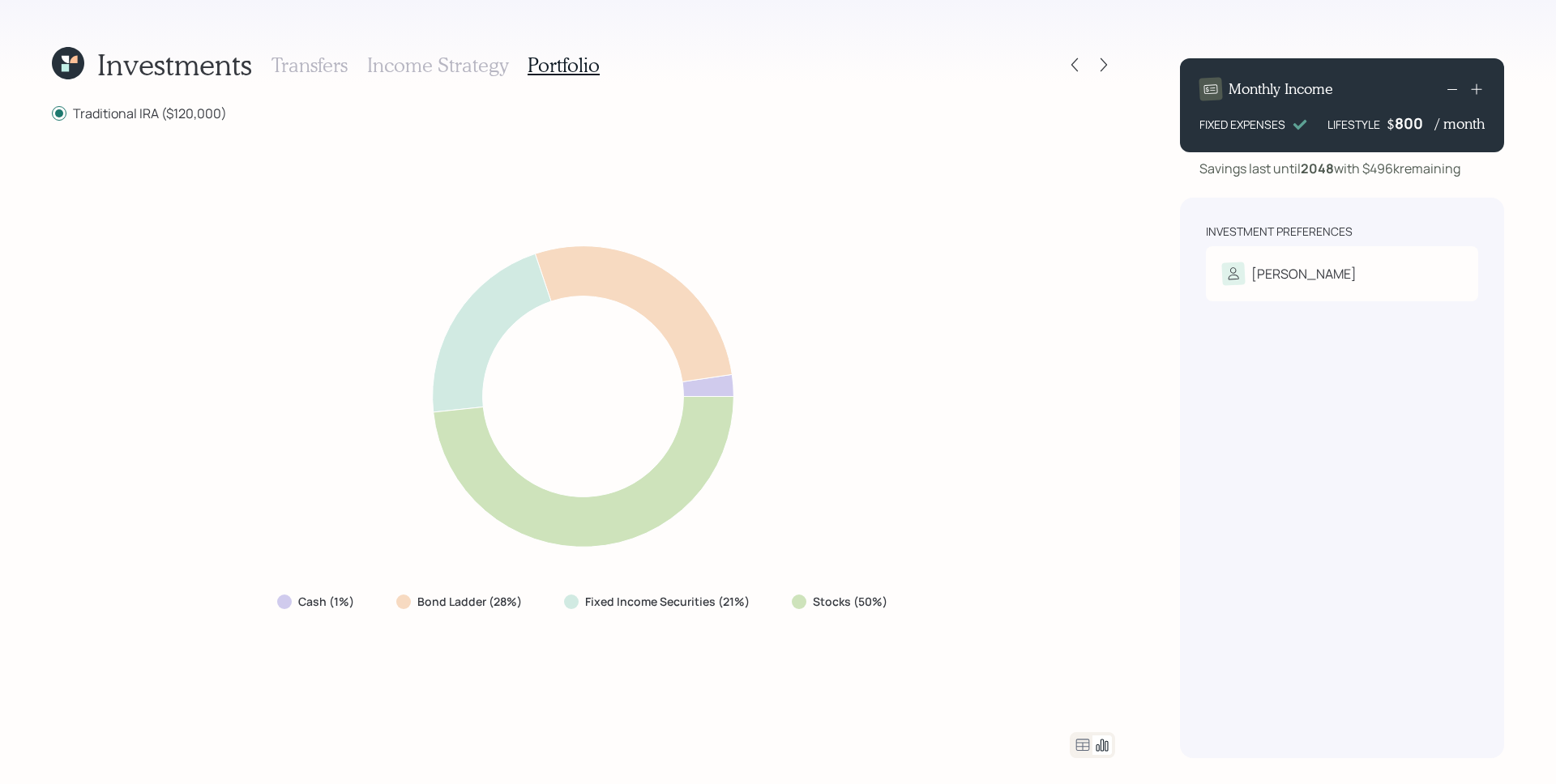
click at [1085, 746] on icon at bounding box center [1083, 744] width 14 height 12
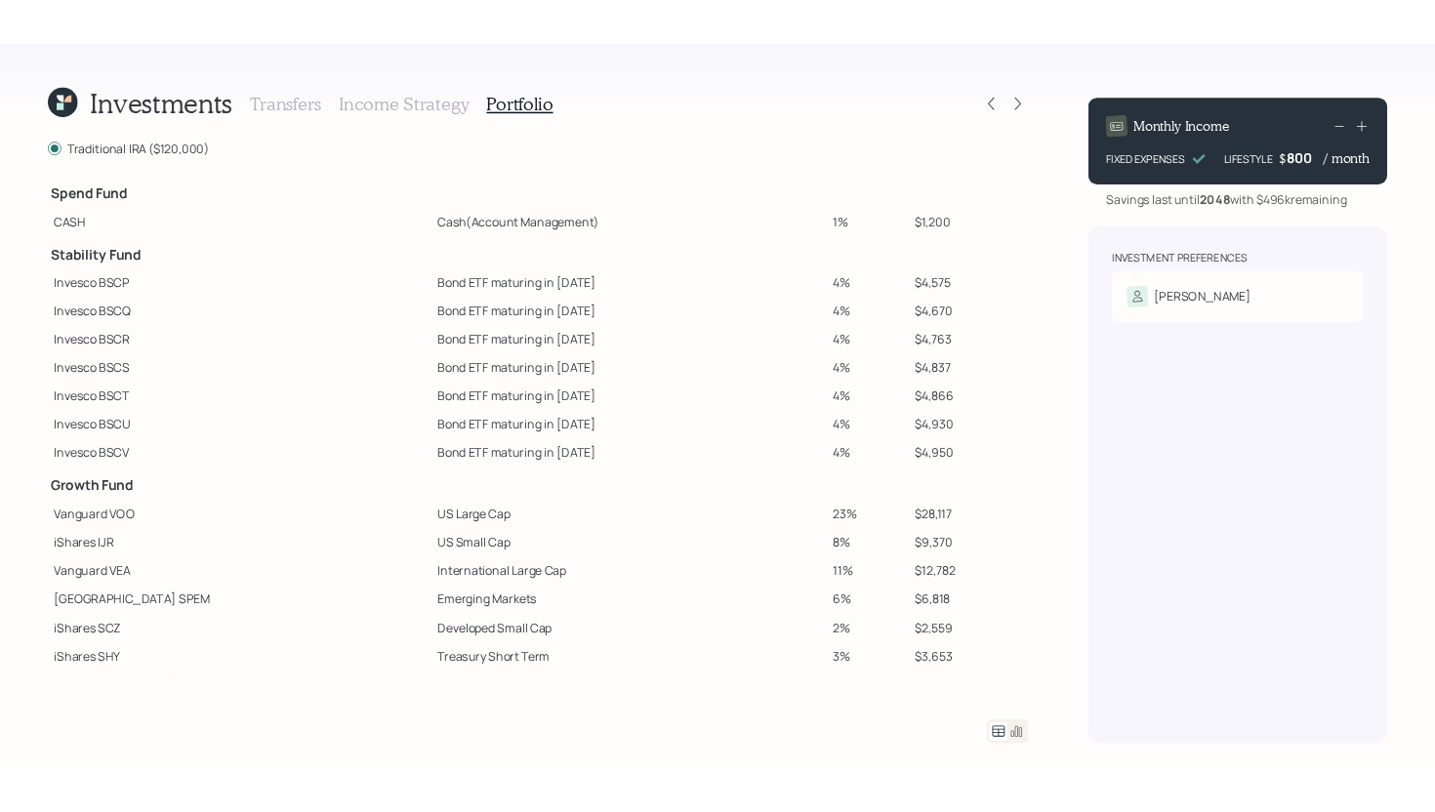
scroll to position [250, 0]
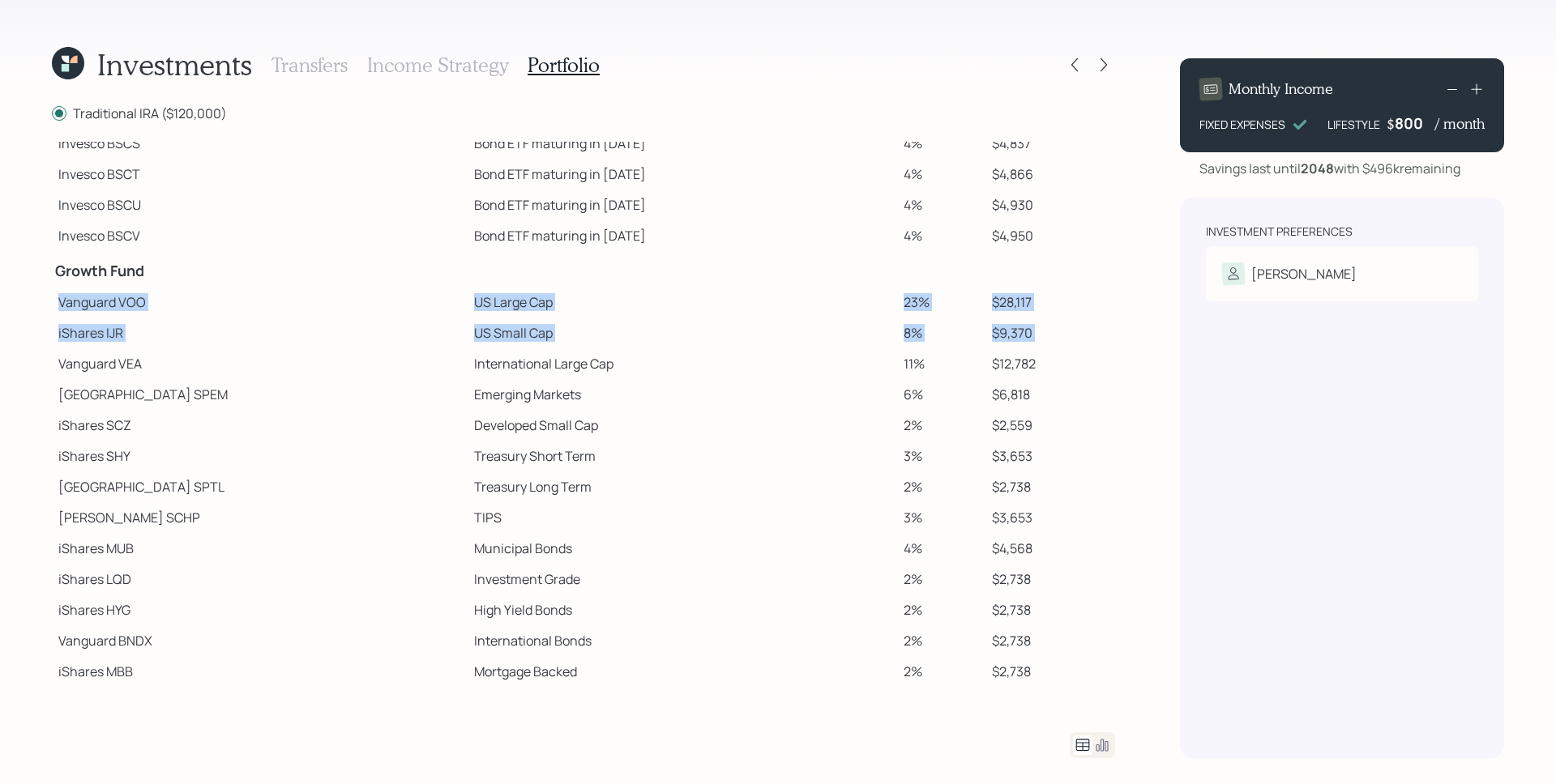
drag, startPoint x: 54, startPoint y: 295, endPoint x: 207, endPoint y: 350, distance: 162.6
click at [207, 350] on tbody "Spend Fund CASH Cash (Account Management) 1% $1,200 Stability Fund Invesco BSCP…" at bounding box center [583, 310] width 1063 height 752
click at [601, 471] on td "Treasury Long Term" at bounding box center [681, 486] width 429 height 31
click at [1103, 67] on icon at bounding box center [1104, 65] width 7 height 14
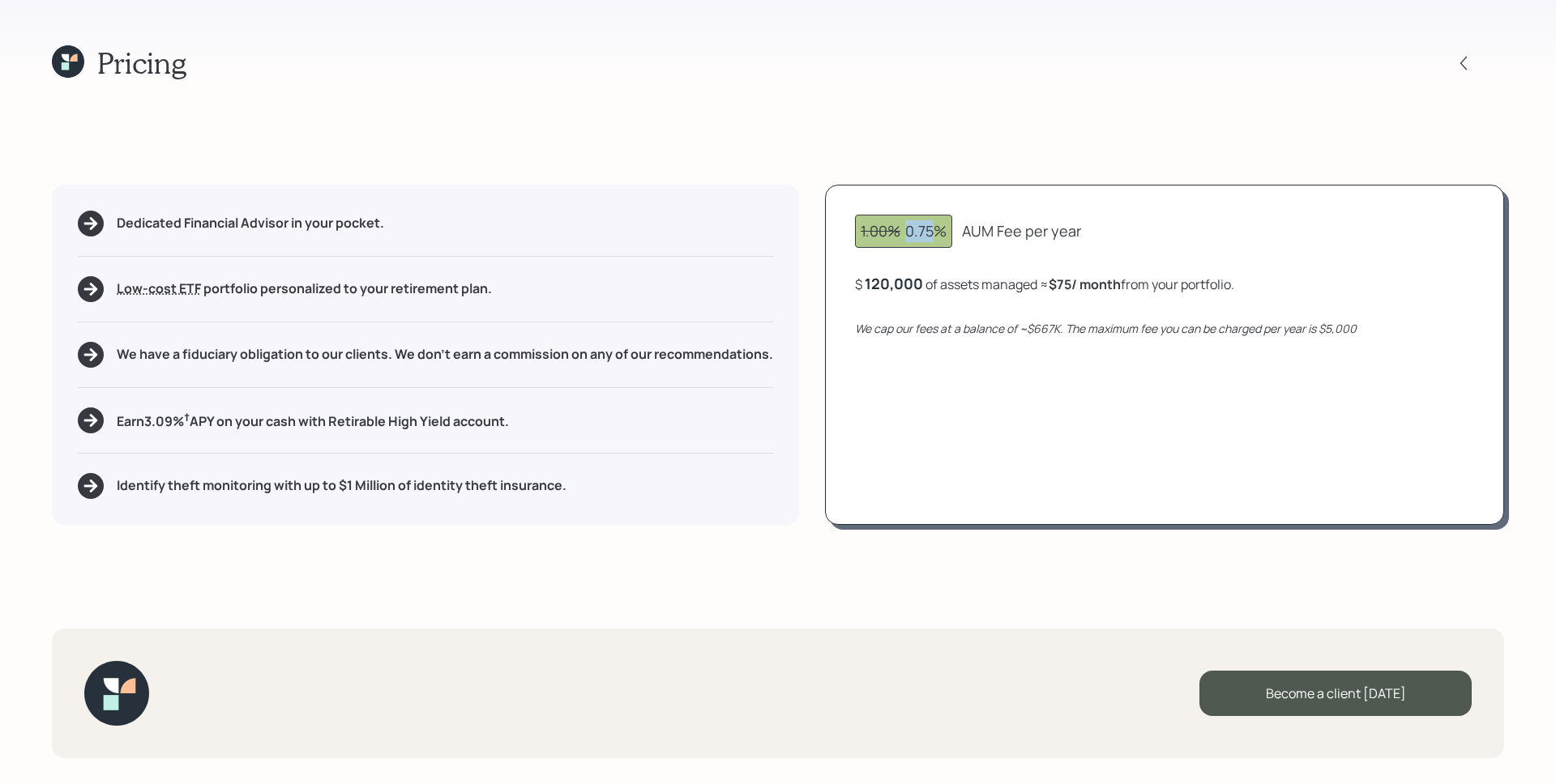
drag, startPoint x: 909, startPoint y: 231, endPoint x: 937, endPoint y: 236, distance: 28.4
click at [937, 236] on div "1.00% 0.75%" at bounding box center [903, 231] width 85 height 22
drag, startPoint x: 1056, startPoint y: 285, endPoint x: 1080, endPoint y: 290, distance: 24.5
click at [1080, 290] on b "$75 / month" at bounding box center [1084, 284] width 72 height 17
click at [1106, 319] on div "1.00% 0.75% AUM Fee per year $ 120,000 of assets managed ≈ $75 / month from you…" at bounding box center [1164, 355] width 679 height 340
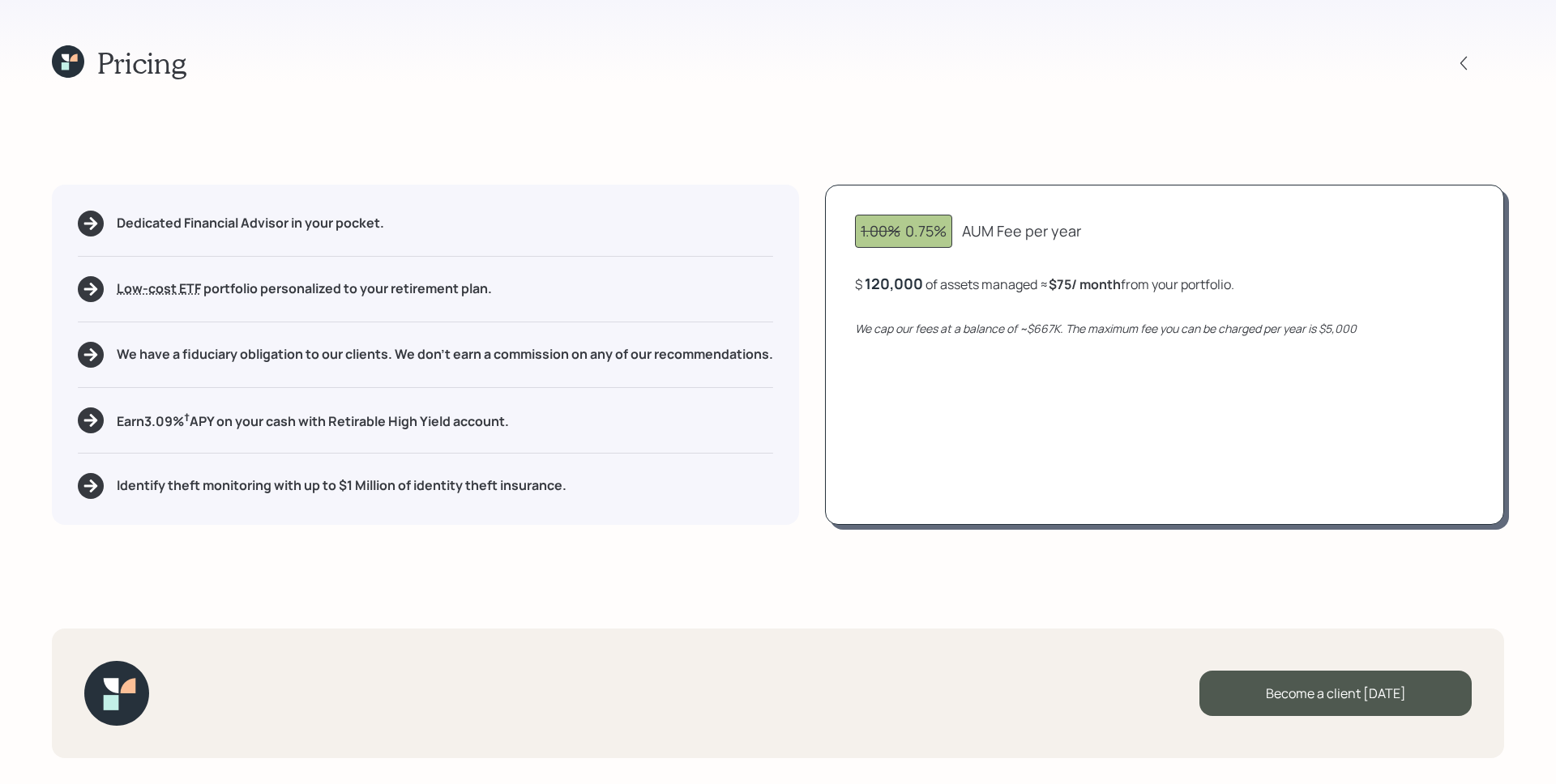
click at [1103, 318] on div "1.00% 0.75% AUM Fee per year $ 120,000 of assets managed ≈ $75 / month from you…" at bounding box center [1164, 355] width 679 height 340
click at [77, 59] on icon at bounding box center [67, 61] width 32 height 32
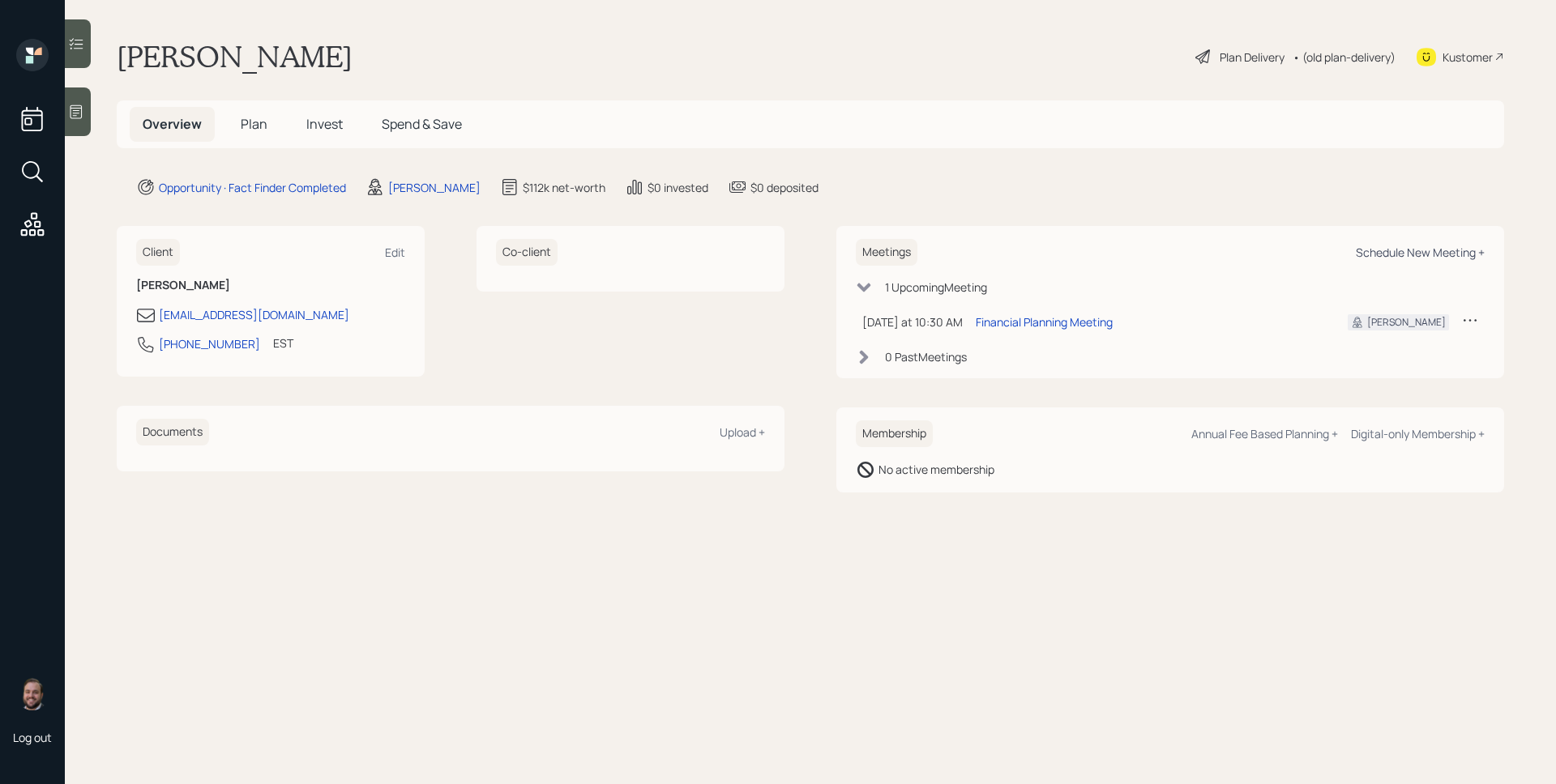
click at [1394, 246] on div "Schedule New Meeting +" at bounding box center [1419, 252] width 129 height 16
select select "d946c976-65aa-4529-ac9d-02c4f1114fc0"
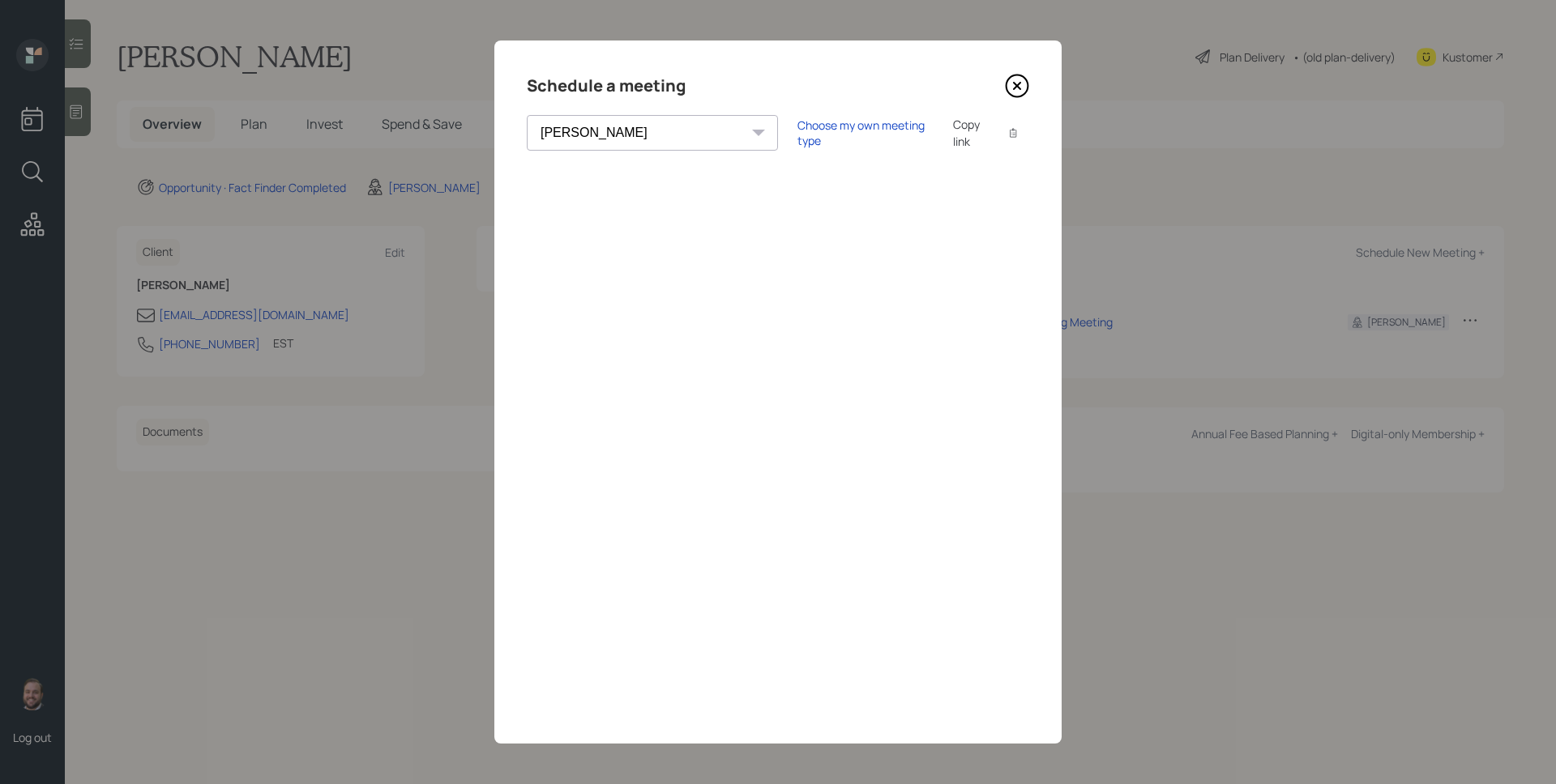
click at [798, 121] on div "Choose my own meeting type Copy link Copy text" at bounding box center [913, 133] width 232 height 34
click at [798, 128] on div "Choose my own meeting type" at bounding box center [866, 133] width 136 height 31
click at [1017, 84] on icon at bounding box center [1017, 85] width 24 height 24
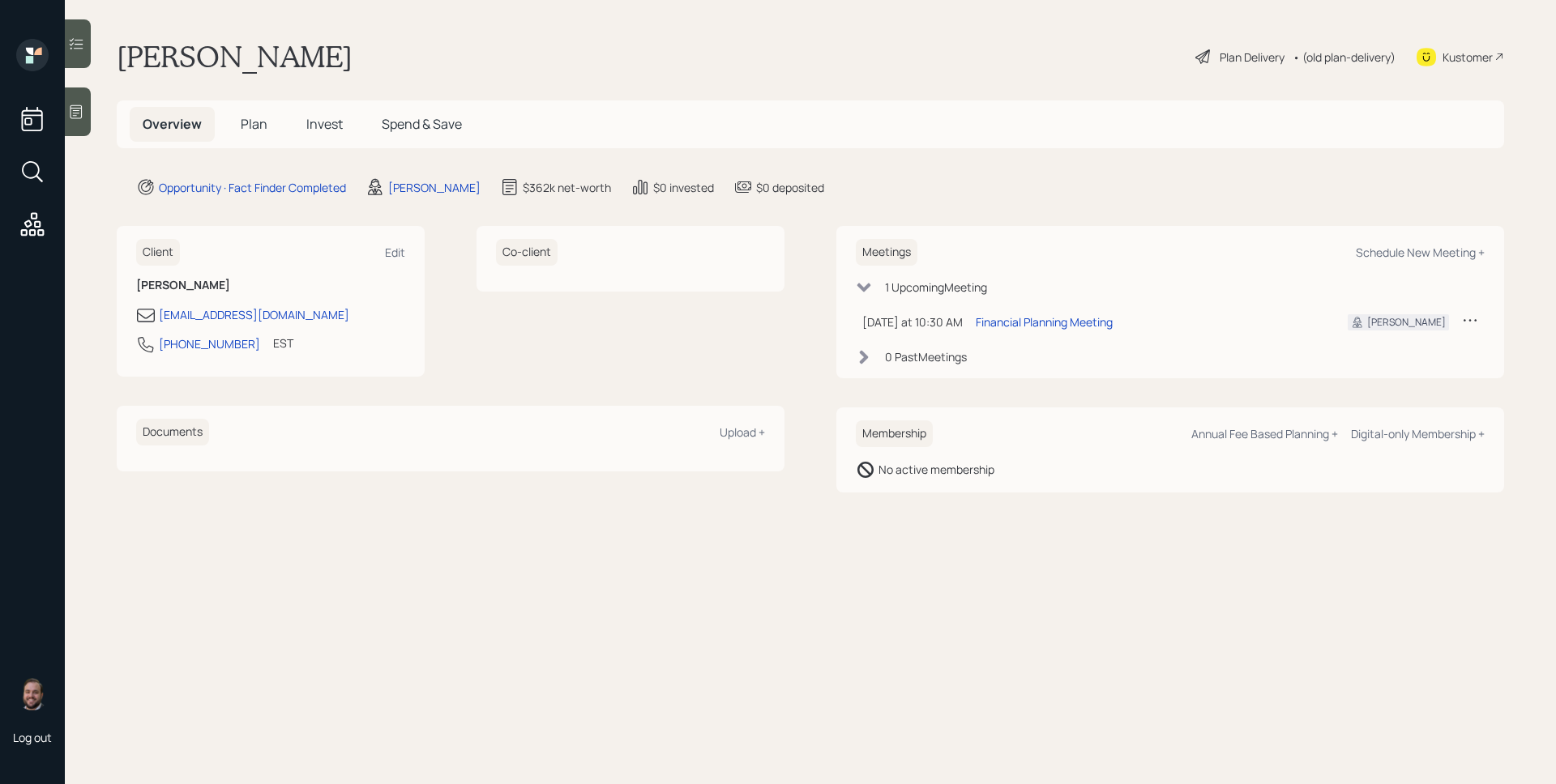
click at [261, 117] on span "Plan" at bounding box center [254, 124] width 27 height 17
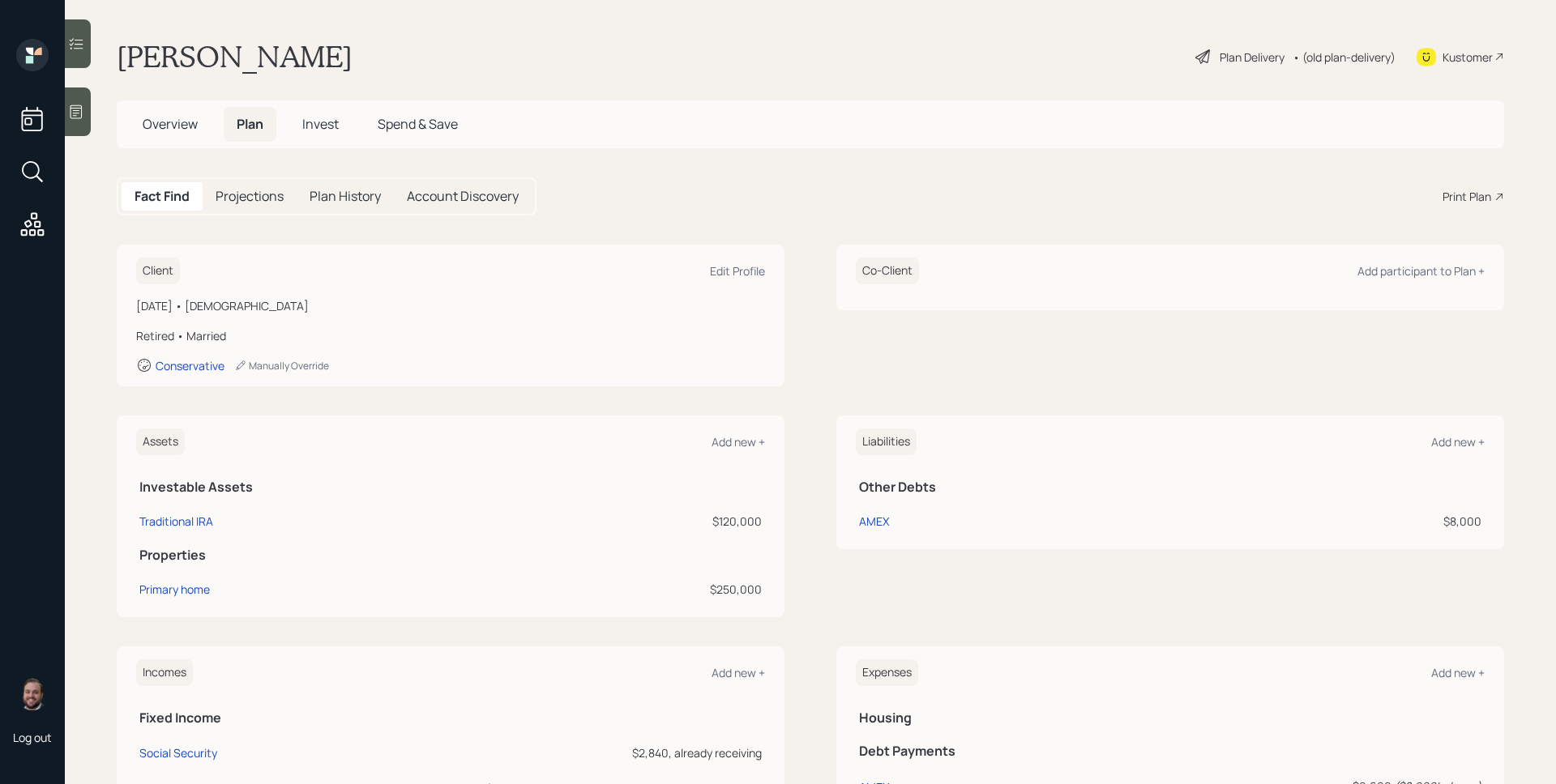
click at [1468, 193] on div "Print Plan" at bounding box center [1466, 197] width 49 height 17
